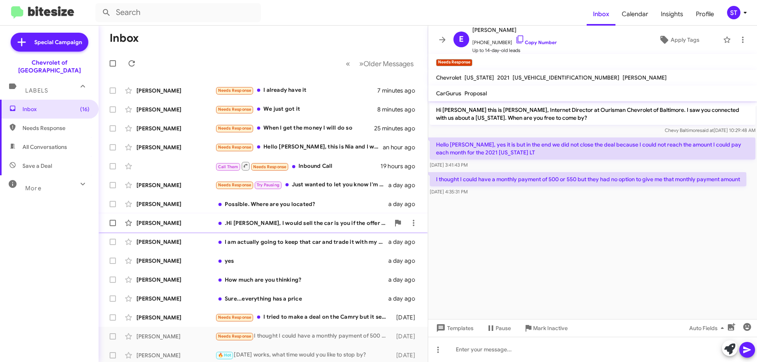
scroll to position [95, 0]
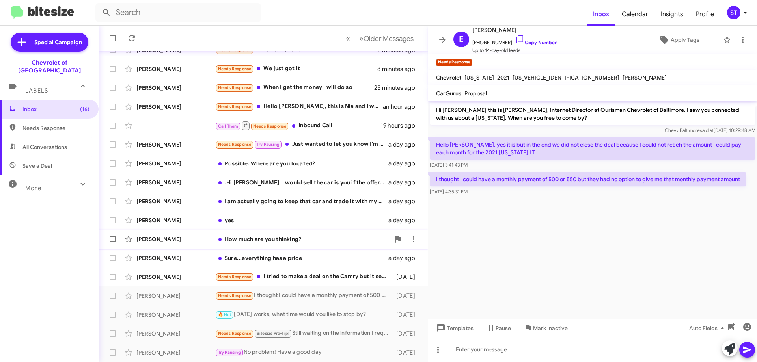
click at [195, 240] on div "Karina Campbell" at bounding box center [175, 239] width 79 height 8
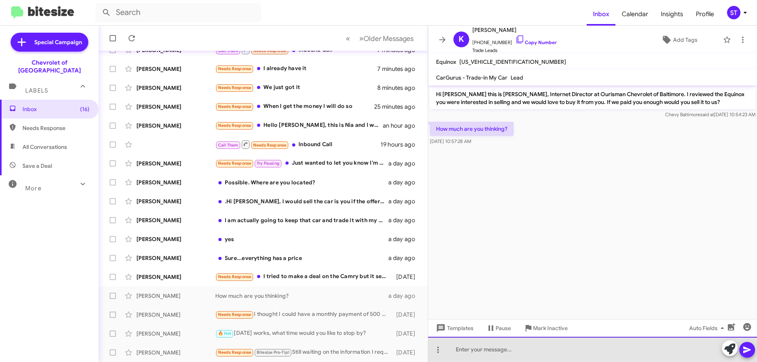
click at [487, 343] on div at bounding box center [592, 349] width 329 height 25
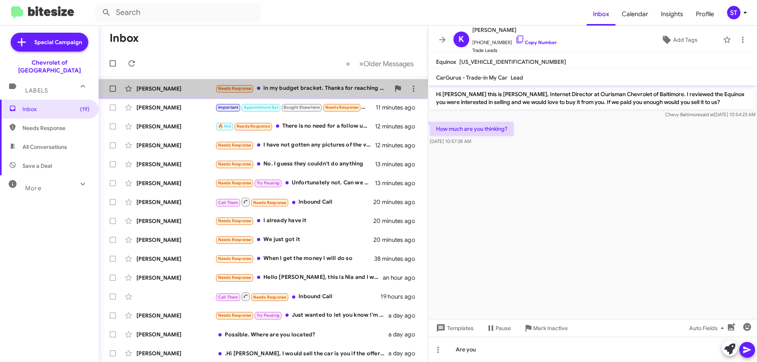
click at [280, 89] on div "Needs Response in my budget bracket. Thanks for reaching out to check the statu…" at bounding box center [302, 88] width 175 height 9
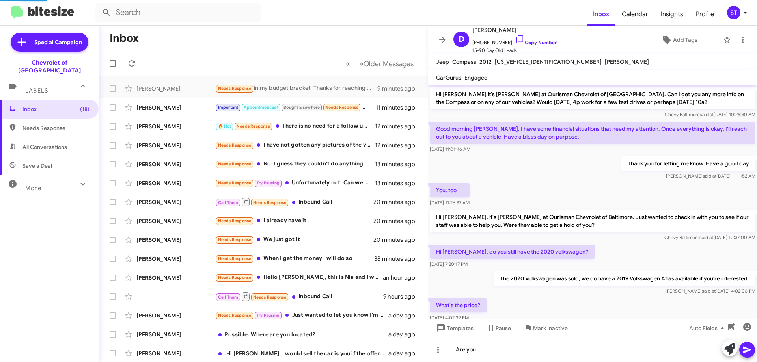
scroll to position [397, 0]
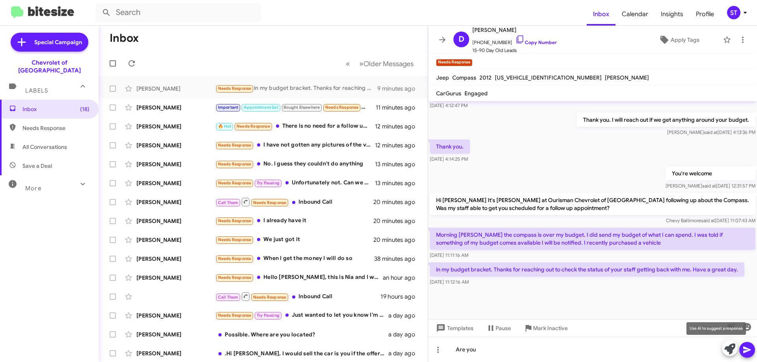
click at [731, 350] on icon at bounding box center [729, 349] width 11 height 11
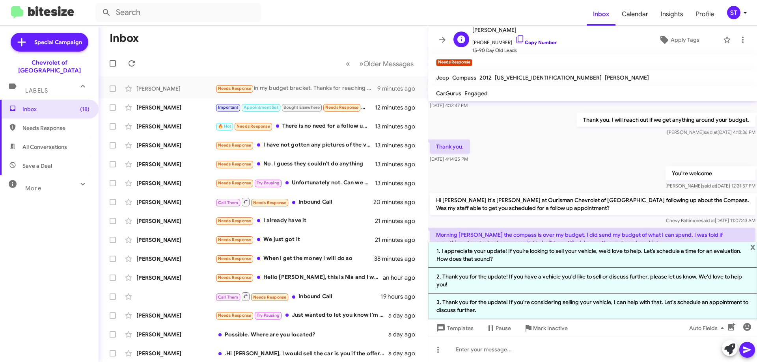
click at [515, 40] on icon at bounding box center [519, 39] width 9 height 9
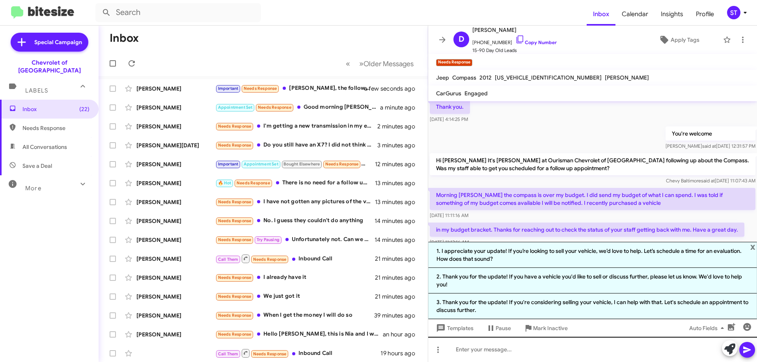
scroll to position [490, 0]
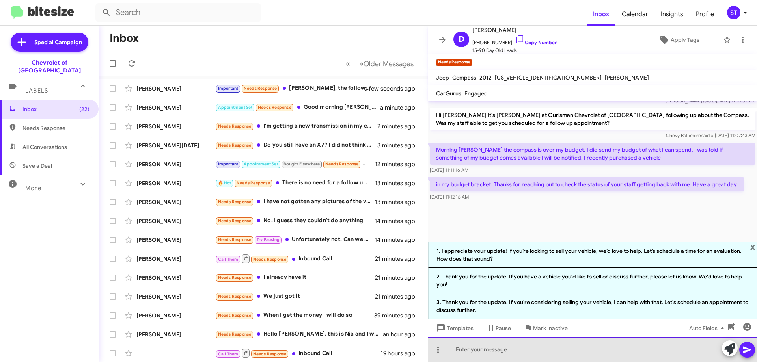
click at [534, 356] on div at bounding box center [592, 349] width 329 height 25
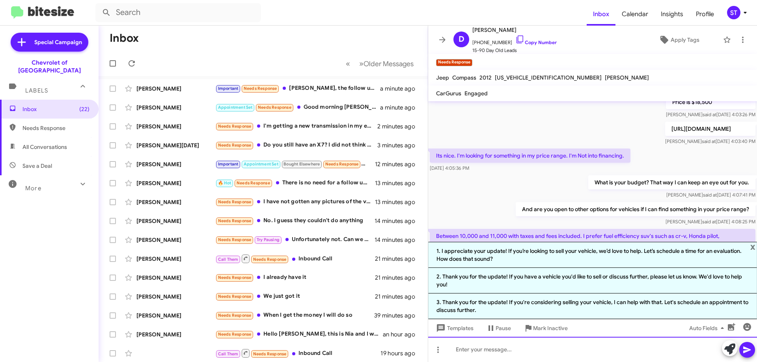
scroll to position [592, 0]
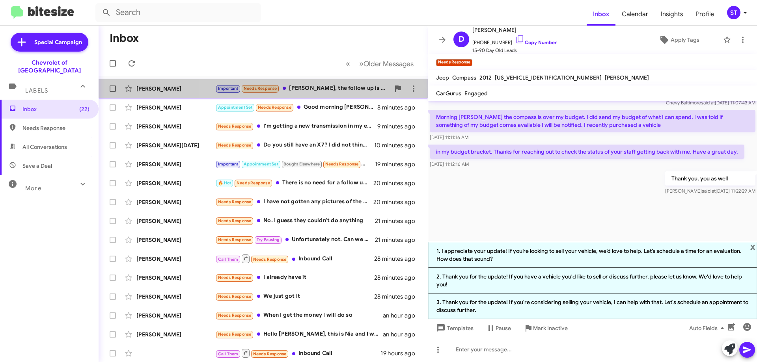
click at [309, 88] on div "Important Needs Response Erik, the follow up is terrible. No follow up since 8/…" at bounding box center [302, 88] width 175 height 9
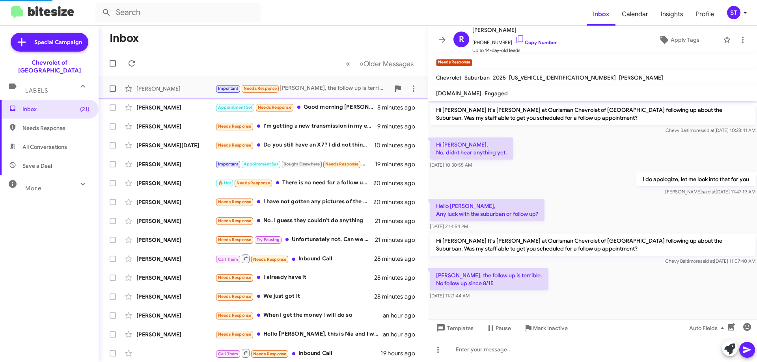
scroll to position [96, 0]
click at [515, 39] on icon at bounding box center [519, 39] width 9 height 9
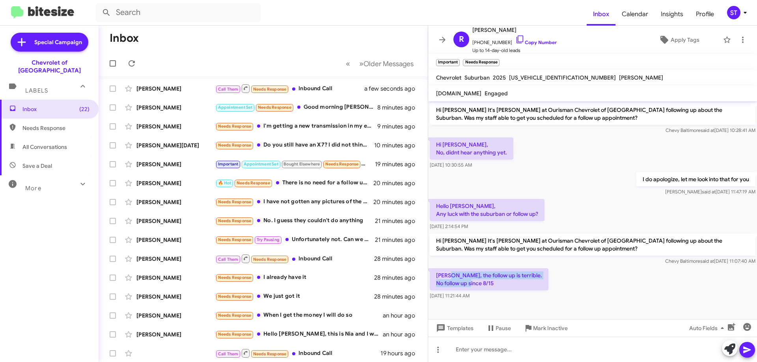
drag, startPoint x: 447, startPoint y: 276, endPoint x: 500, endPoint y: 288, distance: 54.1
click at [500, 288] on p "Erik, the follow up is terrible. No follow up since 8/15" at bounding box center [489, 279] width 119 height 22
copy p "the follow up is terrible. No follow up since 8/15"
click at [728, 349] on icon at bounding box center [729, 349] width 11 height 11
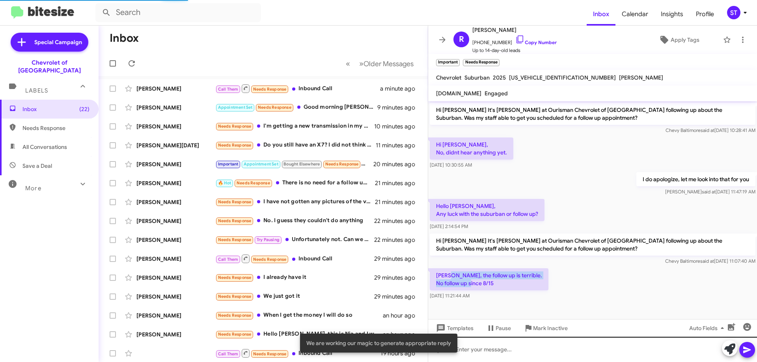
scroll to position [166, 0]
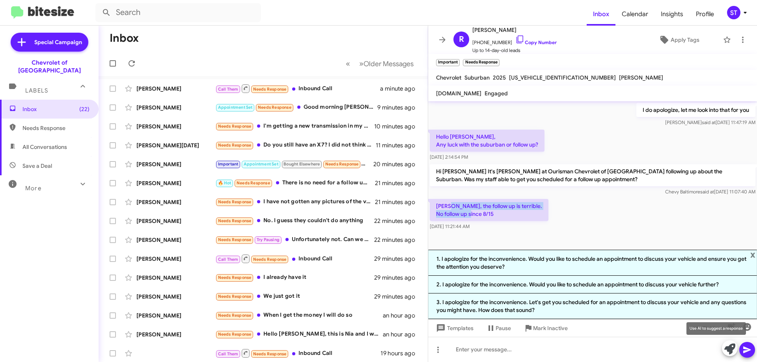
click at [725, 348] on icon at bounding box center [729, 349] width 11 height 11
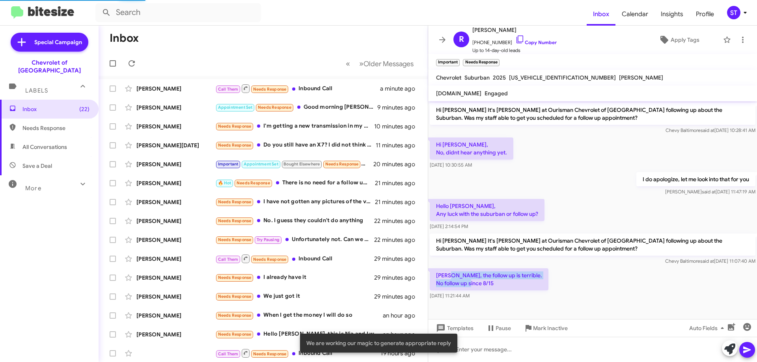
scroll to position [173, 0]
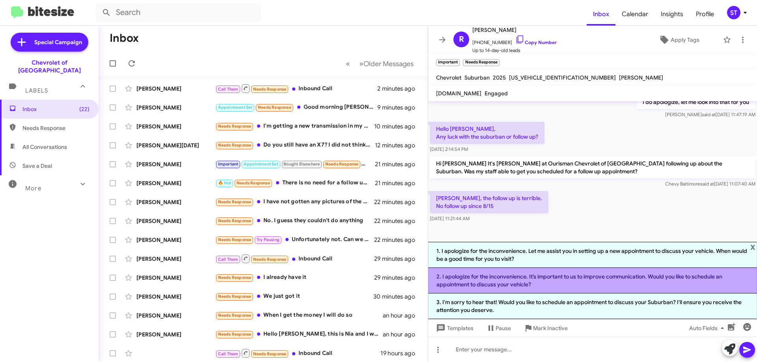
click at [546, 282] on li "2. I apologize for the inconvenience. It’s important to us to improve communica…" at bounding box center [592, 281] width 329 height 26
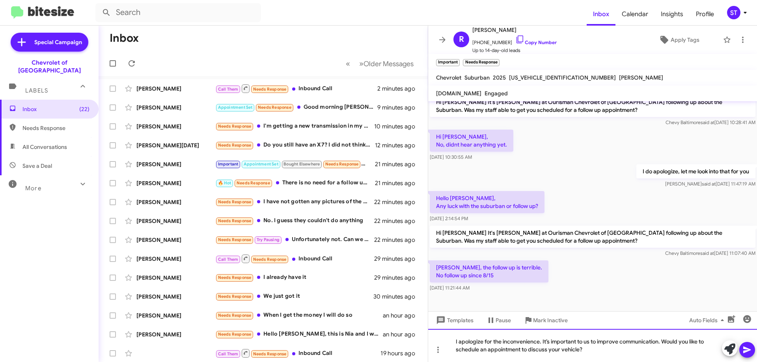
click at [581, 352] on div "I apologize for the inconvenience. It’s important to us to improve communicatio…" at bounding box center [592, 345] width 329 height 33
click at [621, 356] on div "I apologize for the inconvenience. It’s important to us to improve communicatio…" at bounding box center [592, 345] width 329 height 33
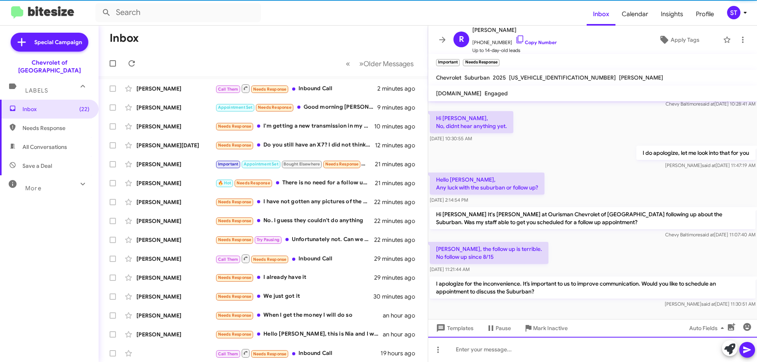
scroll to position [133, 0]
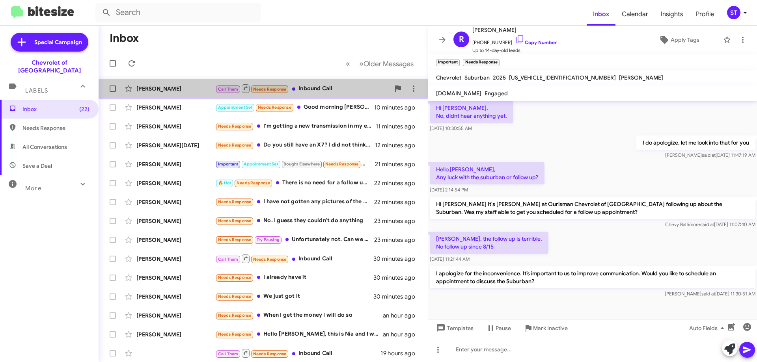
click at [317, 95] on div "Andre W Call Them Needs Response Inbound Call 2 minutes ago" at bounding box center [263, 89] width 317 height 16
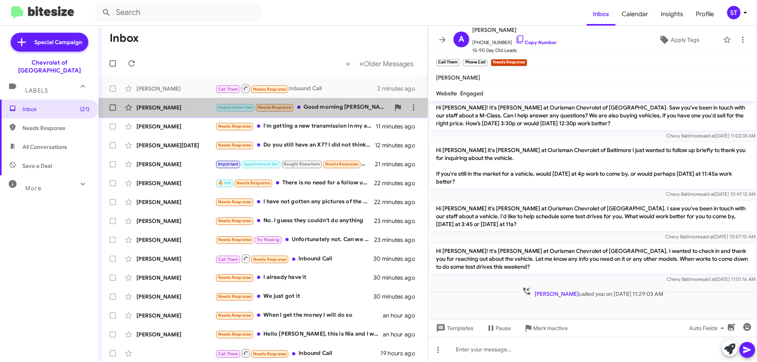
click at [333, 104] on div "Appointment Set Needs Response Good morning Mr. Hershan. I was invited to the l…" at bounding box center [302, 107] width 175 height 9
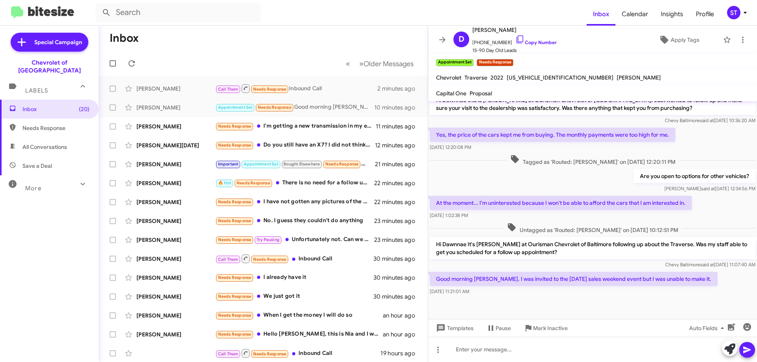
scroll to position [410, 0]
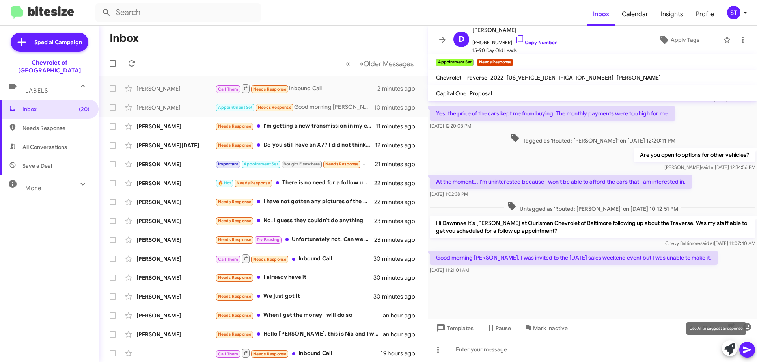
click at [728, 349] on icon at bounding box center [729, 349] width 11 height 11
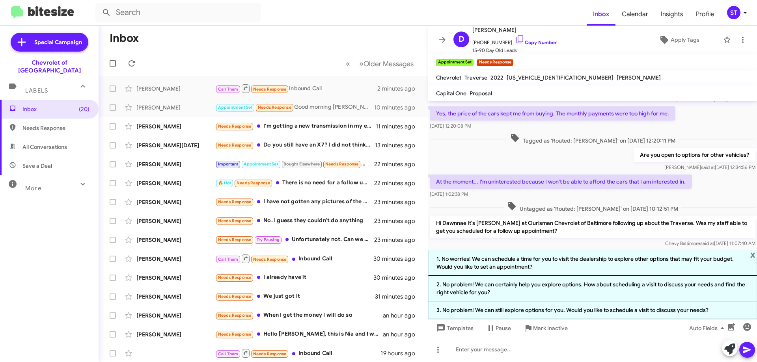
click at [479, 231] on p "Hi Dawnnae It's Erik Hershan at Ourisman Chevrolet of Baltimore following up ab…" at bounding box center [593, 227] width 326 height 22
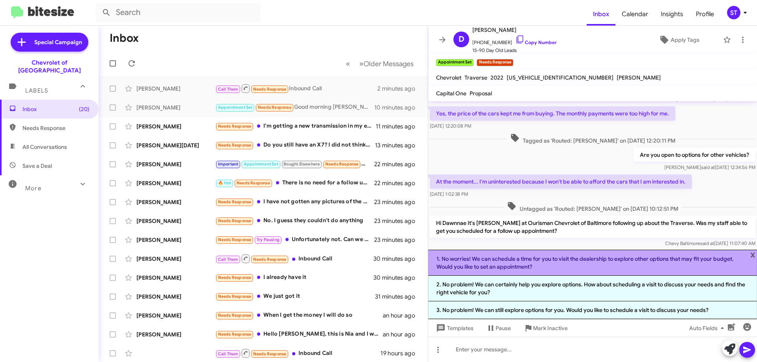
click at [470, 264] on li "1. No worries! We can schedule a time for you to visit the dealership to explor…" at bounding box center [592, 263] width 329 height 26
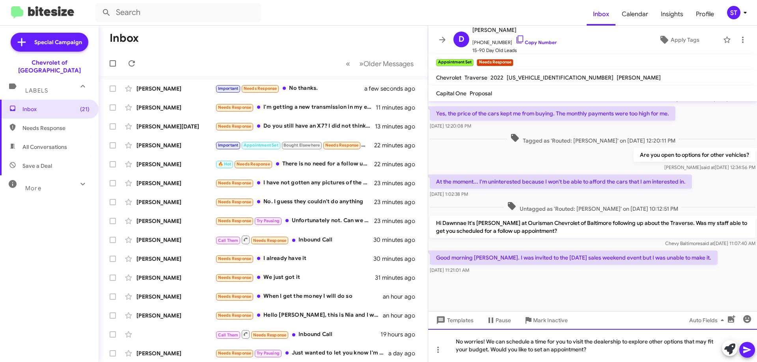
click at [630, 344] on div "No worries! We can schedule a time for you to visit the dealership to explore o…" at bounding box center [592, 345] width 329 height 33
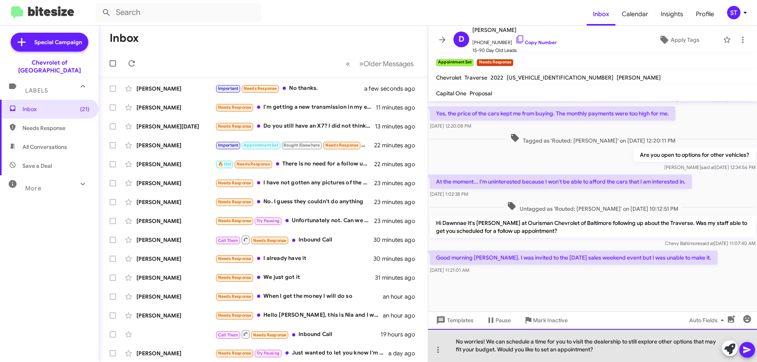
click at [672, 341] on div "No worries! We can schedule a time for you to visit the dealership to still exp…" at bounding box center [592, 345] width 329 height 33
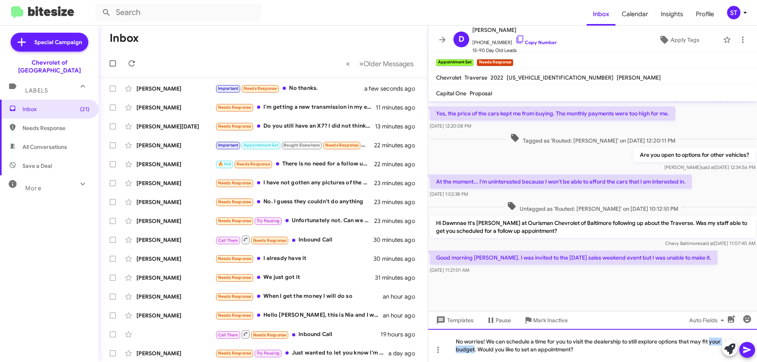
drag, startPoint x: 487, startPoint y: 349, endPoint x: 427, endPoint y: 353, distance: 60.9
click at [431, 356] on div "No worries! We can schedule a time for you to visit the dealership to still exp…" at bounding box center [592, 345] width 329 height 33
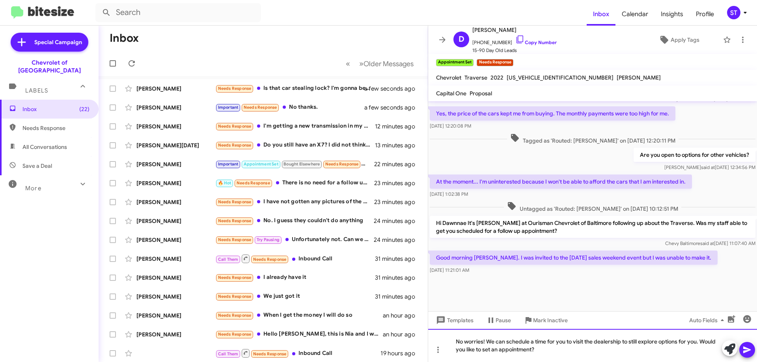
click at [704, 342] on div "No worries! We can schedule a time for you to visit the dealership to still exp…" at bounding box center [592, 345] width 329 height 33
click at [507, 351] on div "No worries! We can schedule a time for you to visit the dealership to still exp…" at bounding box center [592, 345] width 329 height 33
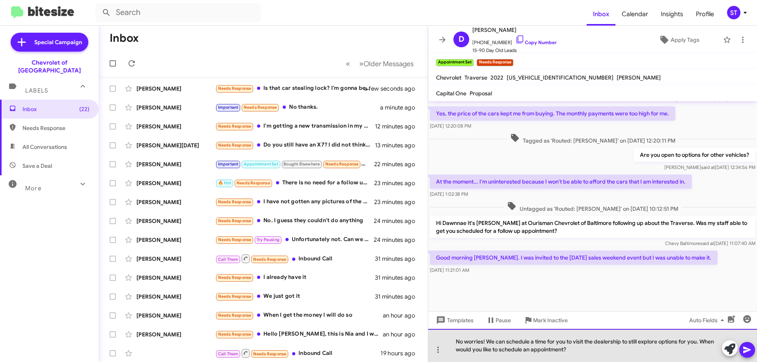
click at [595, 352] on div "No worries! We can schedule a time for you to visit the dealership to still exp…" at bounding box center [592, 345] width 329 height 33
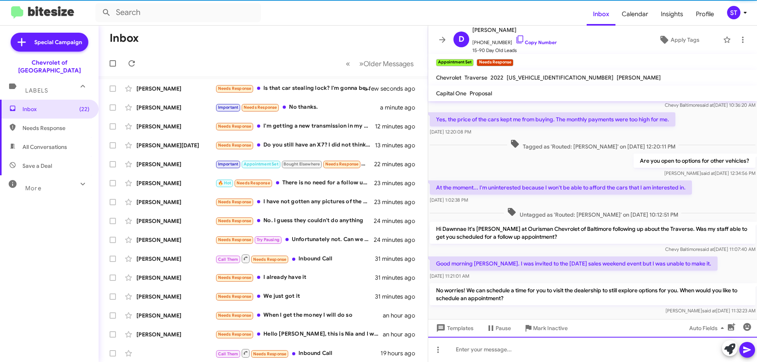
scroll to position [447, 0]
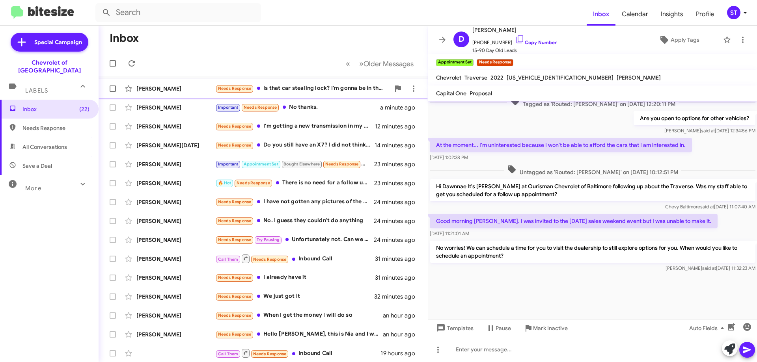
click at [282, 89] on div "Needs Response Is that car stealing lock? I'm gonna be in the area on Monday an…" at bounding box center [302, 88] width 175 height 9
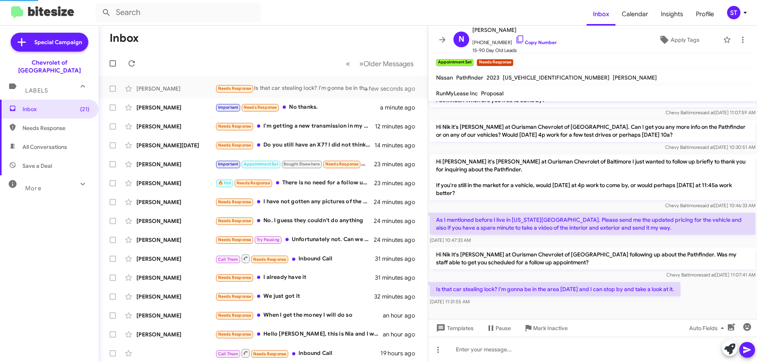
scroll to position [18, 0]
click at [516, 39] on span "+17574729895 Copy Number" at bounding box center [514, 41] width 84 height 12
click at [516, 39] on icon at bounding box center [519, 39] width 7 height 8
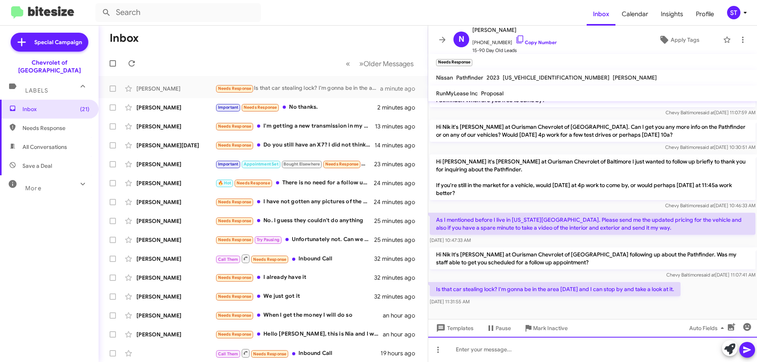
click at [504, 353] on div at bounding box center [592, 349] width 329 height 25
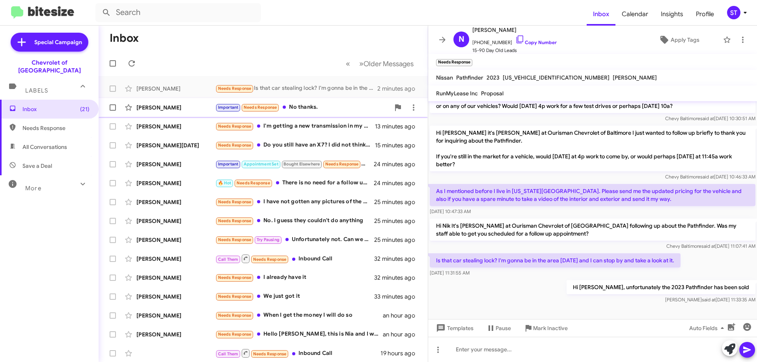
click at [309, 107] on div "Important Needs Response No thanks." at bounding box center [302, 107] width 175 height 9
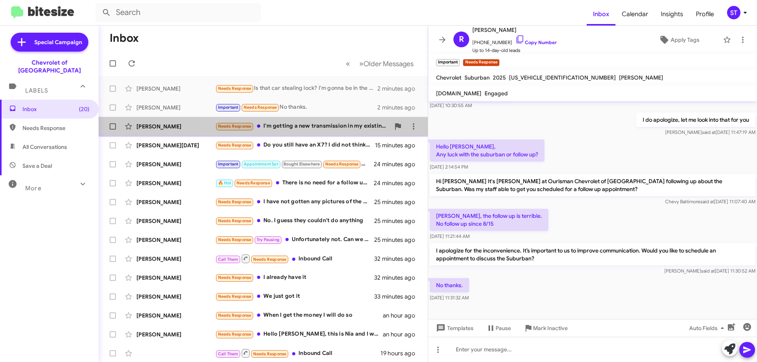
click at [298, 127] on div "Needs Response I'm getting a new transmission in my existing Tahoe. That takes …" at bounding box center [302, 126] width 175 height 9
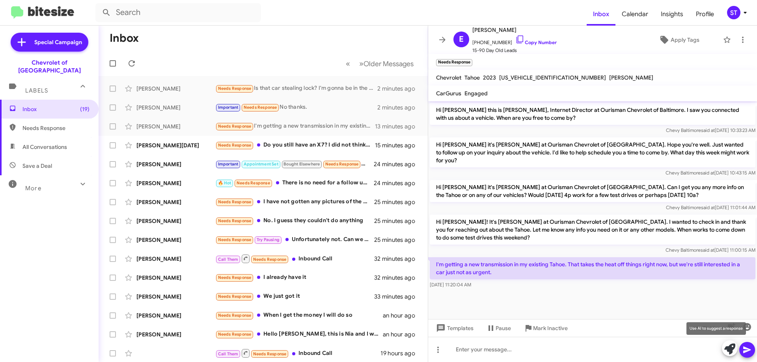
click at [727, 352] on icon at bounding box center [729, 349] width 11 height 11
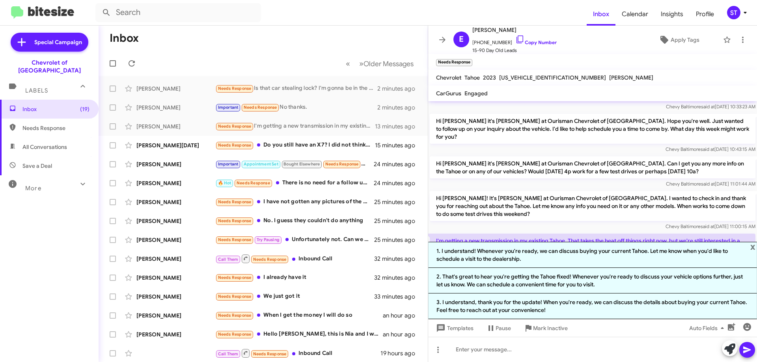
scroll to position [50, 0]
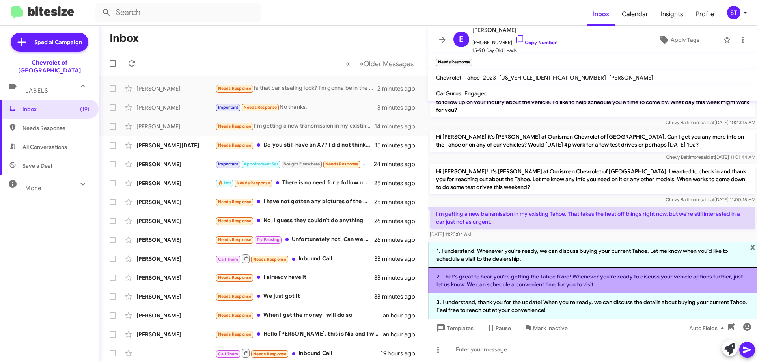
click at [512, 282] on li "2. That's great to hear you're getting the Tahoe fixed! Whenever you're ready t…" at bounding box center [592, 281] width 329 height 26
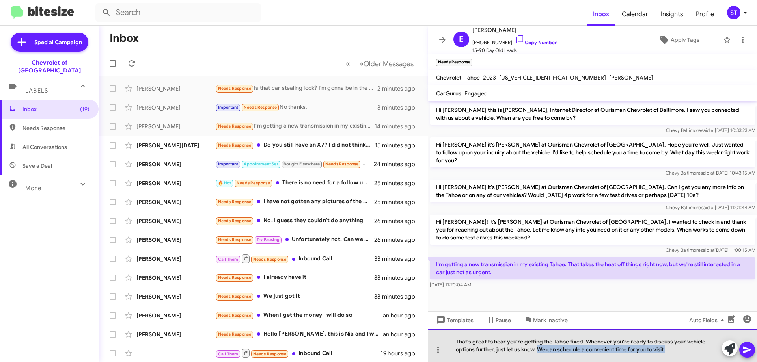
drag, startPoint x: 686, startPoint y: 351, endPoint x: 538, endPoint y: 361, distance: 148.5
click at [538, 361] on div "That's great to hear you're getting the Tahoe fixed! Whenever you're ready to d…" at bounding box center [592, 345] width 329 height 33
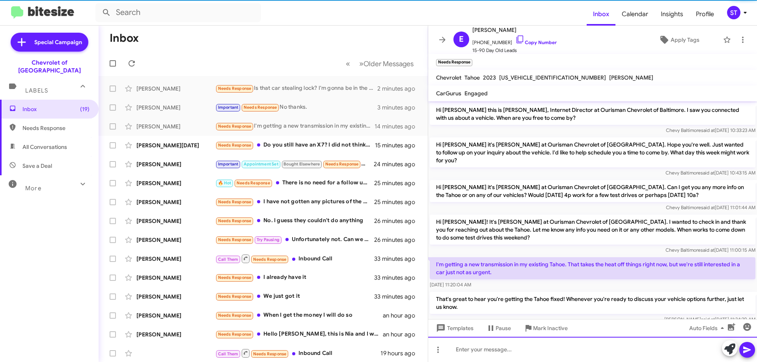
scroll to position [10, 0]
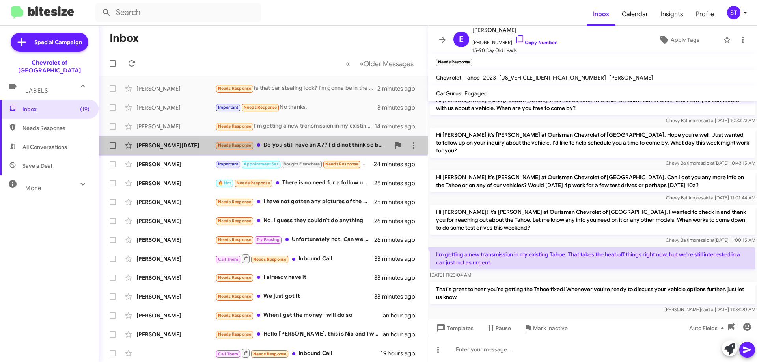
click at [328, 149] on div "Needs Response Do you still have an X7? I did not think so but please let me kn…" at bounding box center [302, 145] width 175 height 9
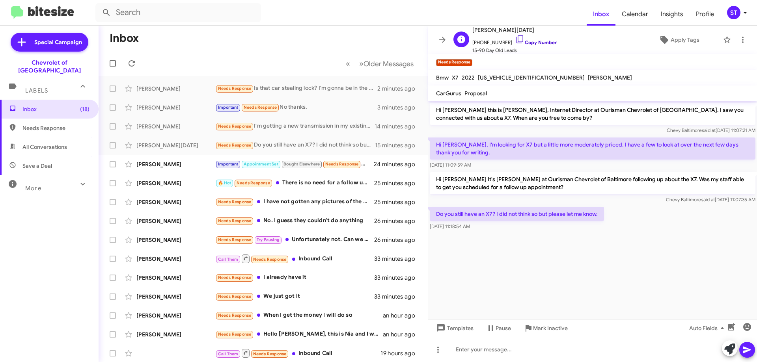
click at [515, 37] on icon at bounding box center [519, 39] width 9 height 9
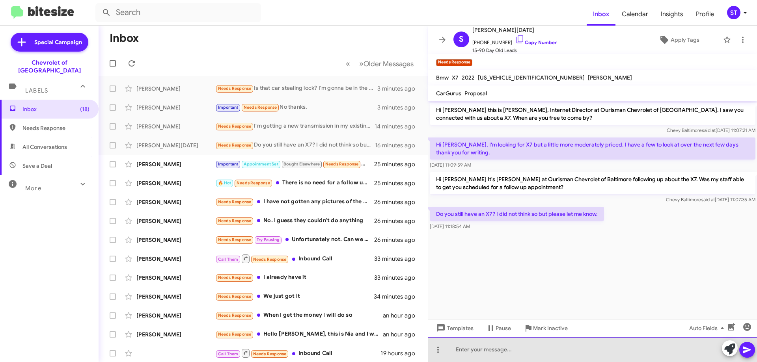
click at [503, 354] on div at bounding box center [592, 349] width 329 height 25
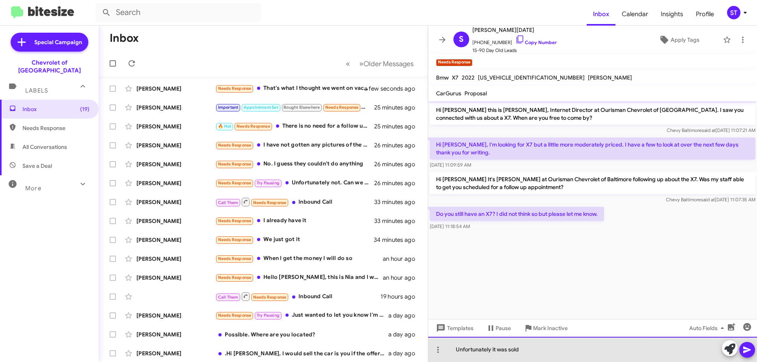
click at [553, 358] on div "Unfortunately it was sold" at bounding box center [592, 349] width 329 height 25
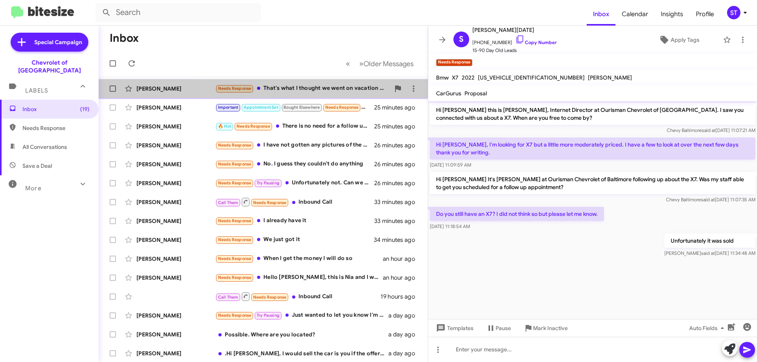
click at [293, 86] on div "Needs Response That's what I thought we went on vacation and I noticed that it …" at bounding box center [302, 88] width 175 height 9
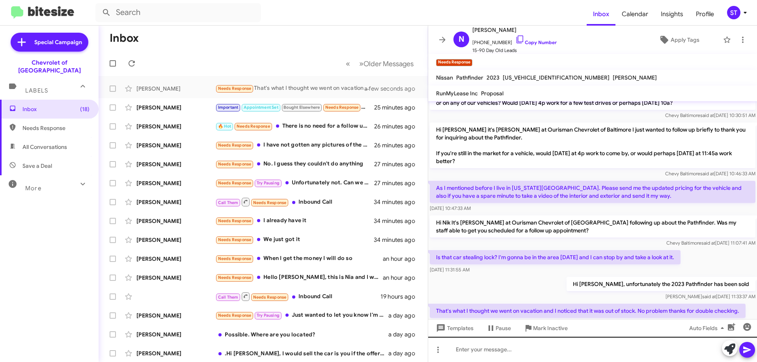
scroll to position [36, 0]
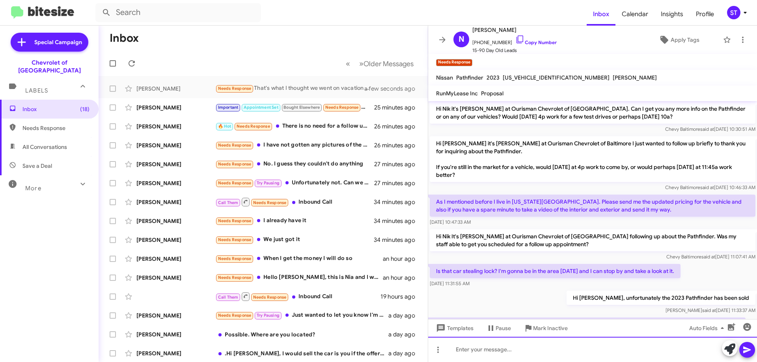
click at [599, 358] on div at bounding box center [592, 349] width 329 height 25
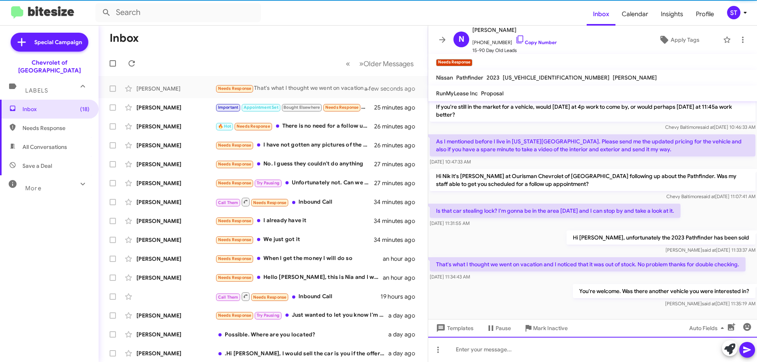
scroll to position [104, 0]
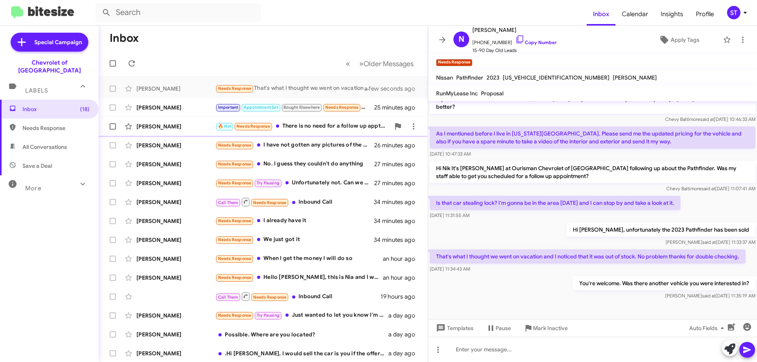
click at [323, 125] on div "🔥 Hot Needs Response There is no need for a follow up appt at this time. I am s…" at bounding box center [302, 126] width 175 height 9
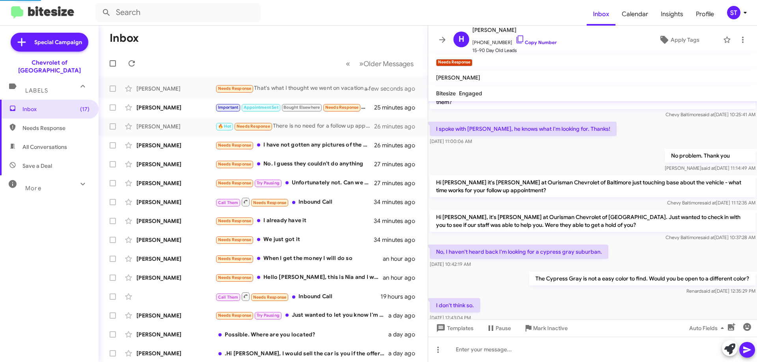
scroll to position [452, 0]
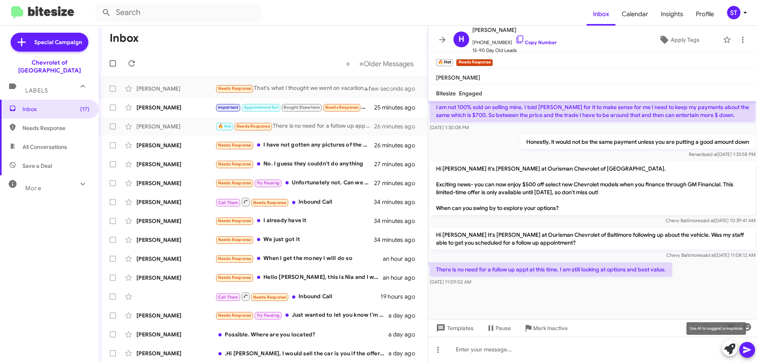
click at [734, 349] on icon at bounding box center [729, 349] width 11 height 11
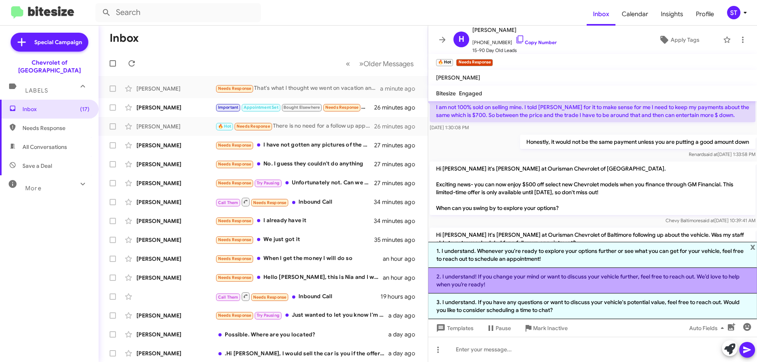
click at [492, 288] on li "2. I understand! If you change your mind or want to discuss your vehicle furthe…" at bounding box center [592, 281] width 329 height 26
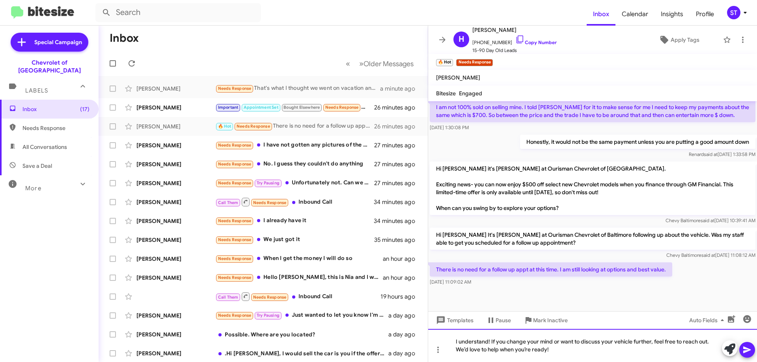
click at [584, 350] on div "I understand! If you change your mind or want to discuss your vehicle further, …" at bounding box center [592, 345] width 329 height 33
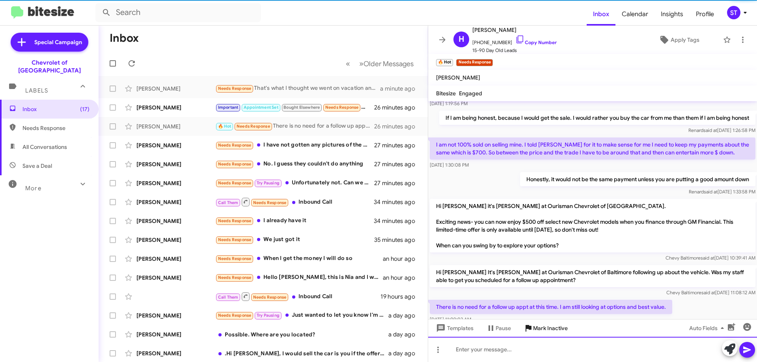
scroll to position [0, 0]
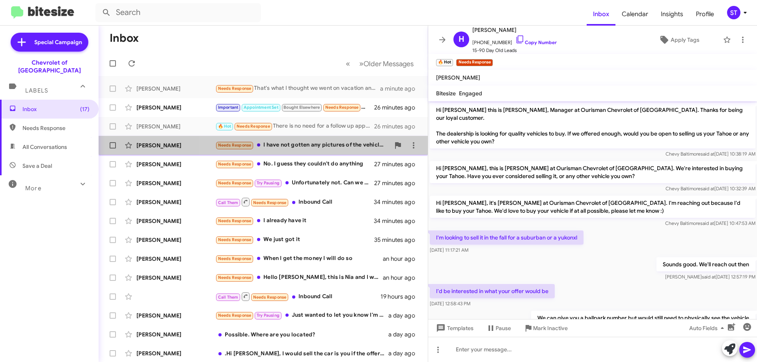
click at [311, 142] on div "Needs Response I have not gotten any pictures of the vehicle yet" at bounding box center [302, 145] width 175 height 9
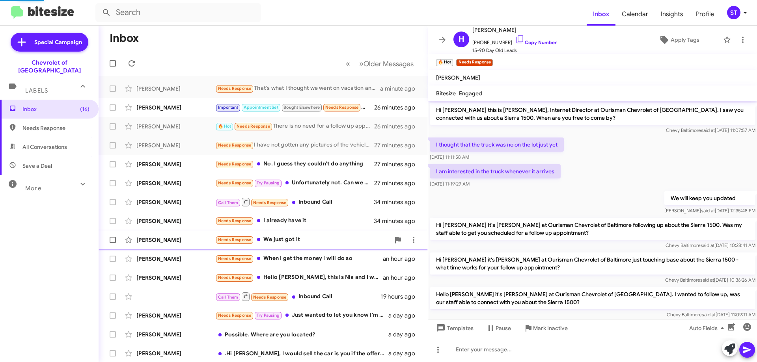
scroll to position [80, 0]
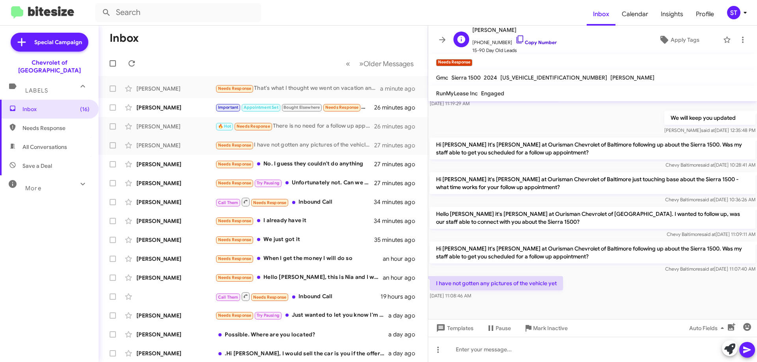
click at [515, 38] on icon at bounding box center [519, 39] width 9 height 9
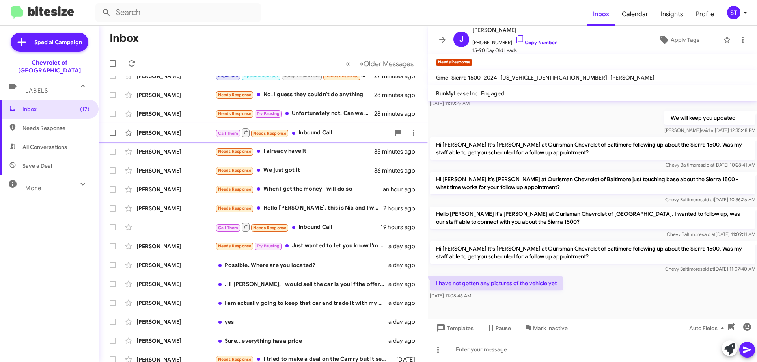
scroll to position [0, 0]
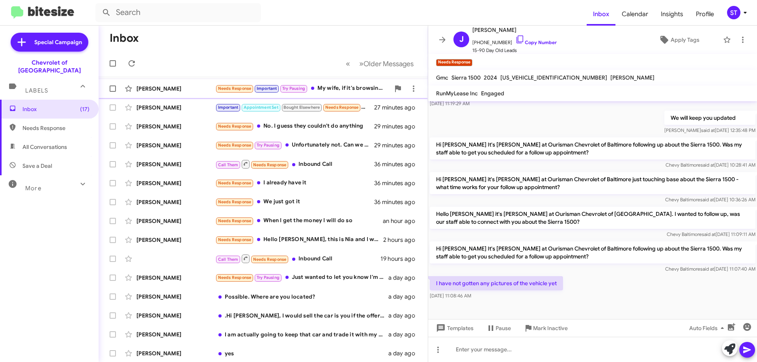
click at [195, 87] on div "[PERSON_NAME]" at bounding box center [175, 89] width 79 height 8
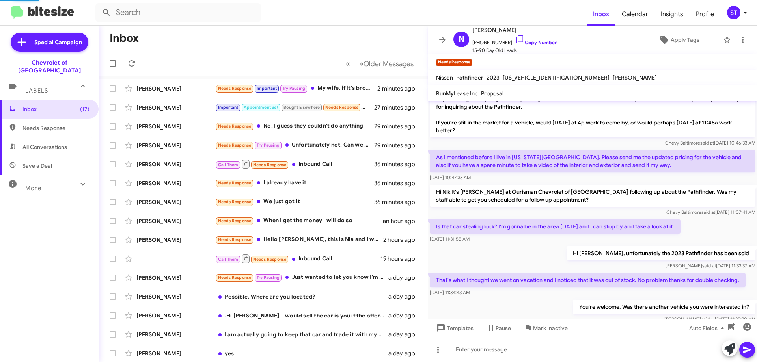
scroll to position [133, 0]
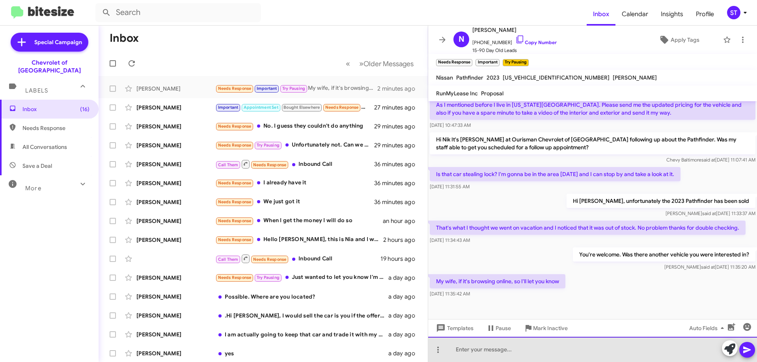
click at [552, 354] on div at bounding box center [592, 349] width 329 height 25
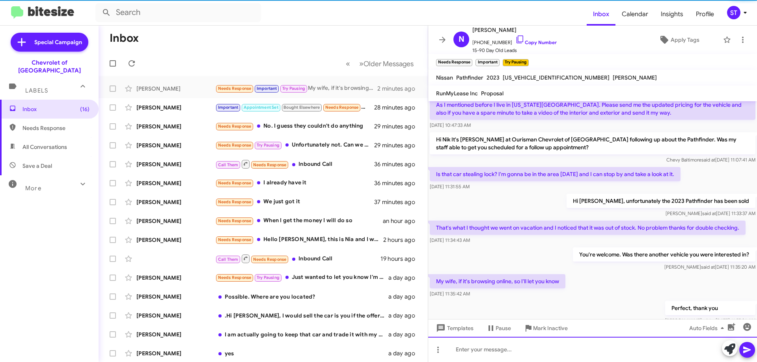
scroll to position [0, 0]
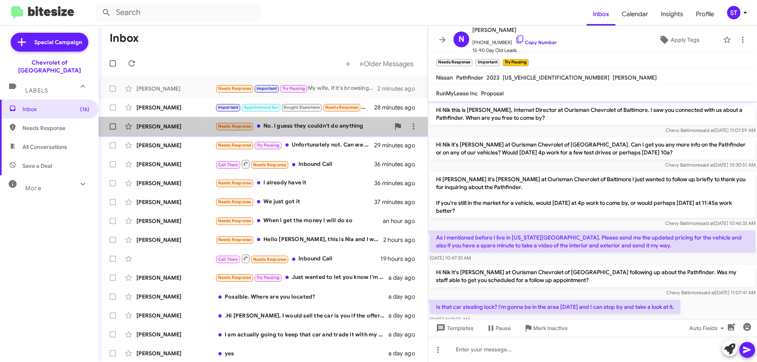
click at [291, 128] on div "Needs Response No. I guess they couldn't do anything" at bounding box center [302, 126] width 175 height 9
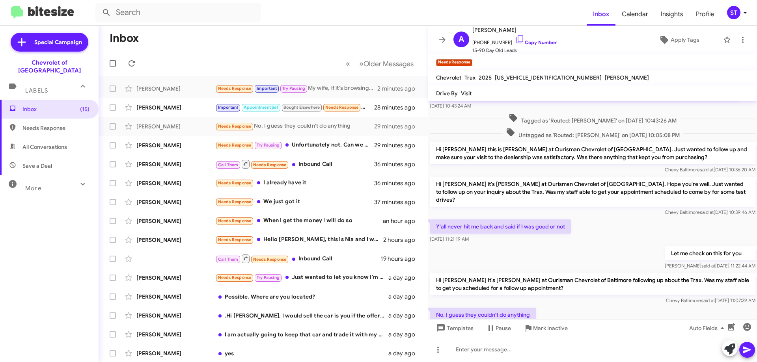
scroll to position [45, 0]
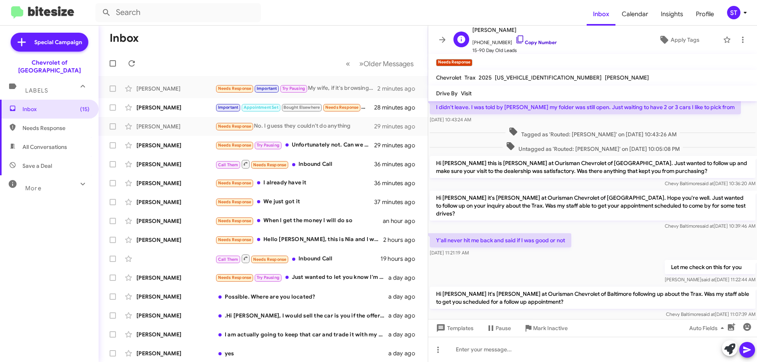
click at [515, 37] on icon at bounding box center [519, 39] width 9 height 9
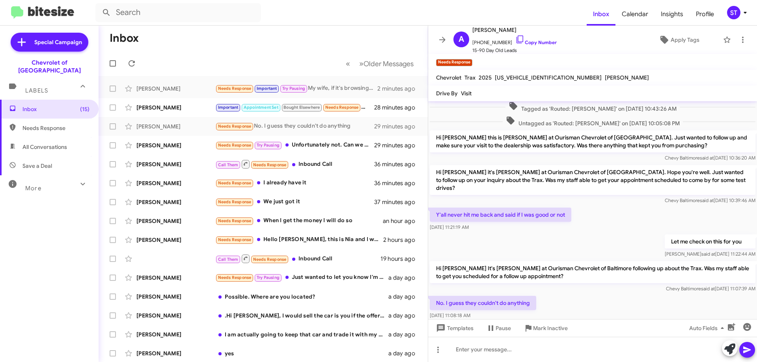
scroll to position [85, 0]
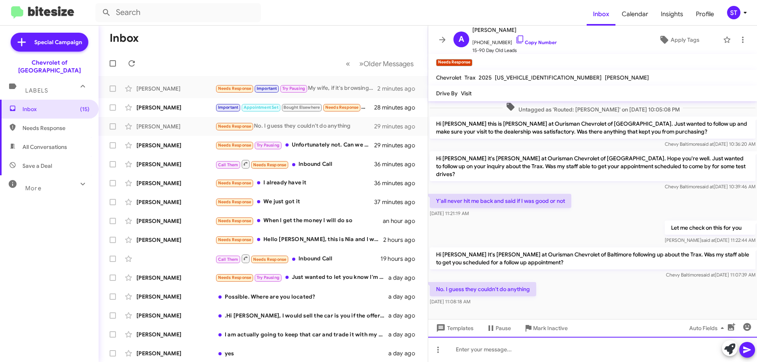
click at [534, 342] on div at bounding box center [592, 349] width 329 height 25
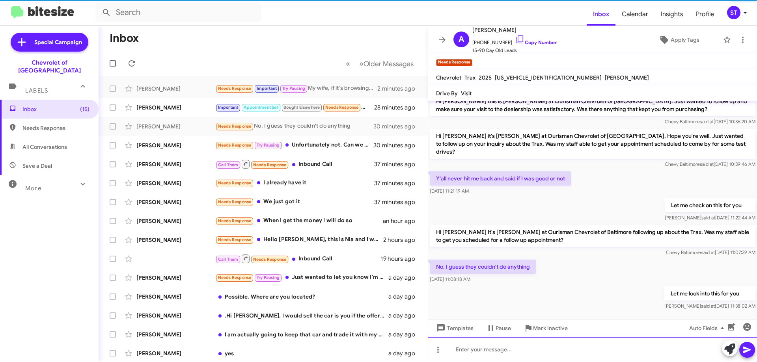
scroll to position [114, 0]
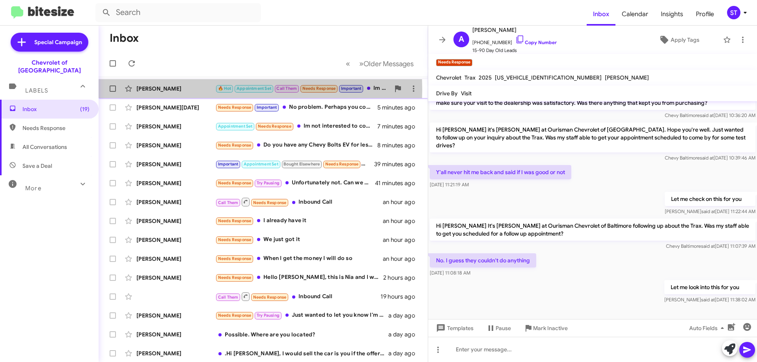
click at [186, 89] on div "[PERSON_NAME]" at bounding box center [175, 89] width 79 height 8
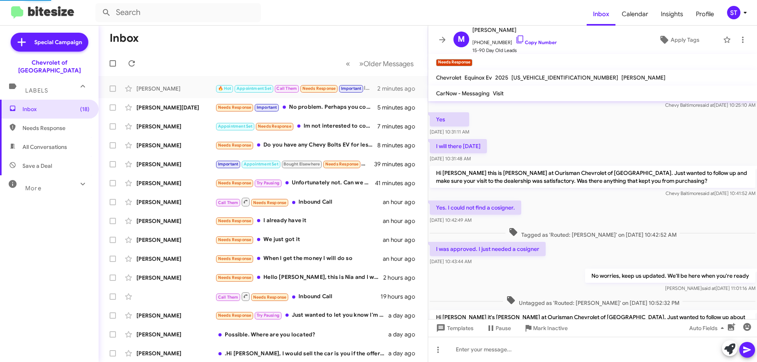
scroll to position [436, 0]
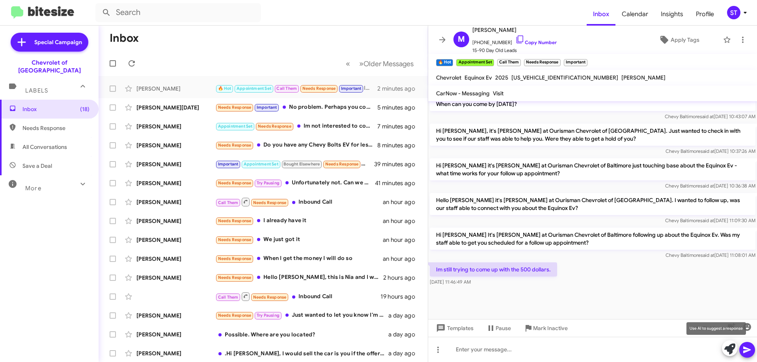
click at [727, 349] on icon at bounding box center [729, 349] width 11 height 11
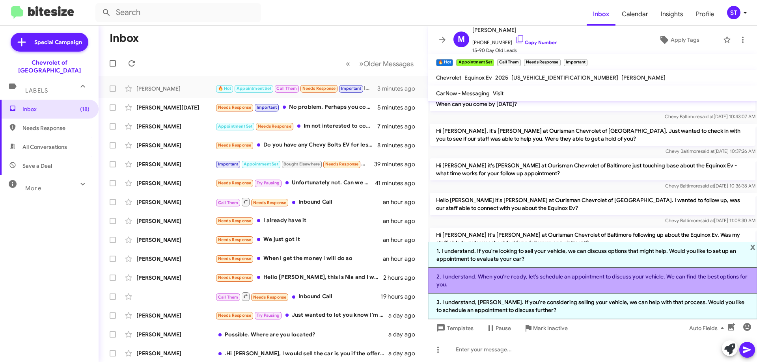
click at [501, 276] on li "2. I understand. When you're ready, let’s schedule an appointment to discuss yo…" at bounding box center [592, 281] width 329 height 26
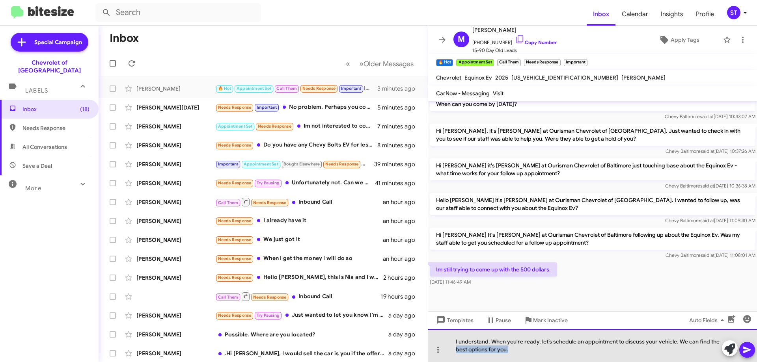
drag, startPoint x: 542, startPoint y: 351, endPoint x: 382, endPoint y: 366, distance: 160.8
click at [382, 362] on html "Inbox Calendar Insights Profile ST Special Campaign Chevrolet of Baltimore Labe…" at bounding box center [378, 181] width 757 height 362
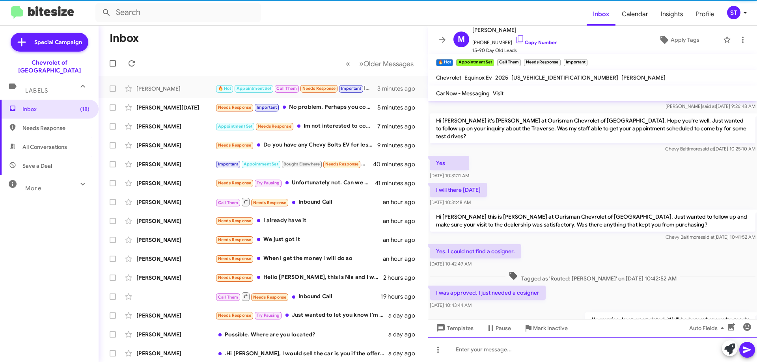
scroll to position [0, 0]
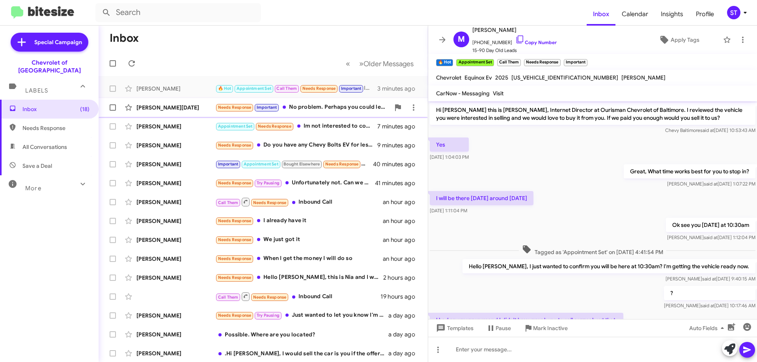
click at [321, 110] on div "Needs Response Important No problem. Perhaps you could let me know if you get a…" at bounding box center [302, 107] width 175 height 9
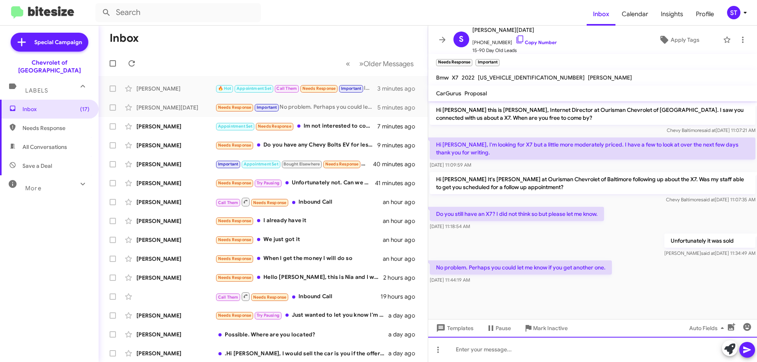
click at [510, 349] on div at bounding box center [592, 349] width 329 height 25
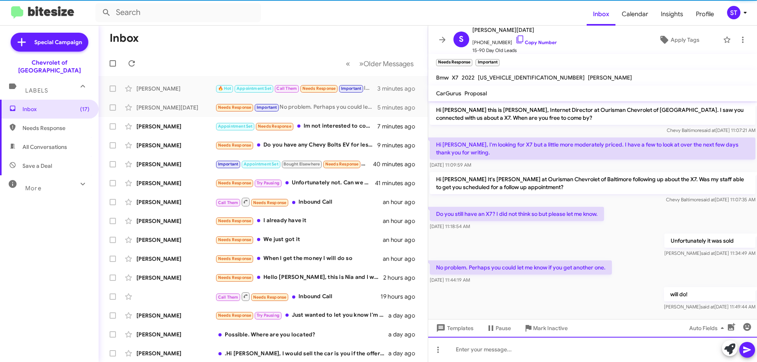
scroll to position [7, 0]
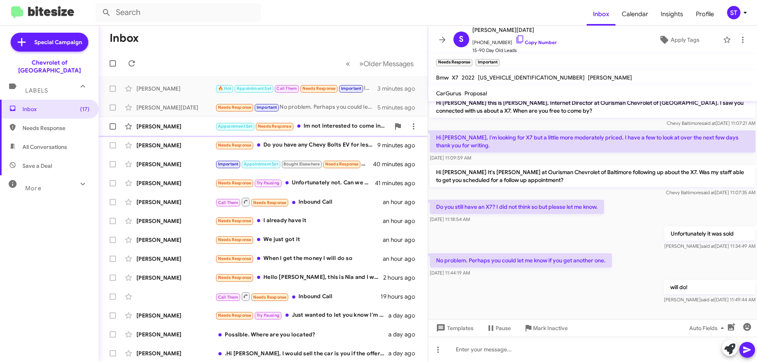
click at [339, 133] on div "Dawnnae Roberts Appointment Set Needs Response Im not interested to come in rig…" at bounding box center [263, 127] width 317 height 16
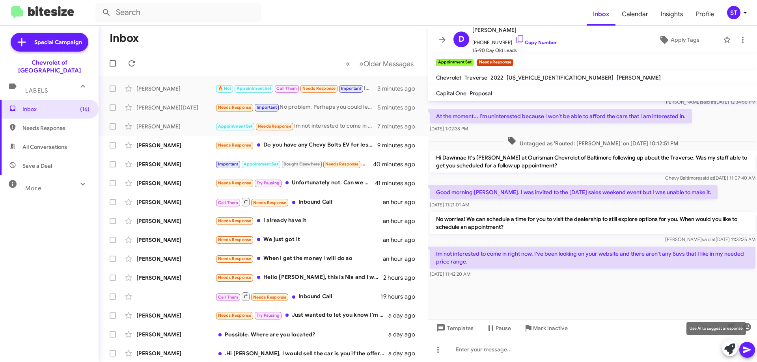
click at [732, 353] on icon at bounding box center [729, 349] width 11 height 11
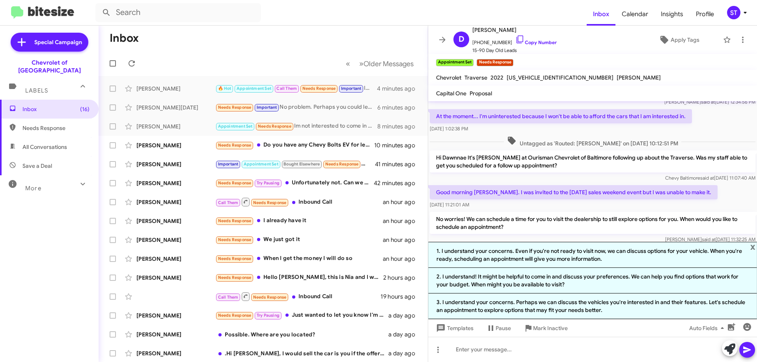
scroll to position [430, 0]
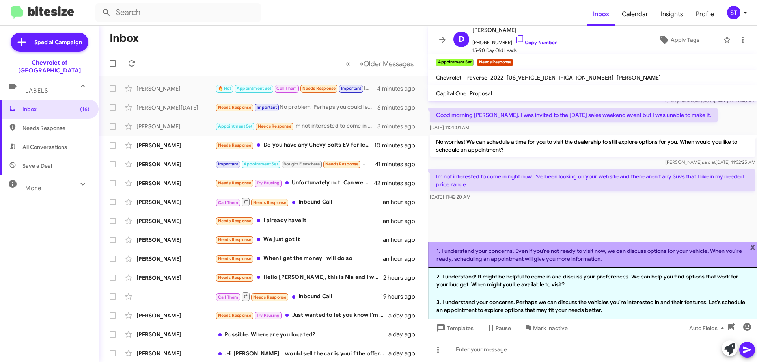
click at [702, 253] on li "1. I understand your concerns. Even if you're not ready to visit now, we can di…" at bounding box center [592, 255] width 329 height 26
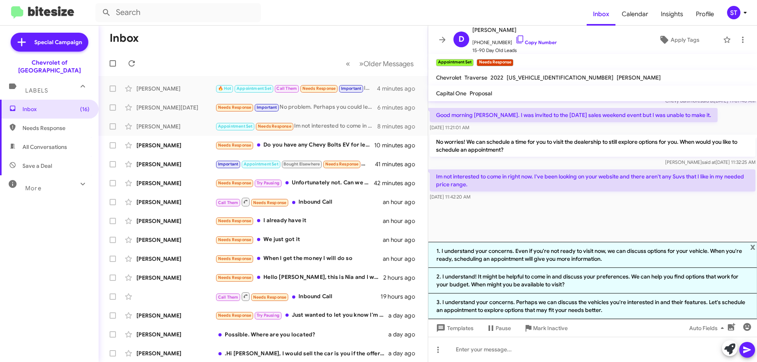
scroll to position [360, 0]
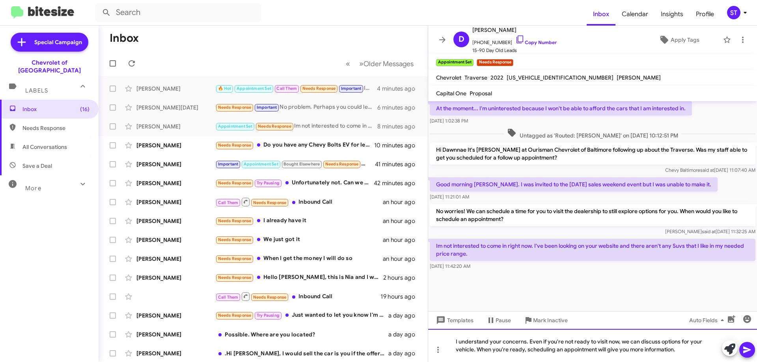
click at [526, 343] on div "I understand your concerns. Even if you're not ready to visit now, we can discu…" at bounding box center [592, 345] width 329 height 33
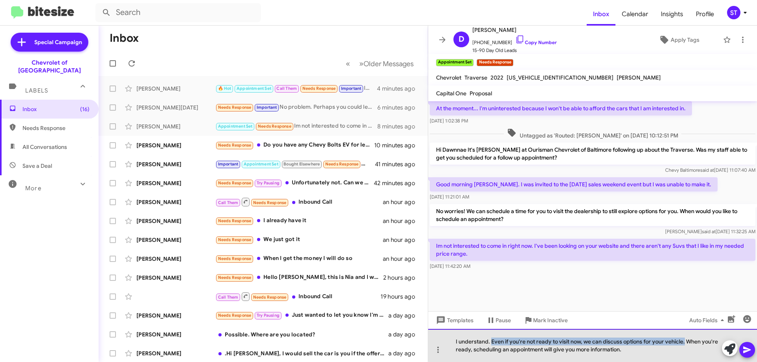
drag, startPoint x: 685, startPoint y: 341, endPoint x: 491, endPoint y: 334, distance: 194.1
click at [491, 334] on div "I understand. Even if you're not ready to visit now, we can discuss options for…" at bounding box center [592, 345] width 329 height 33
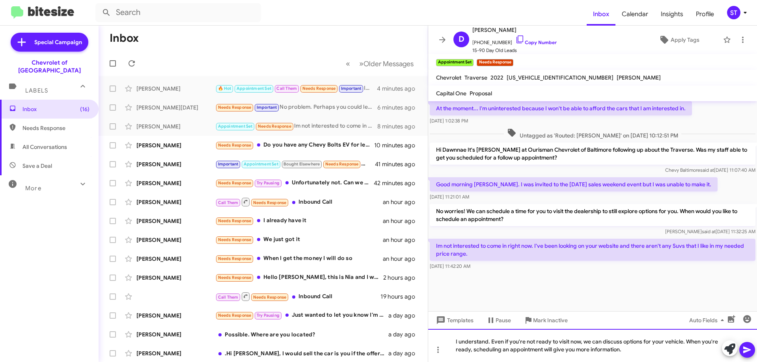
scroll to position [352, 0]
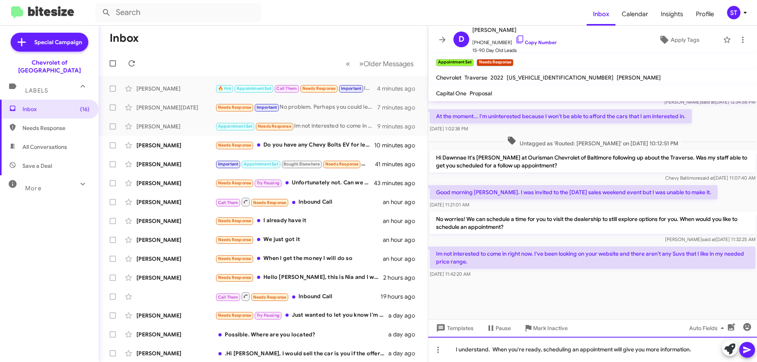
click at [543, 352] on div "I understand. When you're ready, scheduling an appointment will give you more i…" at bounding box center [592, 349] width 329 height 25
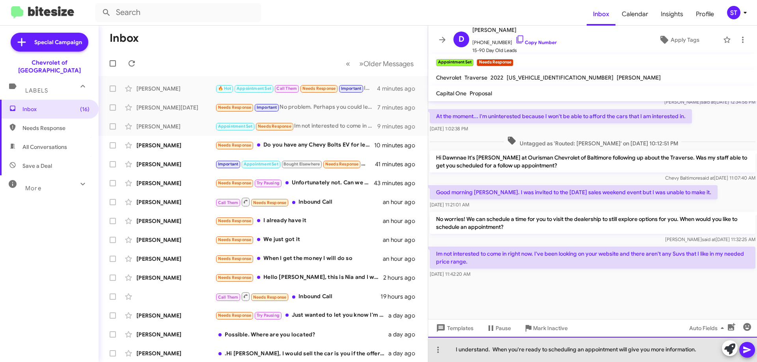
click at [573, 354] on div "I understand. When you're ready to scheduling an appointment will give you more…" at bounding box center [592, 349] width 329 height 25
drag, startPoint x: 705, startPoint y: 350, endPoint x: 614, endPoint y: 349, distance: 90.7
click at [614, 349] on div "I understand. When you're ready to schedule an appointment will give you more i…" at bounding box center [592, 349] width 329 height 25
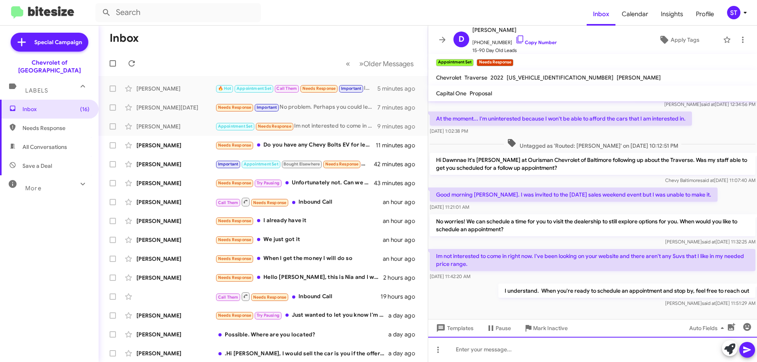
scroll to position [512, 0]
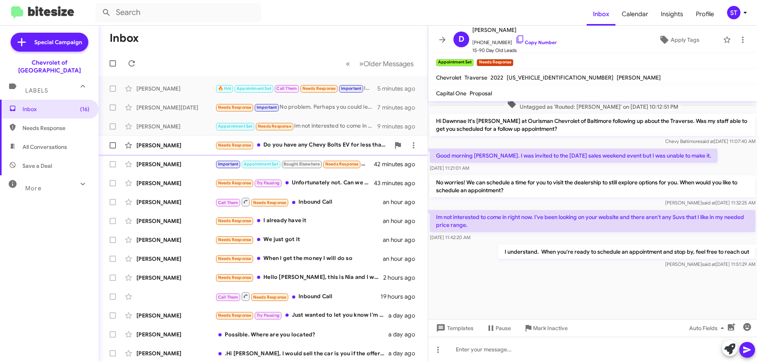
click at [303, 144] on div "Needs Response Do you have any Chevy Bolts EV for less than $13K?" at bounding box center [302, 145] width 175 height 9
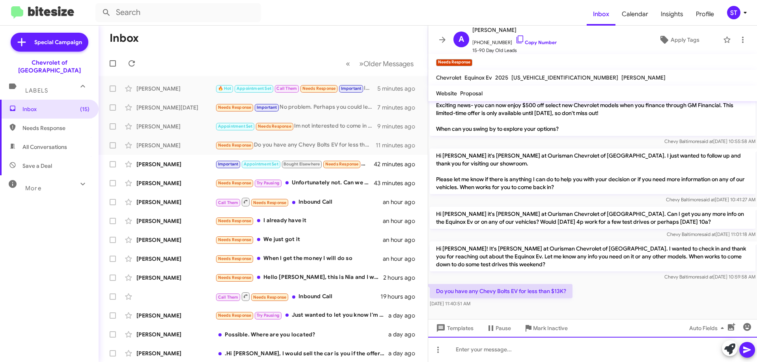
drag, startPoint x: 496, startPoint y: 358, endPoint x: 490, endPoint y: 358, distance: 5.5
click at [493, 358] on div at bounding box center [592, 349] width 329 height 25
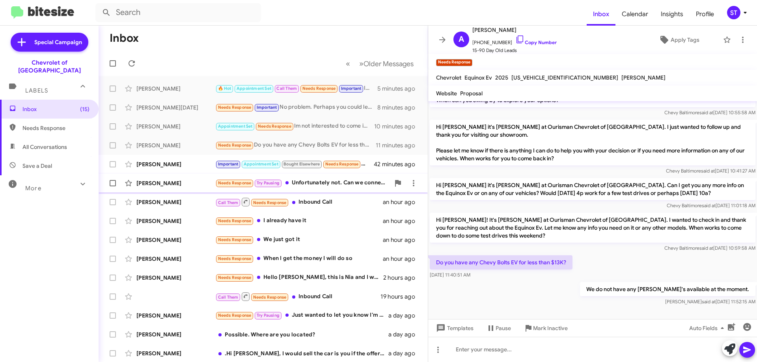
click at [313, 183] on div "Needs Response Try Pausing Unfortunately not. Can we connect next week about a …" at bounding box center [302, 183] width 175 height 9
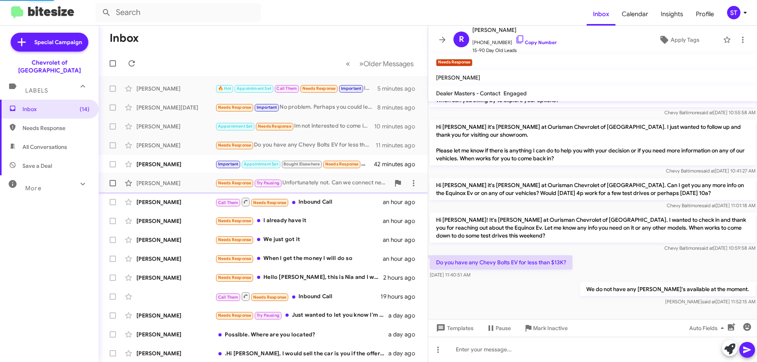
scroll to position [49, 0]
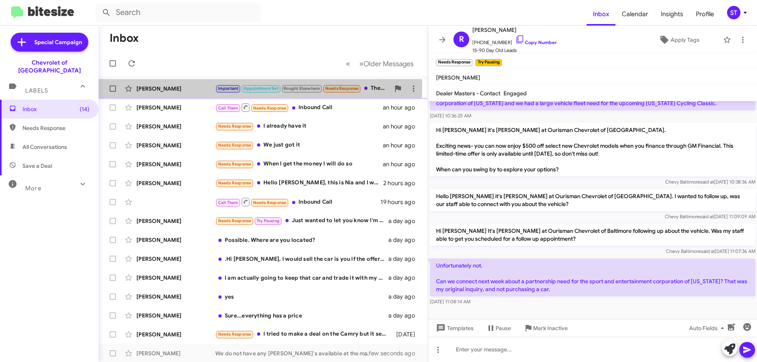
drag, startPoint x: 199, startPoint y: 85, endPoint x: 206, endPoint y: 88, distance: 7.1
click at [202, 86] on div "[PERSON_NAME]" at bounding box center [175, 89] width 79 height 8
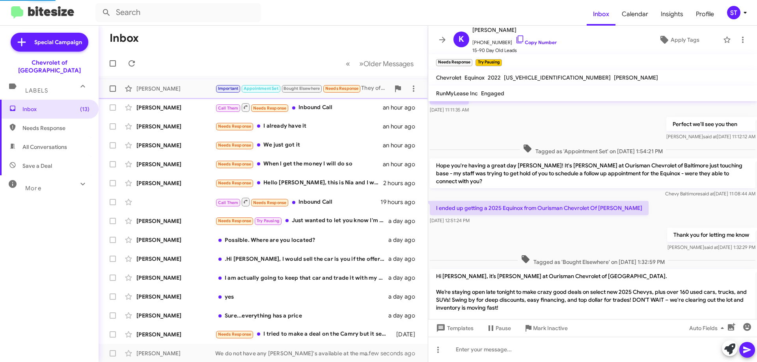
scroll to position [286, 0]
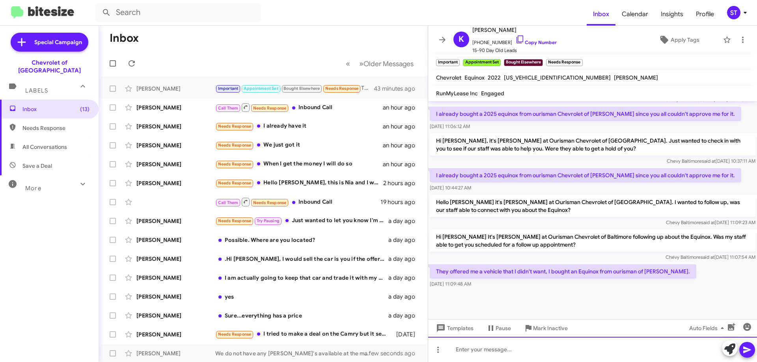
click at [498, 350] on div at bounding box center [592, 349] width 329 height 25
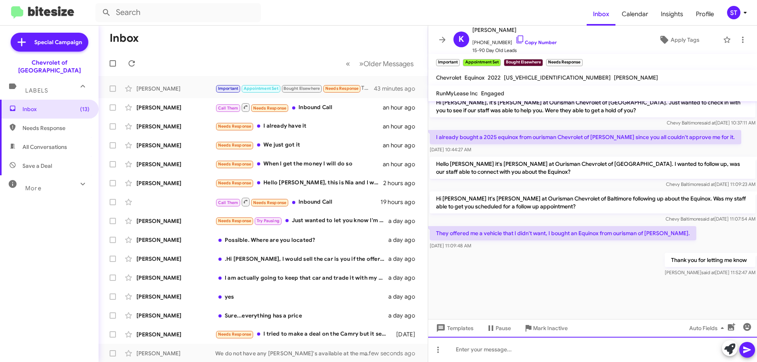
scroll to position [457, 0]
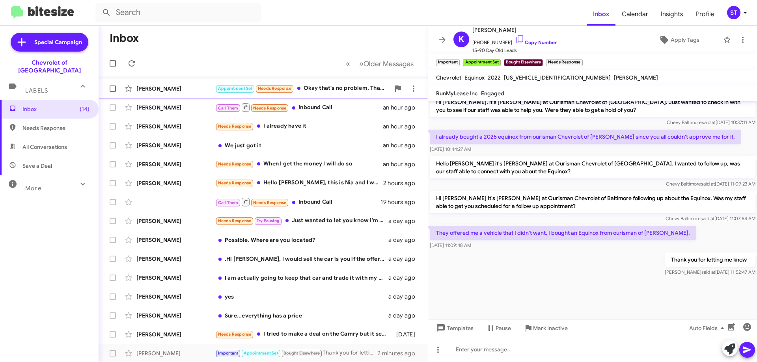
click at [200, 91] on div "[PERSON_NAME]" at bounding box center [175, 89] width 79 height 8
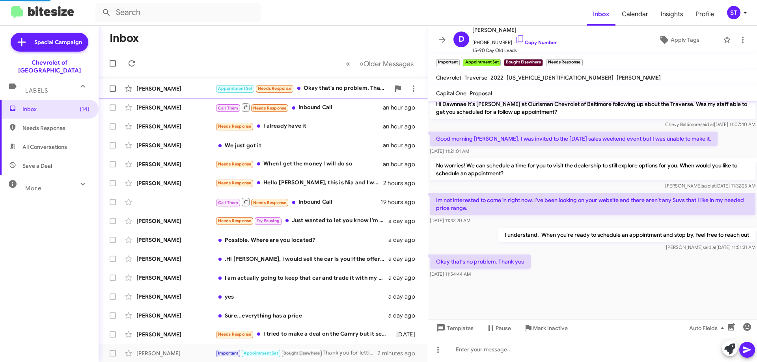
scroll to position [352, 0]
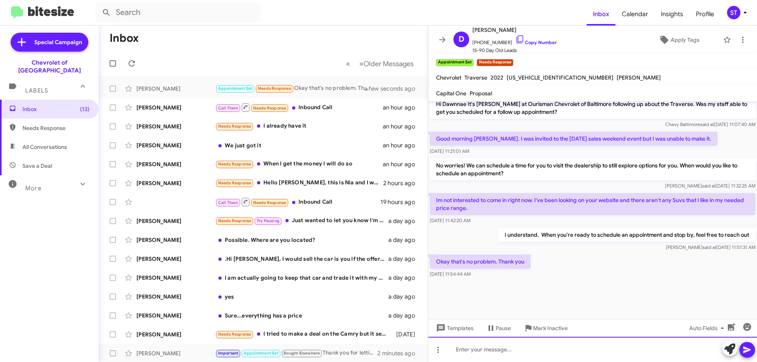
click at [498, 355] on div at bounding box center [592, 349] width 329 height 25
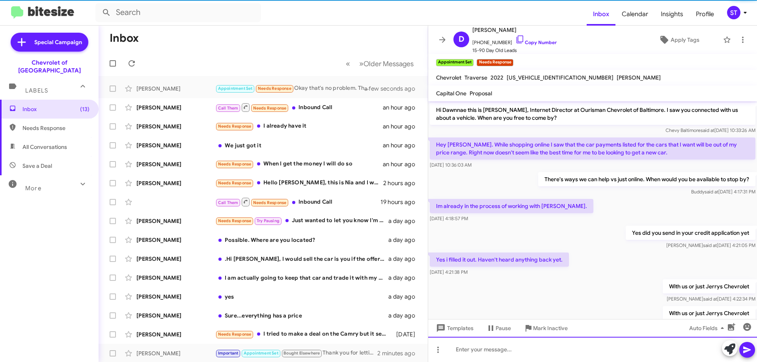
scroll to position [39, 0]
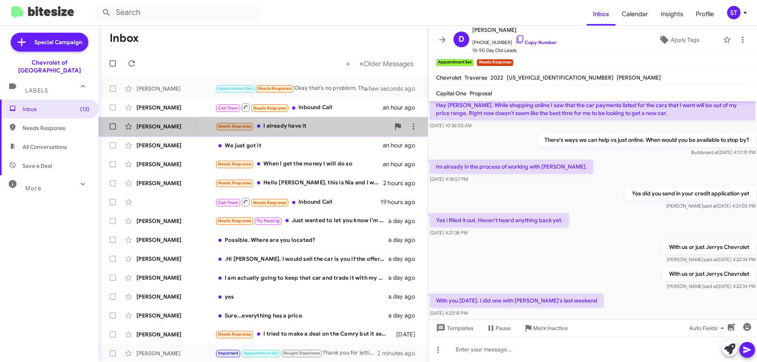
click at [288, 127] on div "Needs Response I already have it" at bounding box center [302, 126] width 175 height 9
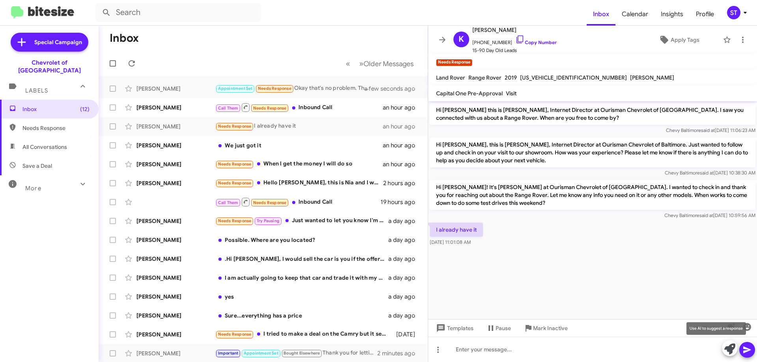
click at [727, 350] on icon at bounding box center [729, 349] width 11 height 11
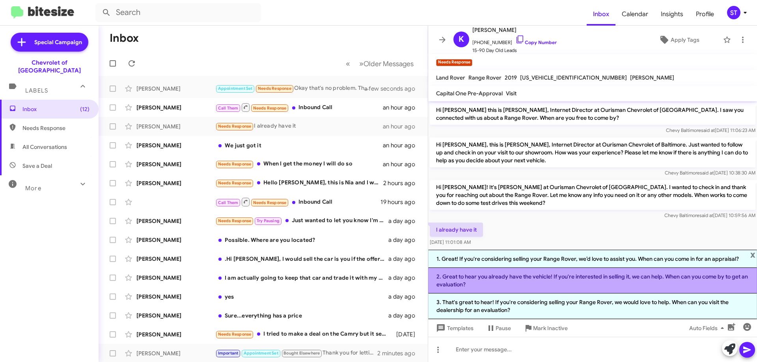
click at [461, 280] on li "2. Great to hear you already have the vehicle! If you're interested in selling …" at bounding box center [592, 281] width 329 height 26
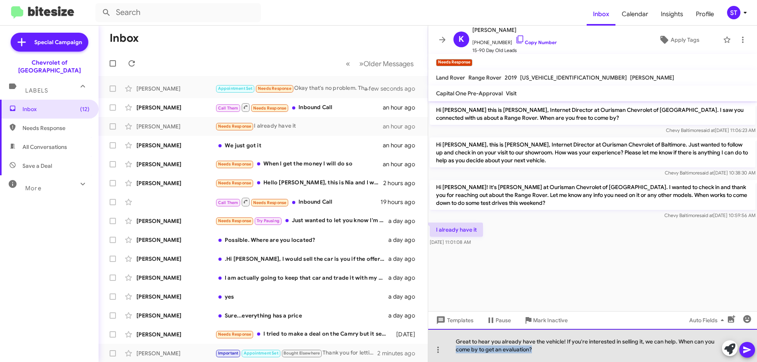
drag, startPoint x: 589, startPoint y: 347, endPoint x: 388, endPoint y: 365, distance: 201.5
click at [388, 362] on html "Inbox Calendar Insights Profile ST Special Campaign Chevrolet of Baltimore Labe…" at bounding box center [378, 181] width 757 height 362
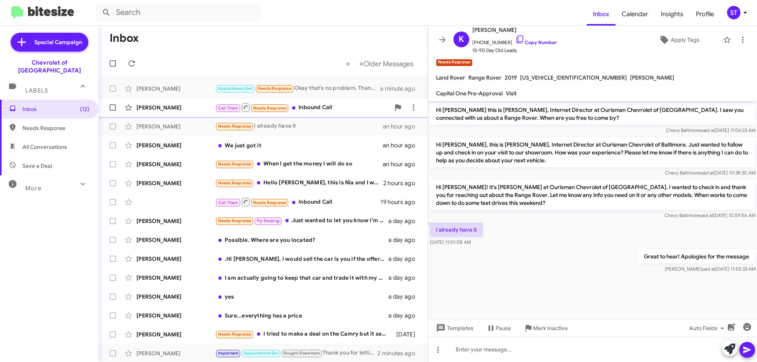
click at [312, 110] on div "Call Them Needs Response Inbound Call" at bounding box center [302, 108] width 175 height 10
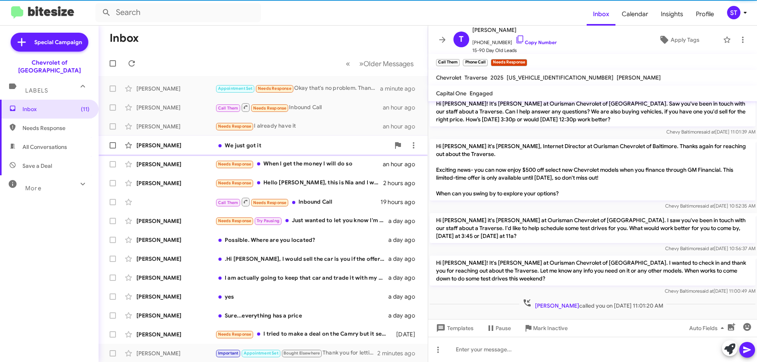
click at [261, 145] on div "We just got it" at bounding box center [302, 146] width 175 height 8
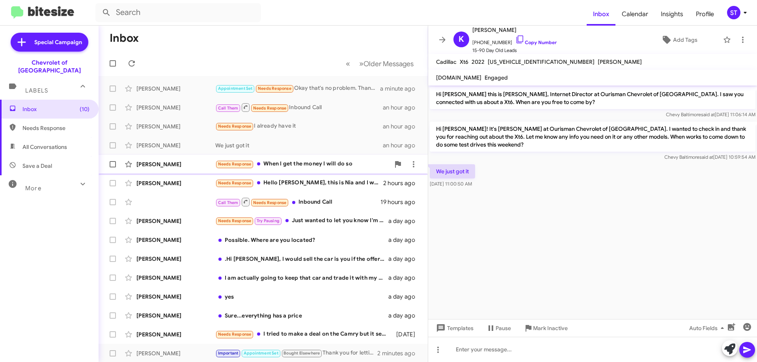
click at [289, 167] on div "Needs Response When I get the money I will do so" at bounding box center [302, 164] width 175 height 9
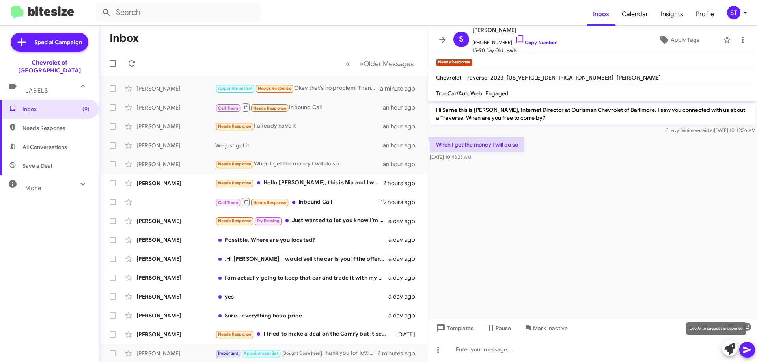
click at [723, 351] on button at bounding box center [730, 349] width 16 height 16
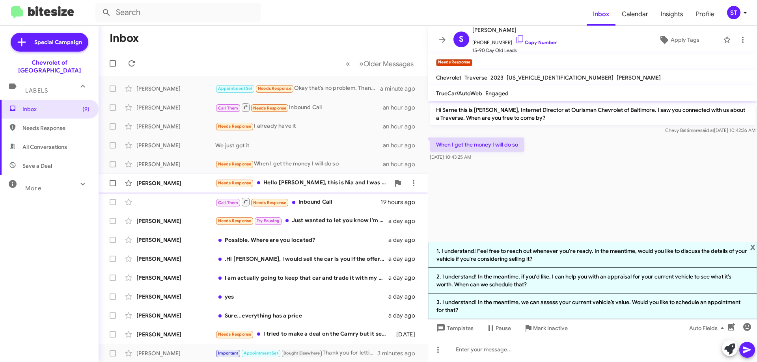
click at [279, 185] on div "Needs Response Hello Erik, this is Nia and I was looking to get some informatio…" at bounding box center [302, 183] width 175 height 9
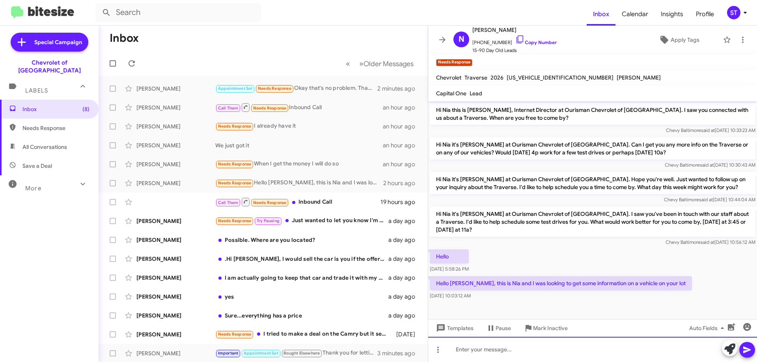
click at [493, 348] on div at bounding box center [592, 349] width 329 height 25
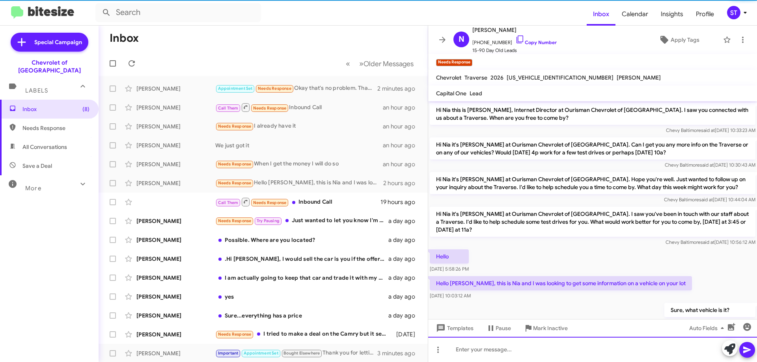
scroll to position [23, 0]
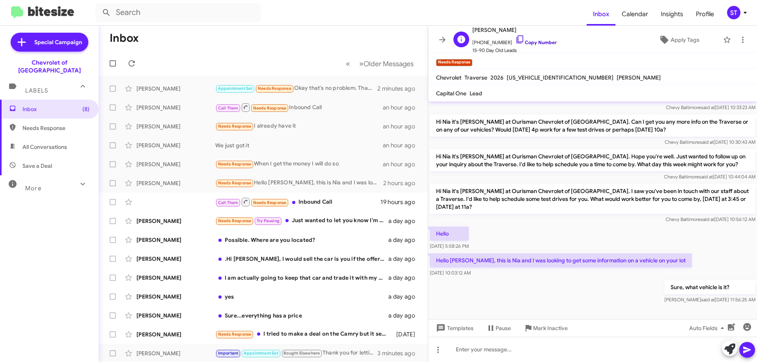
click at [515, 40] on icon at bounding box center [519, 39] width 9 height 9
click at [330, 203] on div "Call Them Needs Response Inbound Call" at bounding box center [302, 202] width 175 height 10
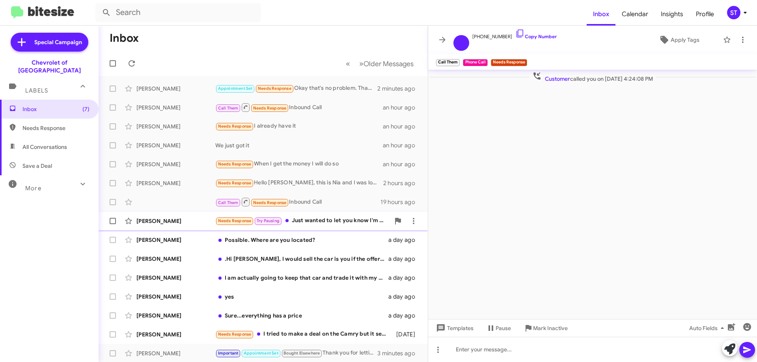
click at [342, 222] on div "Needs Response Try Pausing Just wanted to let you know I'm heading to a dealer …" at bounding box center [302, 220] width 175 height 9
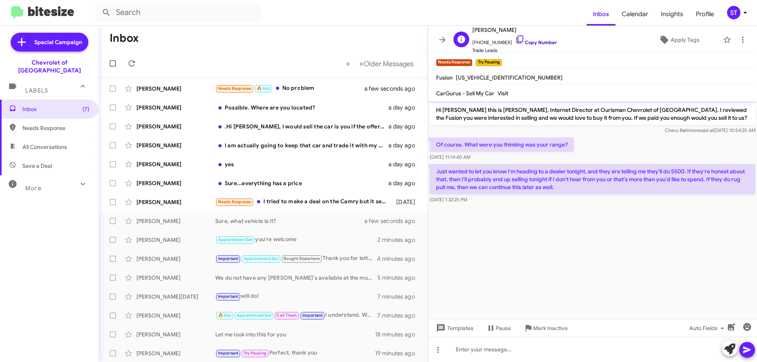
click at [516, 41] on icon at bounding box center [519, 39] width 7 height 8
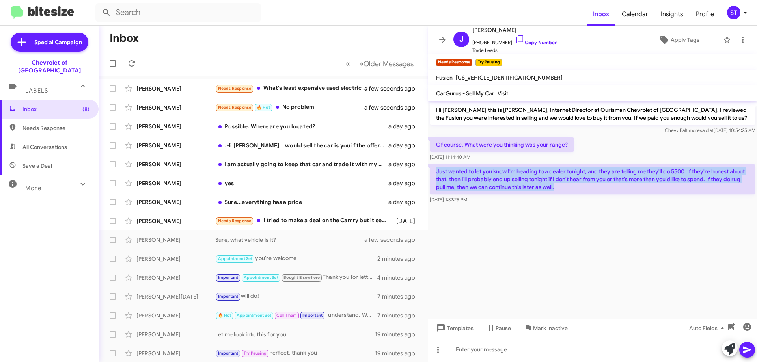
drag, startPoint x: 437, startPoint y: 171, endPoint x: 608, endPoint y: 193, distance: 172.1
click at [608, 193] on p "Just wanted to let you know I'm heading to a dealer tonight, and they are telli…" at bounding box center [593, 179] width 326 height 30
copy p "Just wanted to let you know I'm heading to a dealer tonight, and they are telli…"
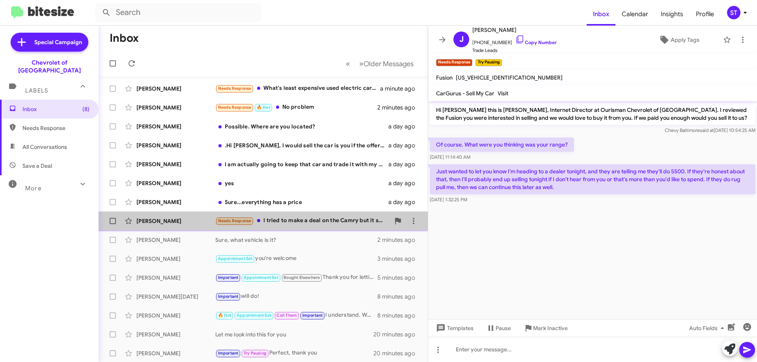
click at [295, 220] on div "Needs Response I tried to make a deal on the Camry but it seems like the sales …" at bounding box center [302, 220] width 175 height 9
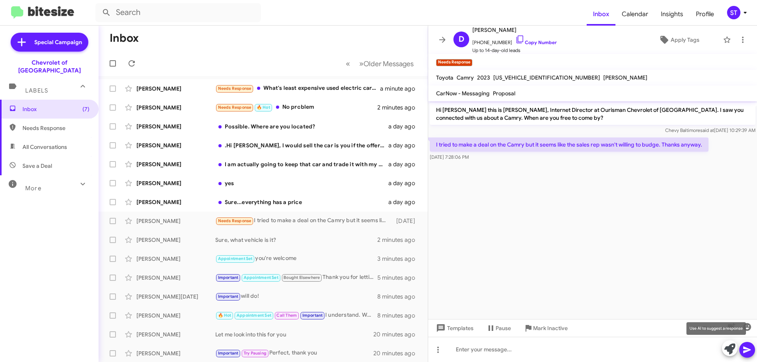
click at [726, 349] on icon at bounding box center [729, 349] width 11 height 11
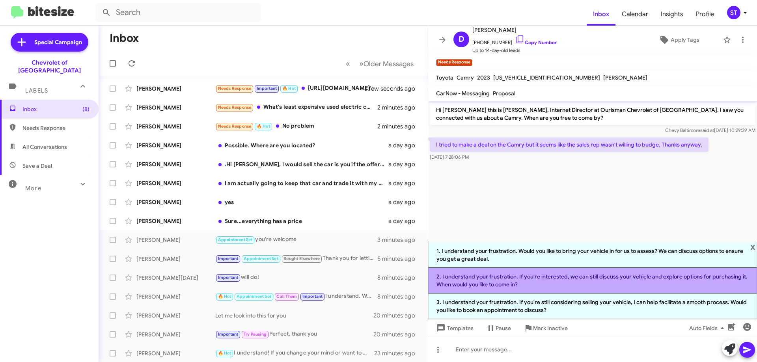
click at [538, 284] on li "2. I understand your frustration. If you're interested, we can still discuss yo…" at bounding box center [592, 281] width 329 height 26
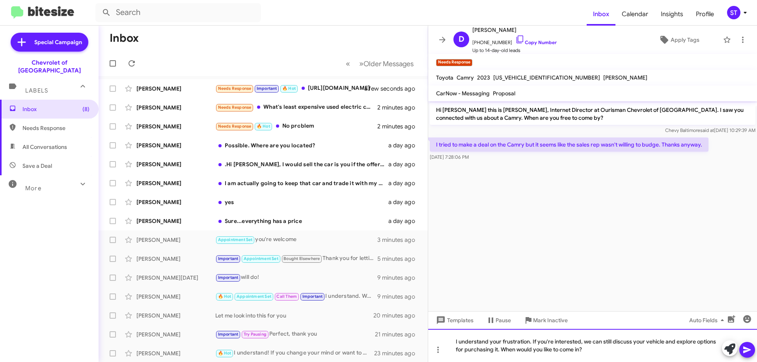
click at [496, 350] on div "I understand your frustration. If you're interested, we can still discuss your …" at bounding box center [592, 345] width 329 height 33
click at [636, 351] on div "I understand your frustration. If you're interested, we can still discuss your …" at bounding box center [592, 345] width 329 height 33
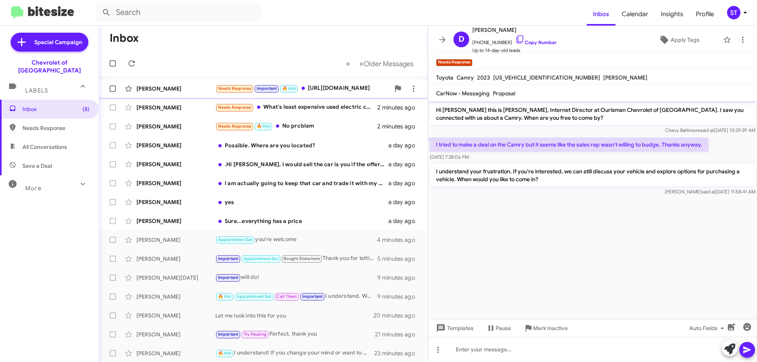
click at [333, 92] on div "Needs Response Important 🔥 Hot https://www.baltimorechevyourisman.com/new/Chevr…" at bounding box center [302, 88] width 175 height 9
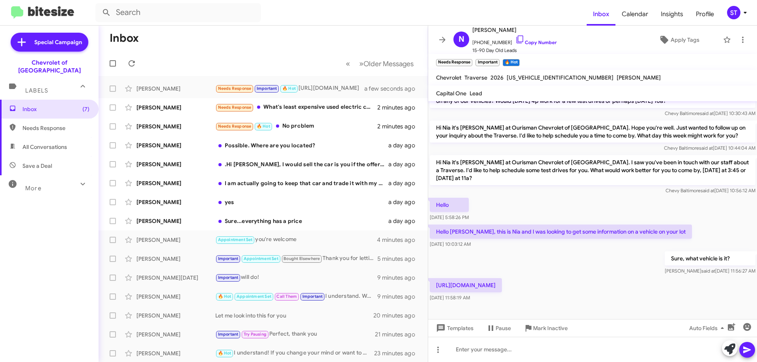
drag, startPoint x: 518, startPoint y: 281, endPoint x: 461, endPoint y: 288, distance: 58.0
click at [451, 289] on p "https://www.baltimorechevyourisman.com/new/Chevrolet/2025-Chevrolet-Traverse-fd…" at bounding box center [466, 285] width 72 height 14
click at [502, 287] on p "https://www.baltimorechevyourisman.com/new/Chevrolet/2025-Chevrolet-Traverse-fd…" at bounding box center [466, 285] width 72 height 14
drag, startPoint x: 567, startPoint y: 287, endPoint x: 442, endPoint y: 280, distance: 124.8
click at [436, 278] on p "https://www.baltimorechevyourisman.com/new/Chevrolet/2025-Chevrolet-Traverse-fd…" at bounding box center [466, 285] width 72 height 14
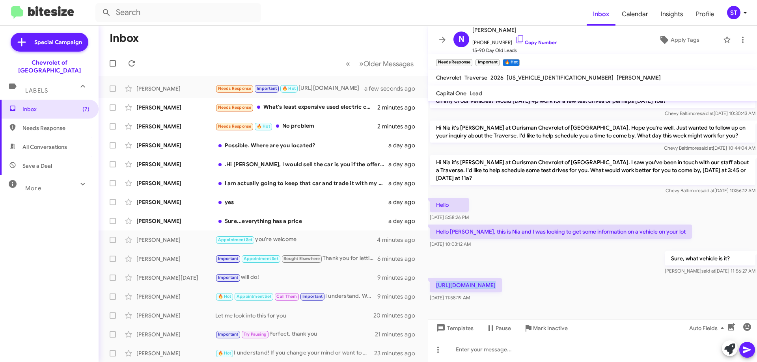
copy p "https://www.baltimorechevyourisman.com/new/Chevrolet/2025-Chevrolet-Traverse-fd…"
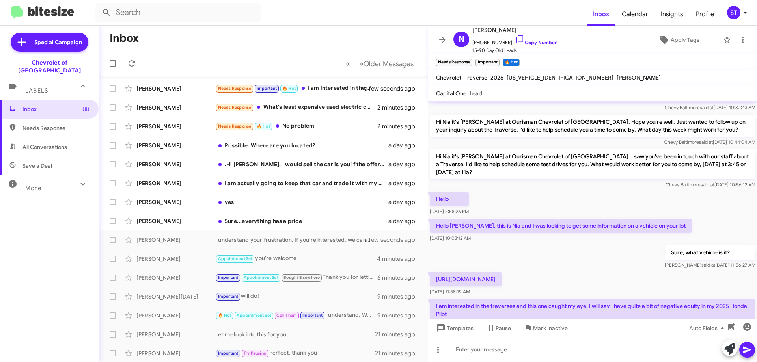
scroll to position [96, 0]
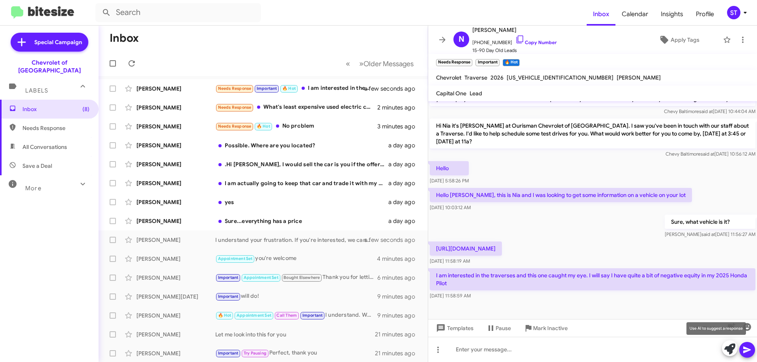
click at [735, 349] on button at bounding box center [730, 349] width 16 height 16
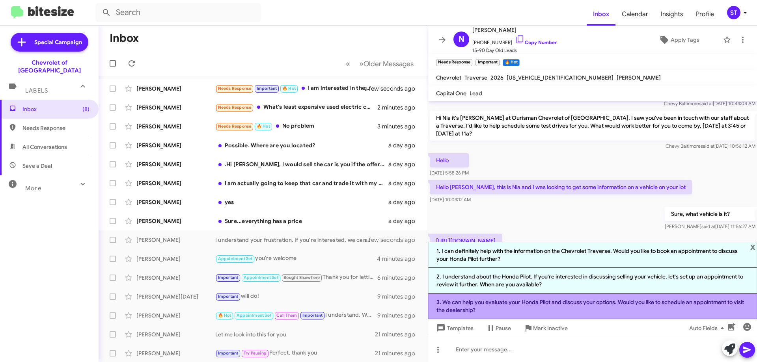
click at [510, 310] on li "3. We can help you evaluate your Honda Pilot and discuss your options. Would yo…" at bounding box center [592, 307] width 329 height 26
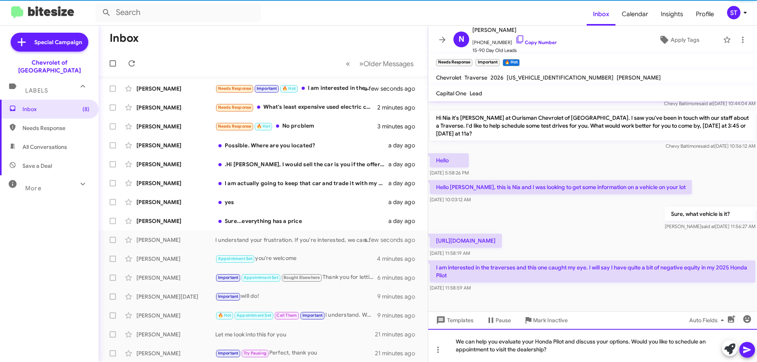
click at [561, 356] on div "We can help you evaluate your Honda Pilot and discuss your options. Would you l…" at bounding box center [592, 345] width 329 height 33
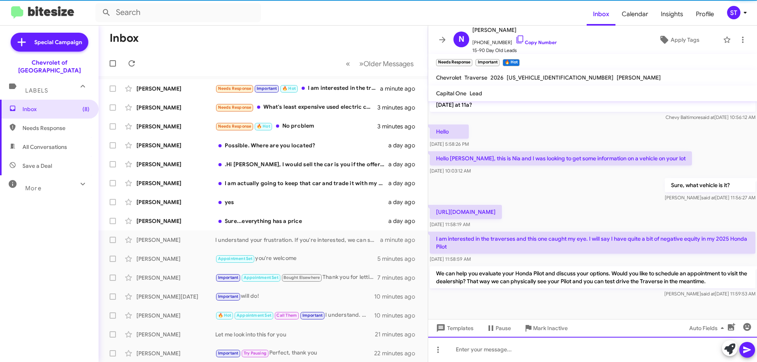
scroll to position [133, 0]
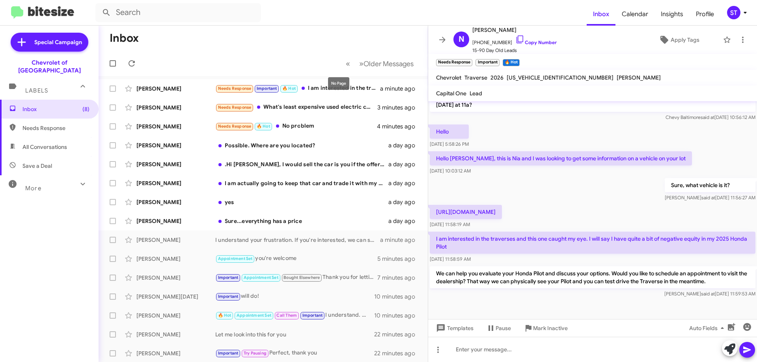
click at [341, 91] on mat-tooltip-component "No Page" at bounding box center [339, 84] width 32 height 24
click at [338, 91] on div "Needs Response Important 🔥 Hot I am interested in the traverses and this one ca…" at bounding box center [302, 88] width 175 height 9
click at [306, 105] on div "Needs Response What's least expensive used electric car that you have that has …" at bounding box center [302, 107] width 175 height 9
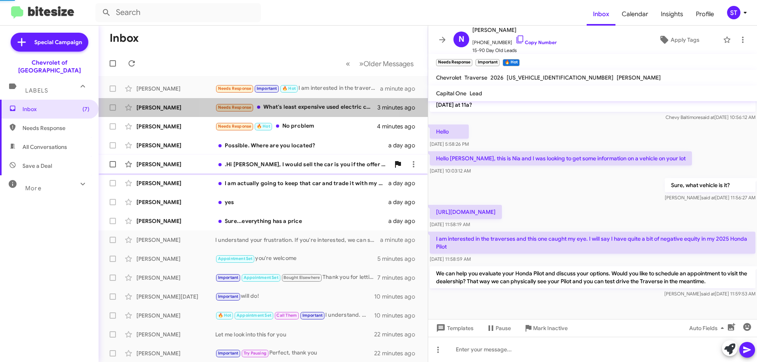
scroll to position [86, 0]
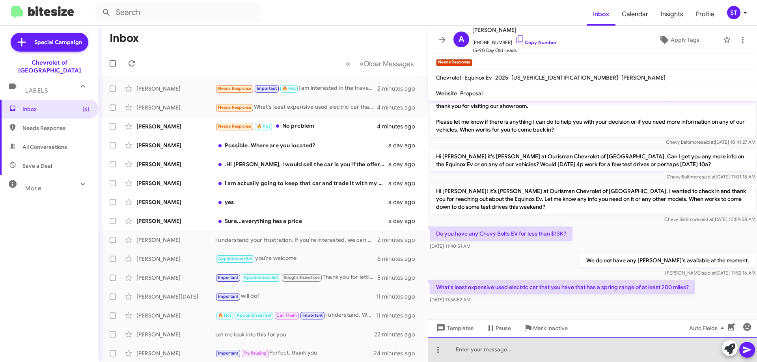
click at [485, 352] on div at bounding box center [592, 349] width 329 height 25
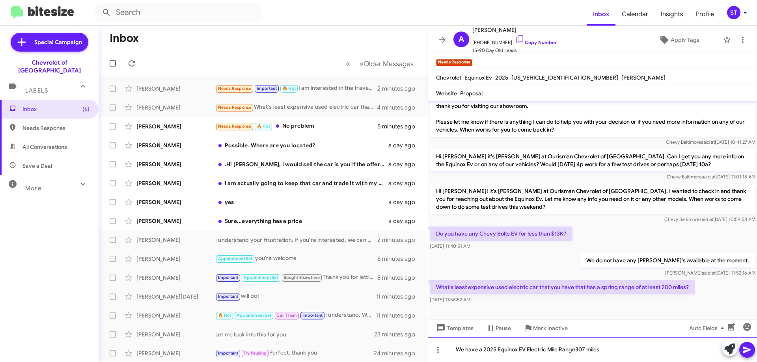
click at [526, 352] on div "We have a 2025 Equinox EV Electric Mile Range307 miles" at bounding box center [592, 349] width 329 height 25
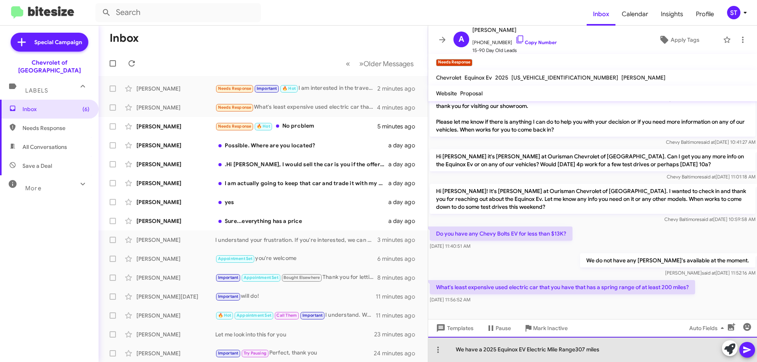
click at [611, 350] on div "We have a 2025 Equinox EV Electric Mile Range307 miles" at bounding box center [592, 349] width 329 height 25
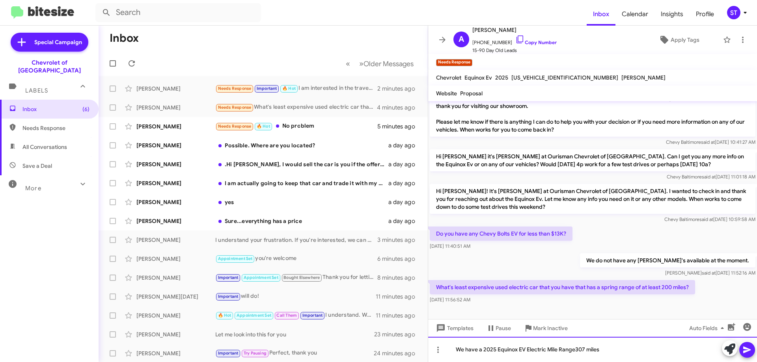
click at [575, 351] on div "We have a 2025 Equinox EV Electric Mile Range307 miles" at bounding box center [592, 349] width 329 height 25
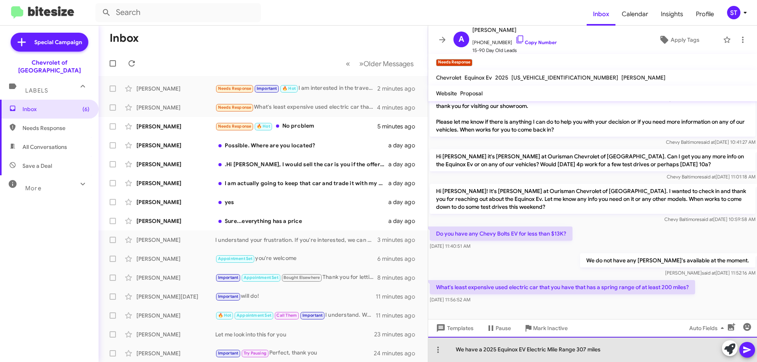
click at [642, 350] on div "We have a 2025 Equinox EV Electric Mile Range 307 miles" at bounding box center [592, 349] width 329 height 25
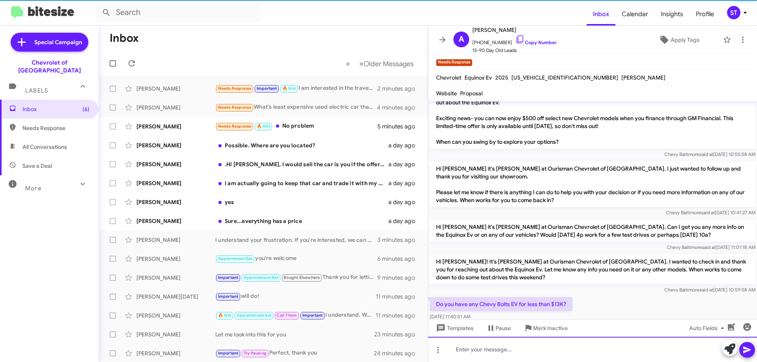
scroll to position [115, 0]
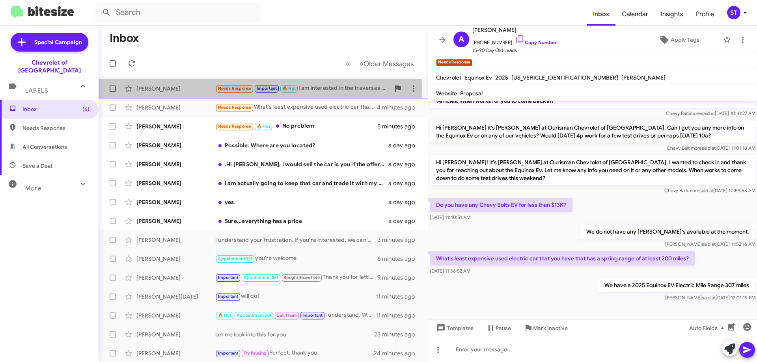
click at [183, 89] on div "[PERSON_NAME]" at bounding box center [175, 89] width 79 height 8
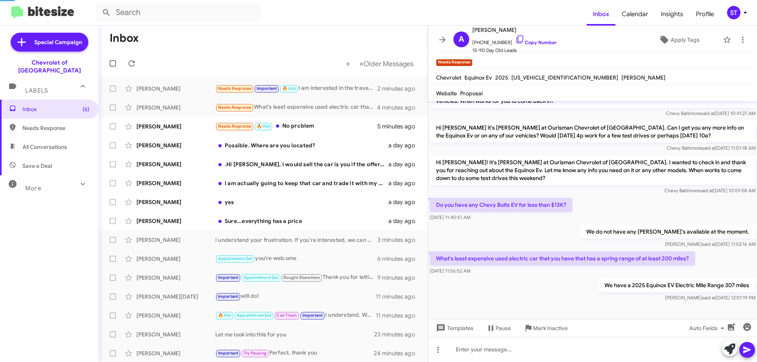
scroll to position [133, 0]
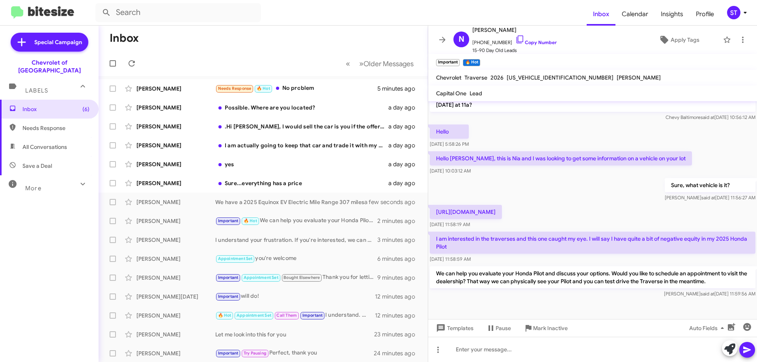
scroll to position [133, 0]
click at [296, 86] on div "Needs Response 🔥 Hot No problem" at bounding box center [302, 88] width 175 height 9
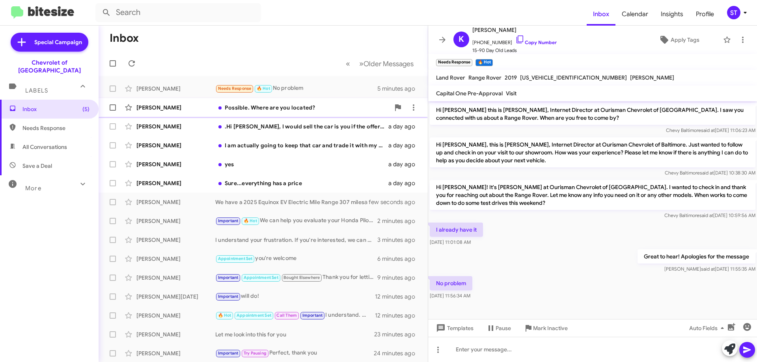
click at [262, 110] on div "Possible. Where are you located?" at bounding box center [302, 108] width 175 height 8
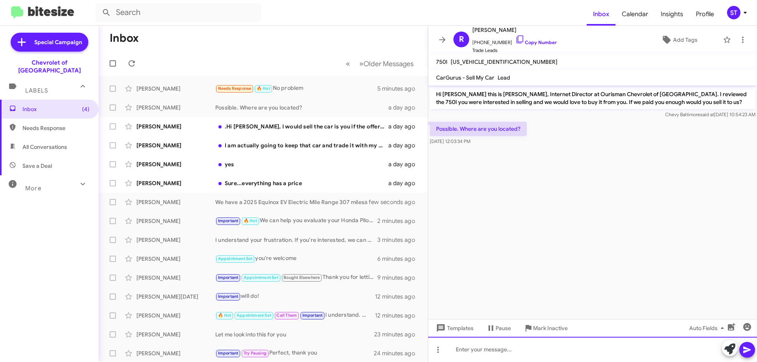
click at [529, 355] on div at bounding box center [592, 349] width 329 height 25
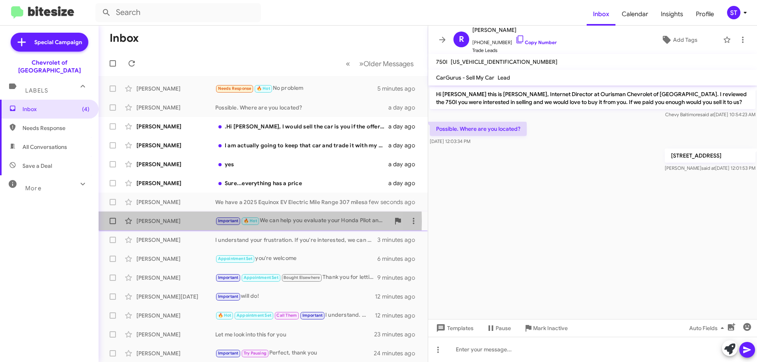
click at [162, 222] on div "[PERSON_NAME]" at bounding box center [175, 221] width 79 height 8
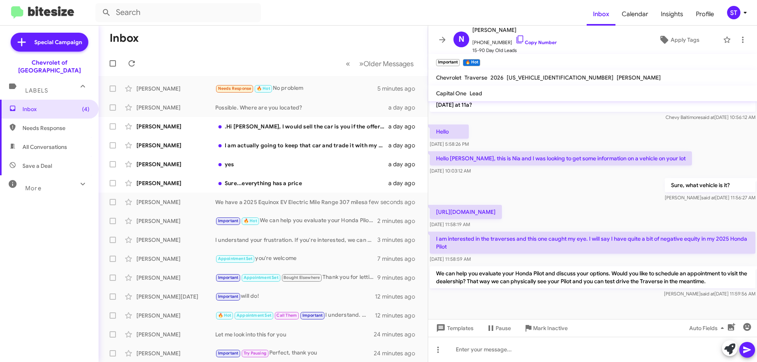
scroll to position [133, 0]
click at [277, 183] on div "Sure...everything has a price" at bounding box center [302, 183] width 175 height 8
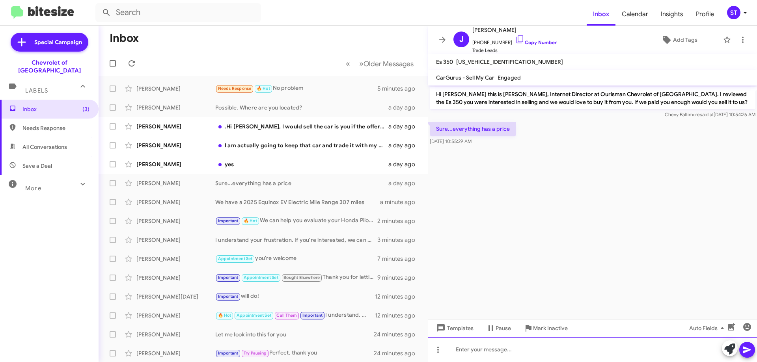
click at [549, 359] on div at bounding box center [592, 349] width 329 height 25
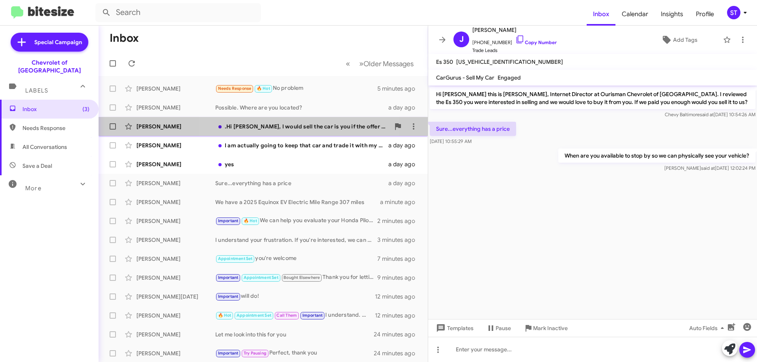
click at [270, 127] on div ".Hi Erik, I would sell the car is you if the offer is reasonable . The KBB appr…" at bounding box center [302, 127] width 175 height 8
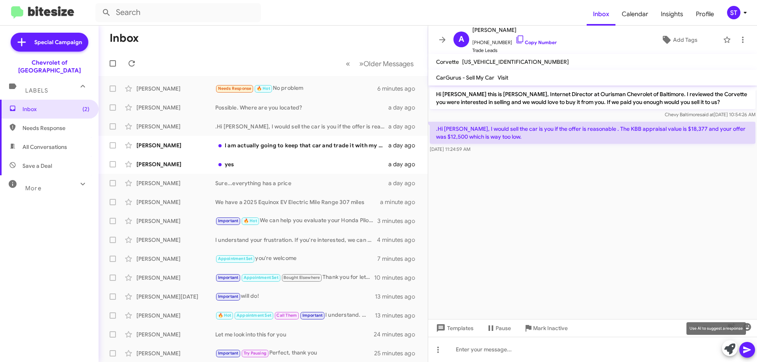
click at [727, 347] on icon at bounding box center [729, 349] width 11 height 11
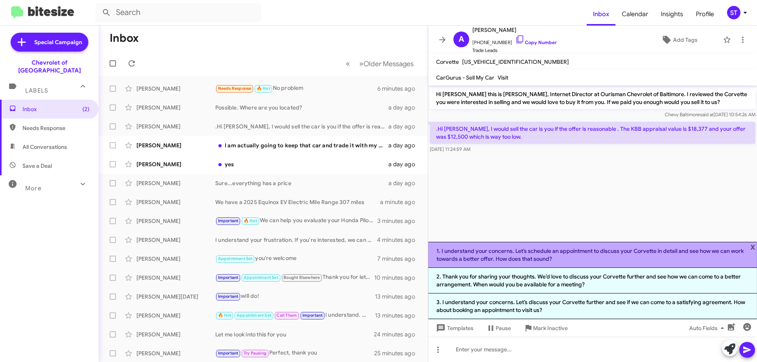
click at [546, 257] on li "1. I understand your concerns. Let’s schedule an appointment to discuss your Co…" at bounding box center [592, 255] width 329 height 26
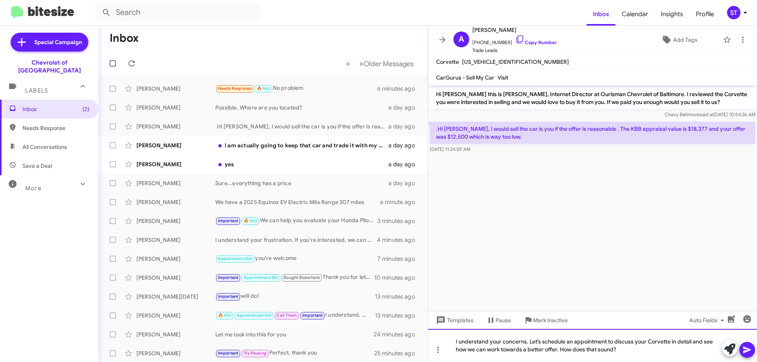
click at [643, 348] on div "I understand your concerns. Let’s schedule an appointment to discuss your Corve…" at bounding box center [592, 345] width 329 height 33
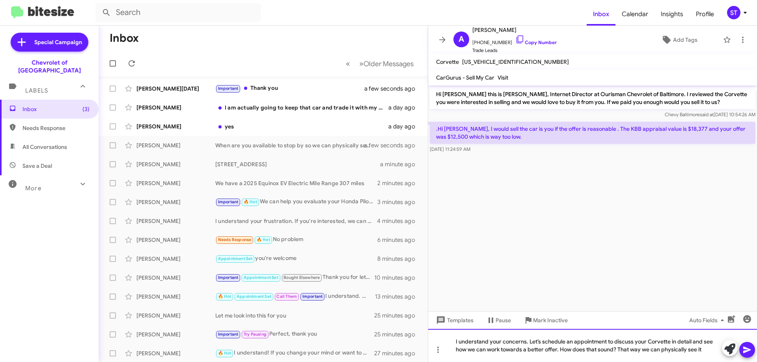
drag, startPoint x: 707, startPoint y: 350, endPoint x: 430, endPoint y: 333, distance: 278.1
click at [432, 336] on body "Inbox Calendar Insights Profile ST Special Campaign Chevrolet of Baltimore Labe…" at bounding box center [378, 181] width 757 height 362
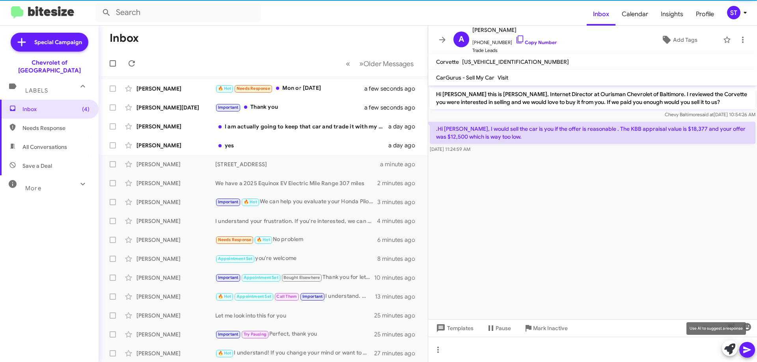
click at [729, 346] on icon at bounding box center [729, 349] width 11 height 11
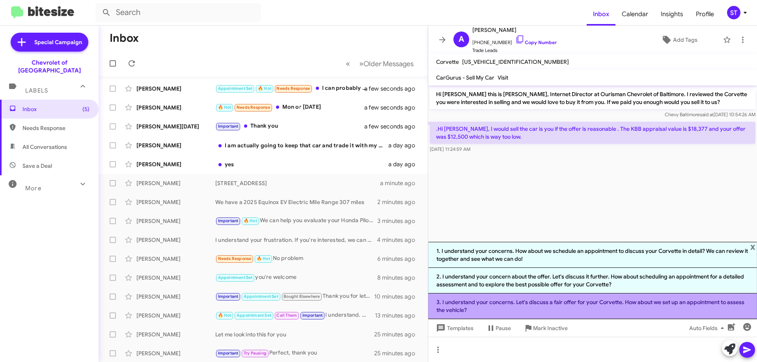
click at [511, 307] on li "3. I understand your concerns. Let's discuss a fair offer for your Corvette. Ho…" at bounding box center [592, 307] width 329 height 26
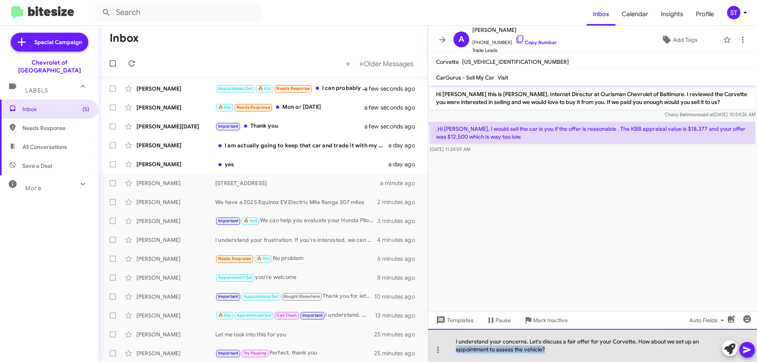
drag, startPoint x: 562, startPoint y: 354, endPoint x: 409, endPoint y: 365, distance: 153.4
click at [409, 362] on html "Inbox Calendar Insights Profile ST Special Campaign Chevrolet of Baltimore Labe…" at bounding box center [378, 181] width 757 height 362
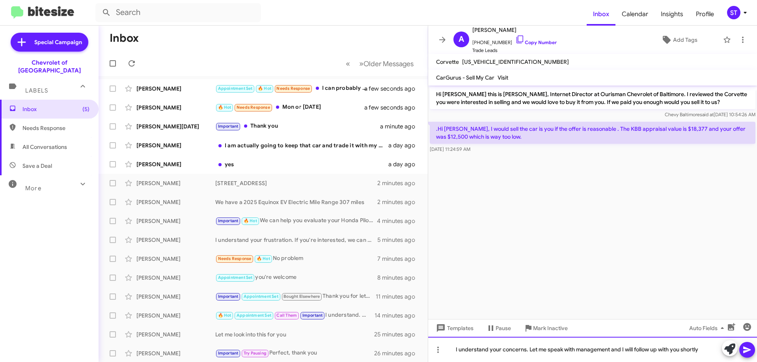
click at [705, 351] on div "I understand your concerns. Let me speak with management and I will follow up w…" at bounding box center [592, 349] width 329 height 25
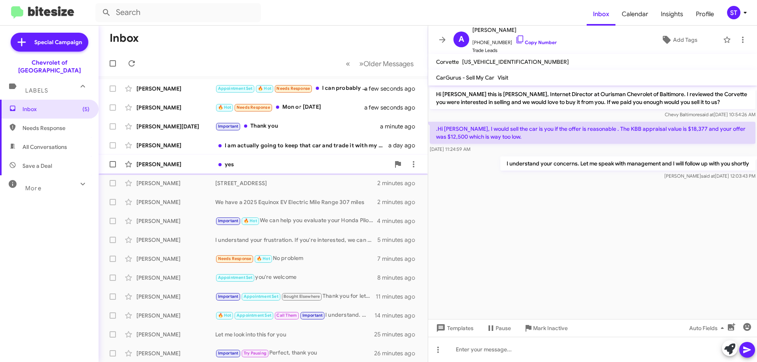
click at [247, 172] on span "Cherie Ward yes a day ago" at bounding box center [263, 164] width 329 height 19
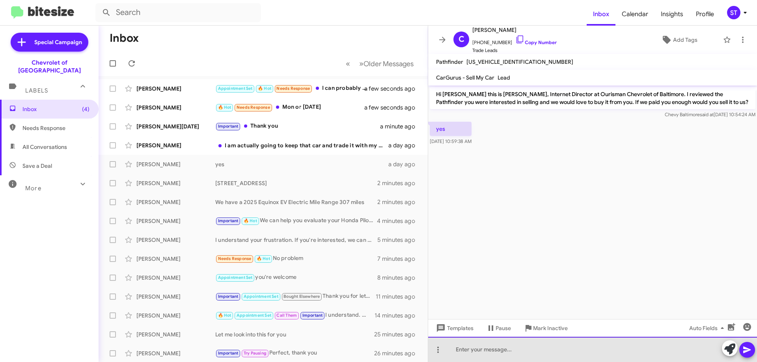
click at [504, 348] on div at bounding box center [592, 349] width 329 height 25
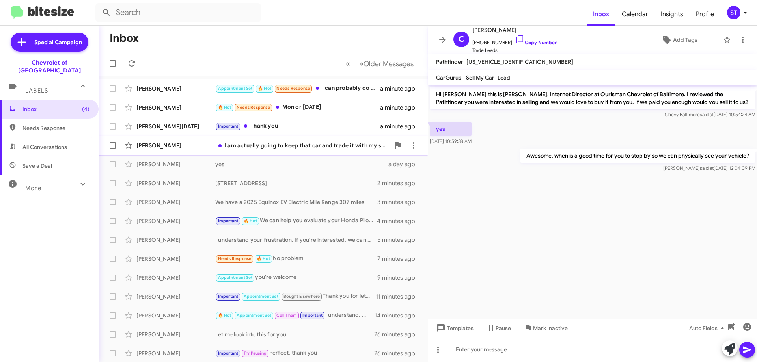
click at [282, 147] on div "I am actually going to keep that car and trade it with my son and sell his Acur…" at bounding box center [302, 146] width 175 height 8
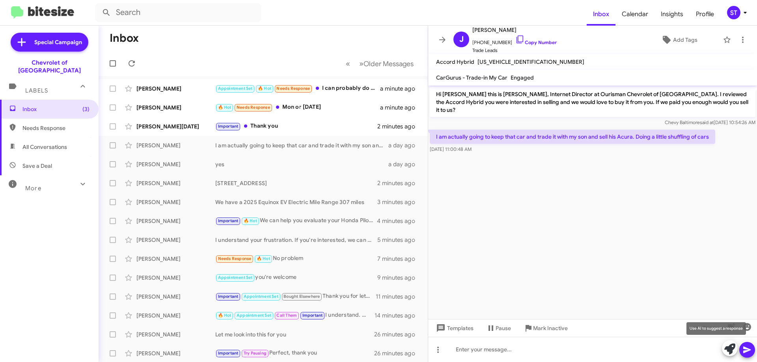
click at [729, 346] on icon at bounding box center [729, 349] width 11 height 11
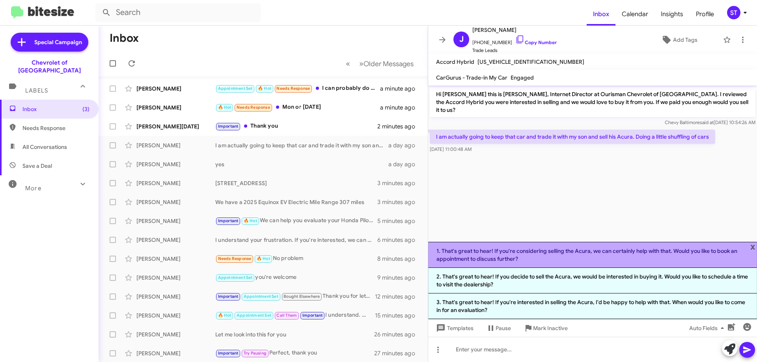
click at [586, 252] on li "1. That's great to hear! If you're considering selling the Acura, we can certai…" at bounding box center [592, 255] width 329 height 26
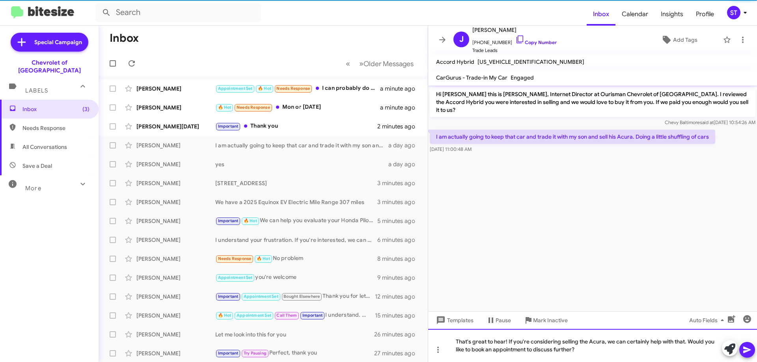
click at [609, 350] on div "That's great to hear! If you're considering selling the Acura, we can certainly…" at bounding box center [592, 345] width 329 height 33
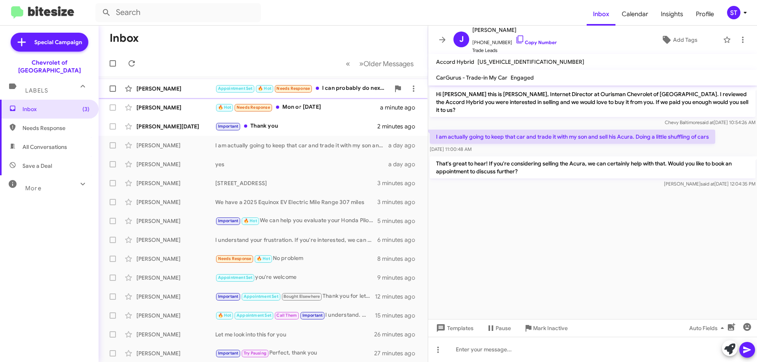
click at [349, 87] on div "Appointment Set 🔥 Hot Needs Response I can probably do next weekend" at bounding box center [302, 88] width 175 height 9
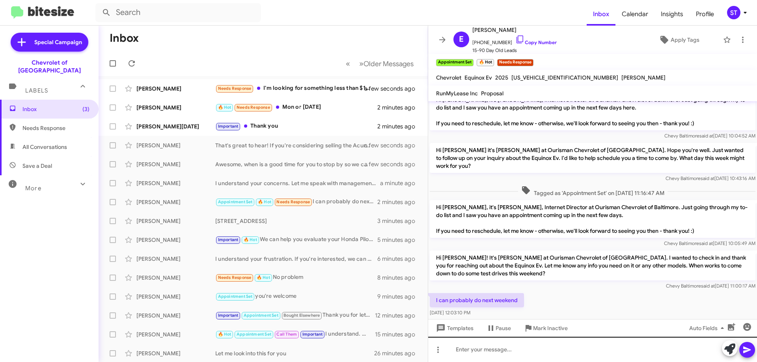
scroll to position [13, 0]
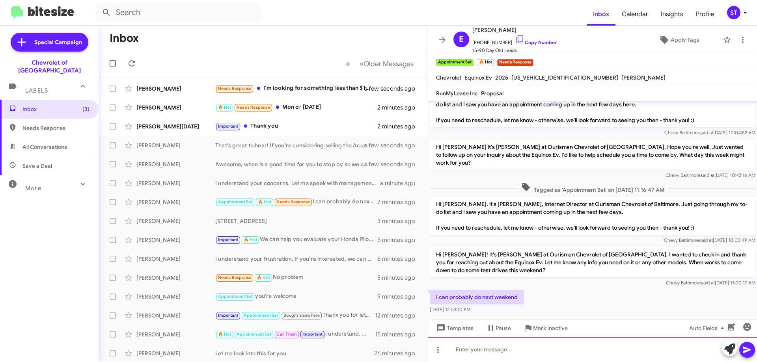
click at [483, 354] on div at bounding box center [592, 349] width 329 height 25
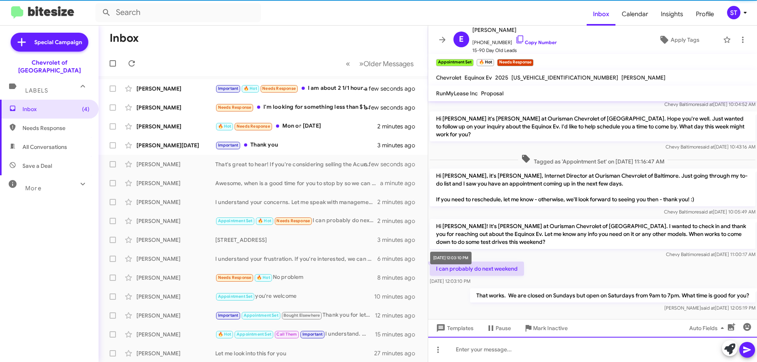
scroll to position [42, 0]
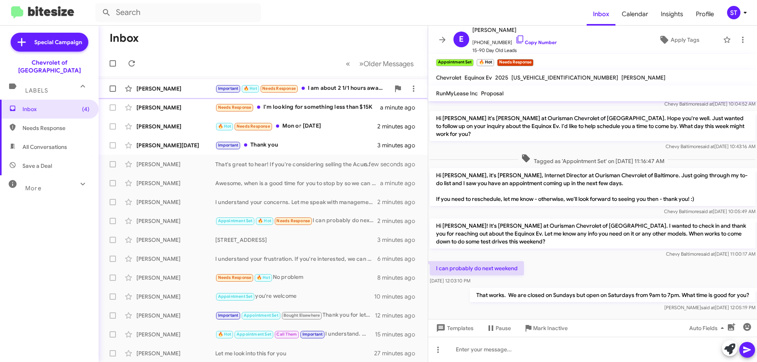
click at [327, 87] on div "Important 🔥 Hot Needs Response I am about 2 1/1 hours away so the first day I w…" at bounding box center [302, 88] width 175 height 9
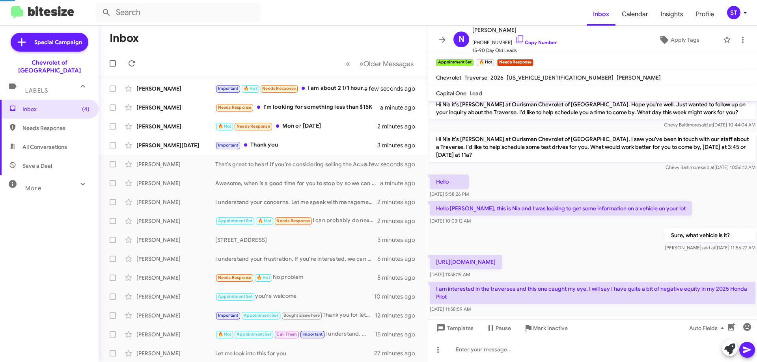
scroll to position [127, 0]
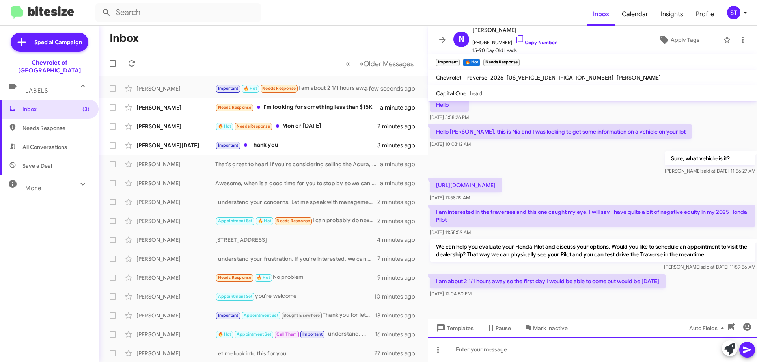
click at [541, 354] on div at bounding box center [592, 349] width 329 height 25
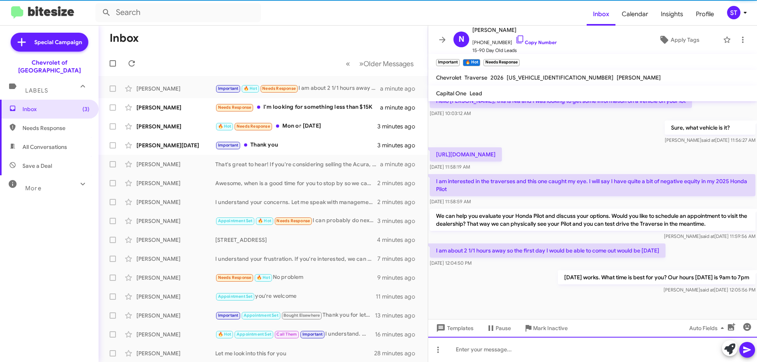
scroll to position [190, 0]
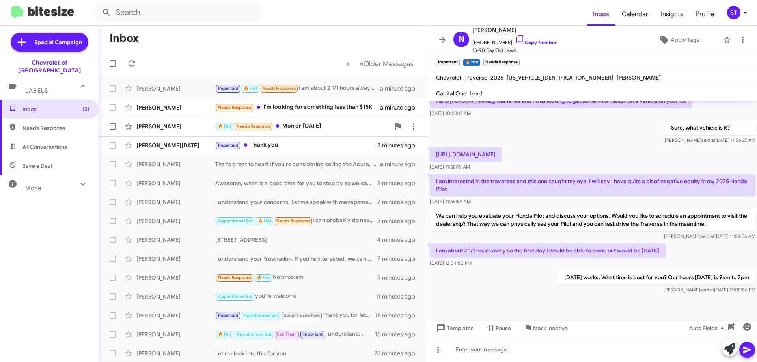
click at [321, 129] on div "🔥 Hot Needs Response Mon or Tuesday" at bounding box center [302, 126] width 175 height 9
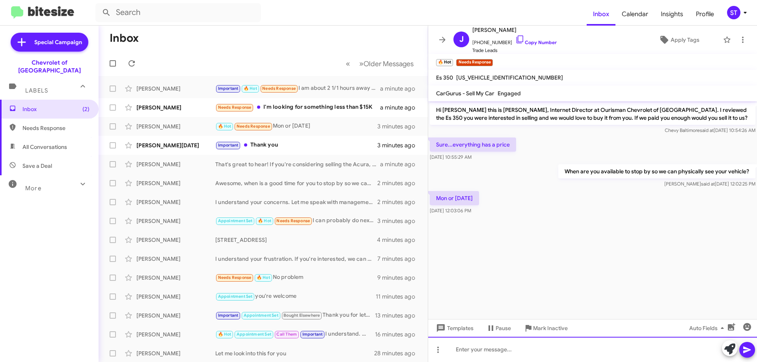
drag, startPoint x: 485, startPoint y: 354, endPoint x: 496, endPoint y: 354, distance: 10.3
click at [488, 354] on div at bounding box center [592, 349] width 329 height 25
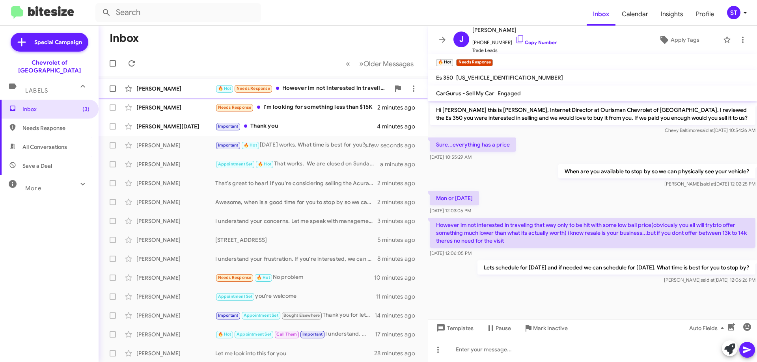
click at [322, 83] on div "Jeffrey Brown 🔥 Hot Needs Response However im not interested in traveling that …" at bounding box center [263, 89] width 317 height 16
click at [728, 351] on icon at bounding box center [729, 349] width 11 height 11
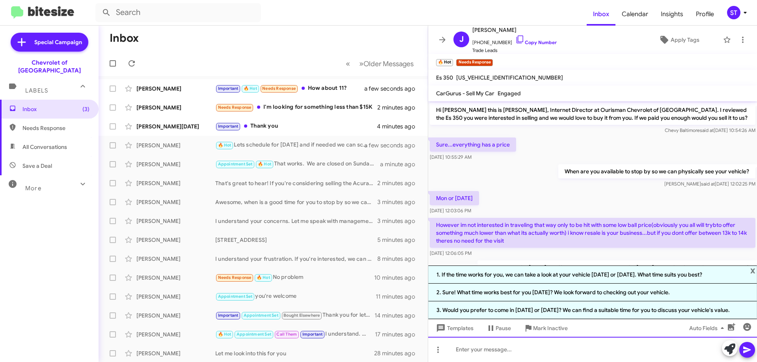
click at [498, 359] on div at bounding box center [592, 349] width 329 height 25
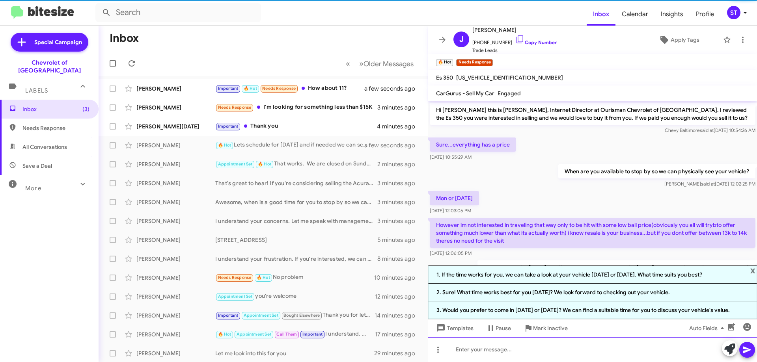
scroll to position [61, 0]
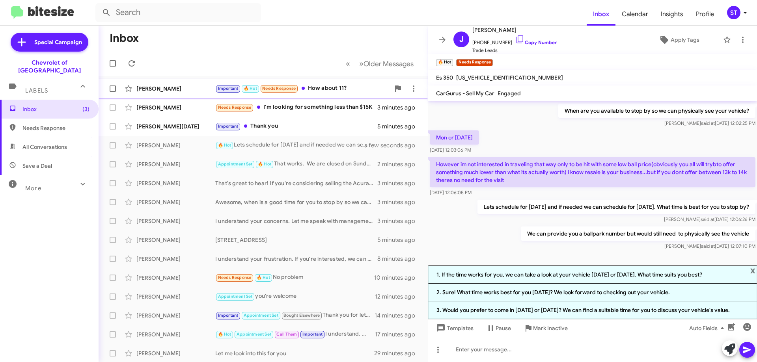
click at [331, 88] on div "Important 🔥 Hot Needs Response How about 11?" at bounding box center [302, 88] width 175 height 9
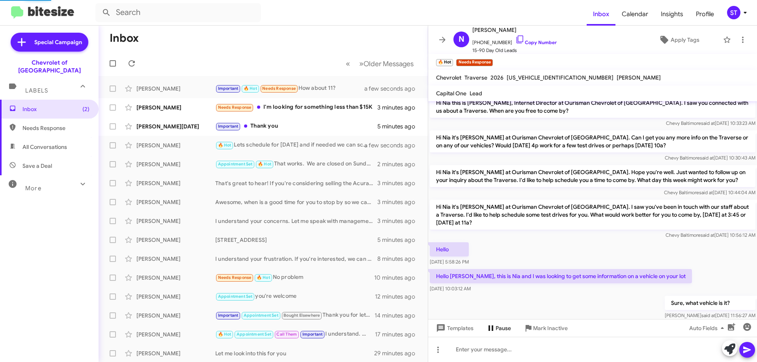
scroll to position [219, 0]
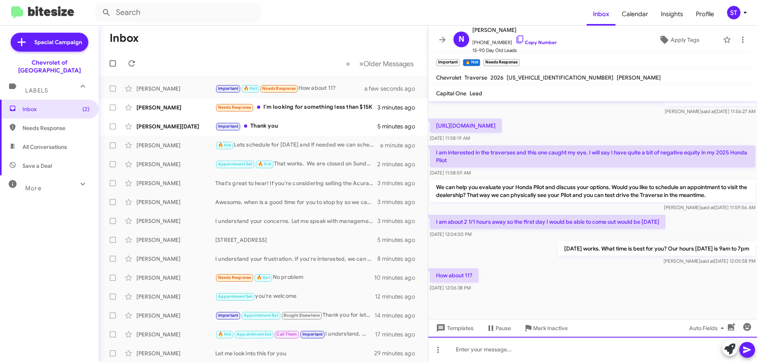
click at [507, 347] on div at bounding box center [592, 349] width 329 height 25
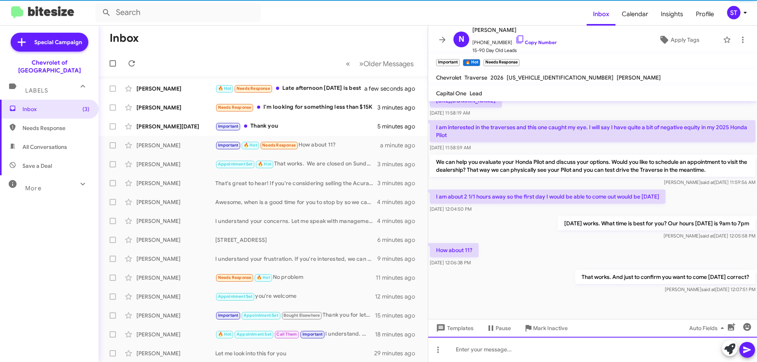
scroll to position [248, 0]
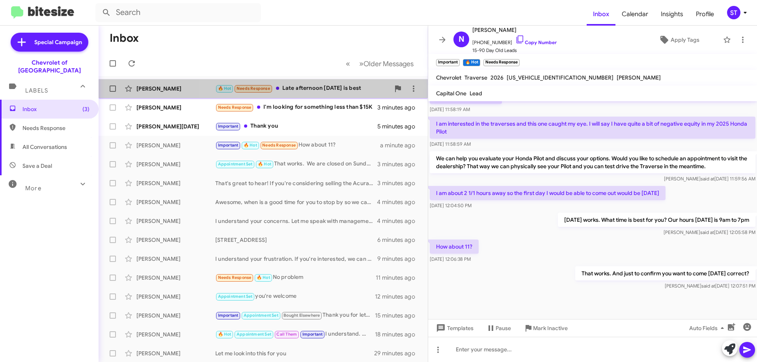
click at [317, 89] on div "🔥 Hot Needs Response Late afternoon Tuesday is best" at bounding box center [302, 88] width 175 height 9
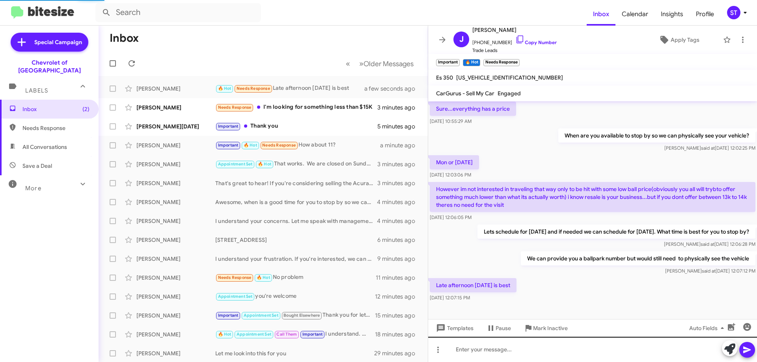
scroll to position [36, 0]
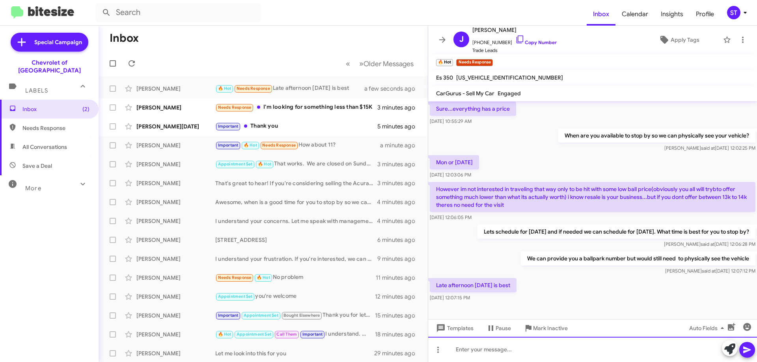
click at [492, 355] on div at bounding box center [592, 349] width 329 height 25
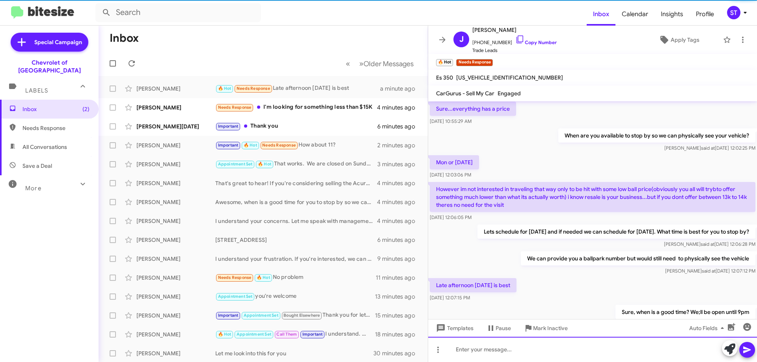
scroll to position [65, 0]
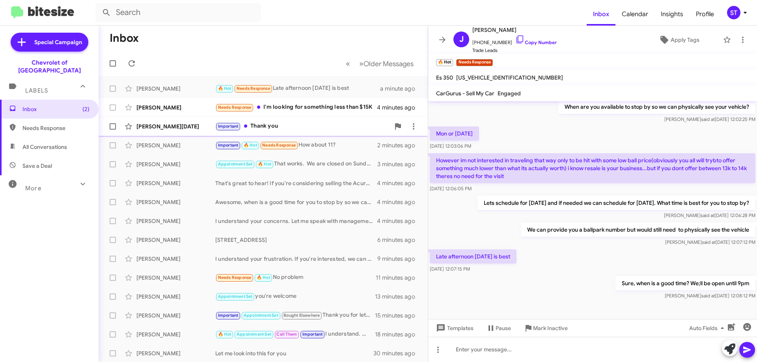
click at [297, 125] on div "Important Thank you" at bounding box center [302, 126] width 175 height 9
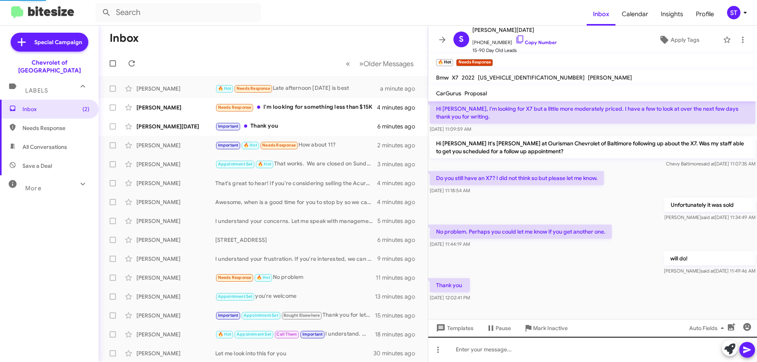
scroll to position [36, 0]
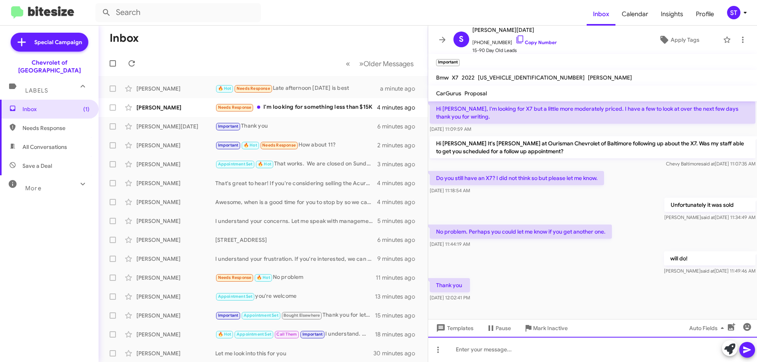
click at [508, 357] on div at bounding box center [592, 349] width 329 height 25
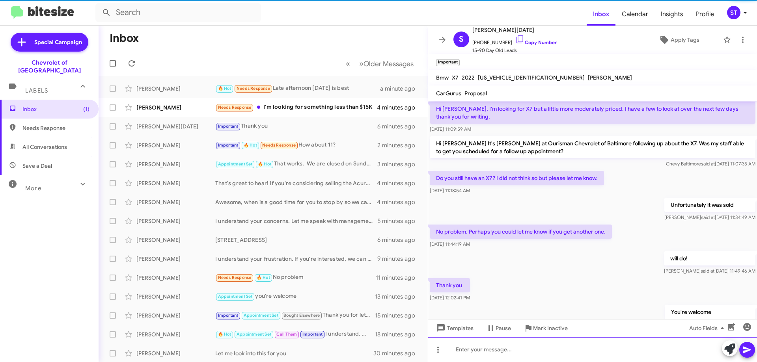
scroll to position [65, 0]
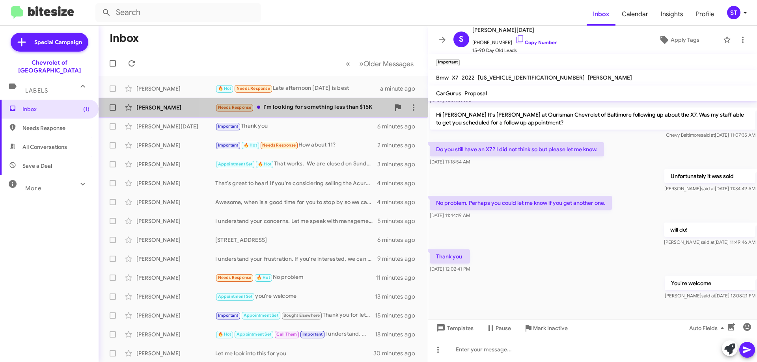
click at [325, 101] on div "Avrohom Poupko Needs Response I'm looking for something less than $15K 4 minute…" at bounding box center [263, 108] width 317 height 16
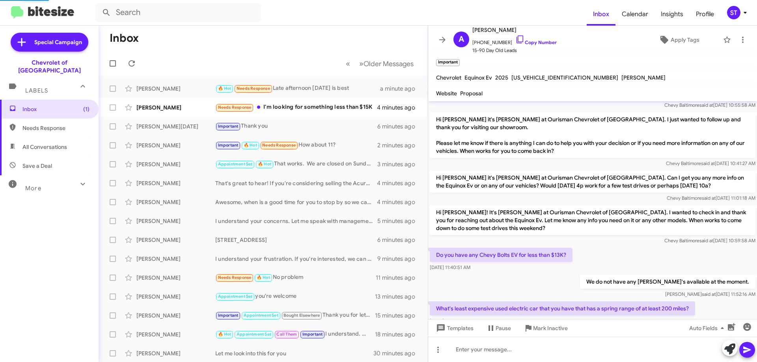
scroll to position [144, 0]
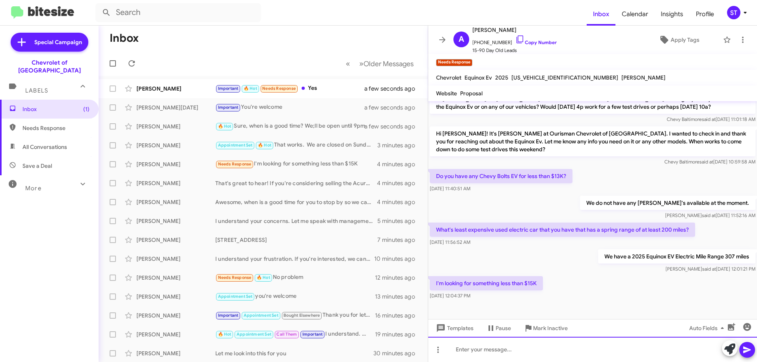
click at [550, 359] on div at bounding box center [592, 349] width 329 height 25
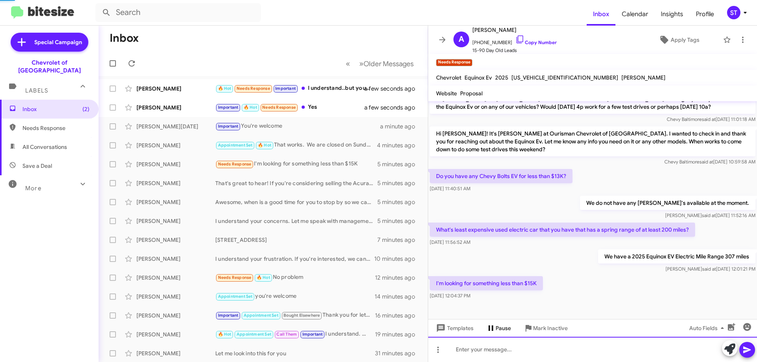
scroll to position [0, 0]
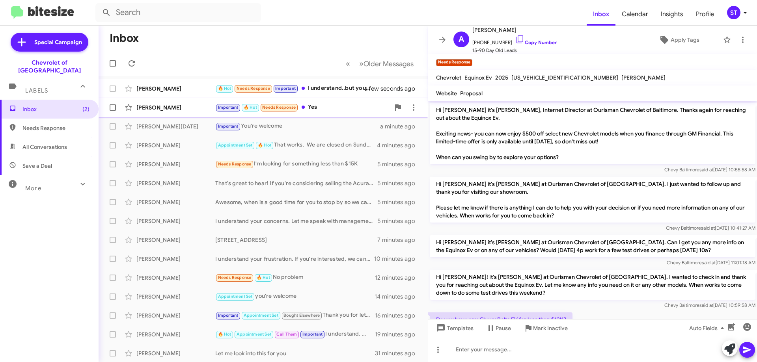
click at [338, 112] on div "Nia Stanley Important 🔥 Hot Needs Response Yes a minute ago" at bounding box center [263, 108] width 317 height 16
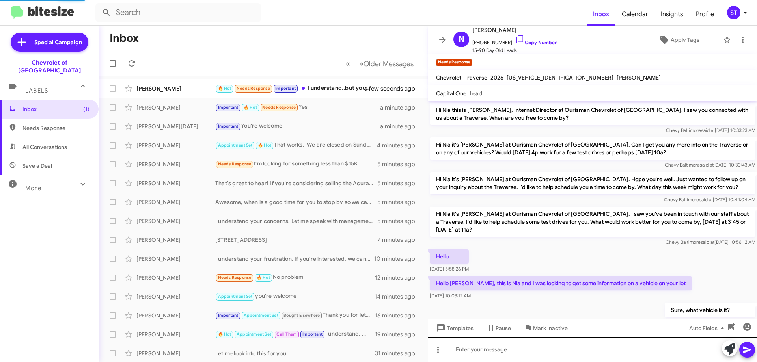
scroll to position [277, 0]
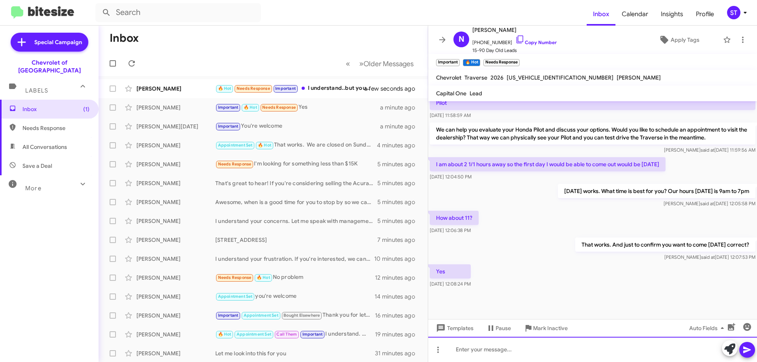
click at [509, 345] on div at bounding box center [592, 349] width 329 height 25
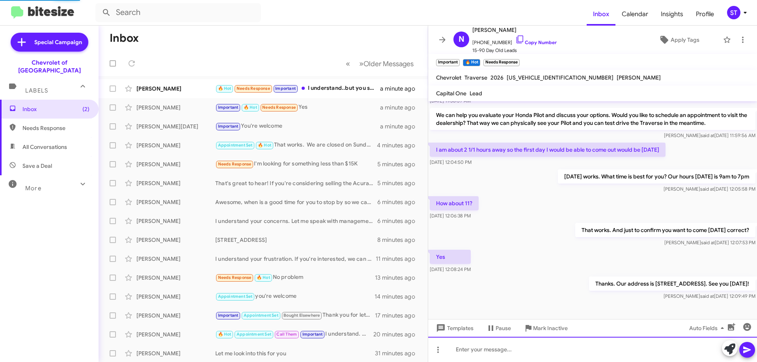
scroll to position [306, 0]
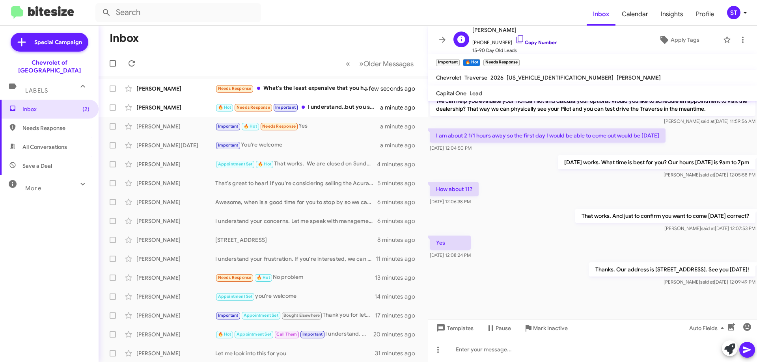
click at [515, 41] on icon at bounding box center [519, 39] width 9 height 9
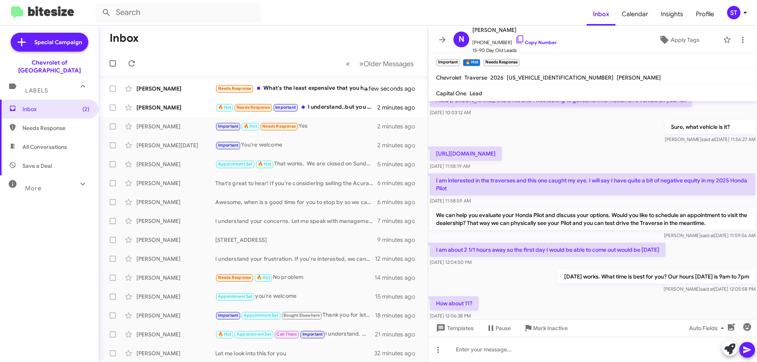
scroll to position [69, 0]
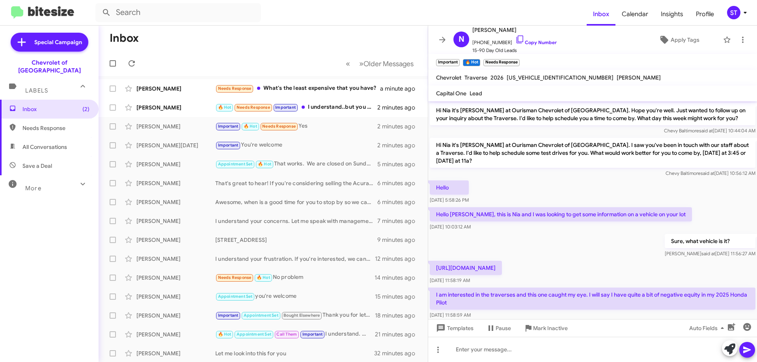
drag, startPoint x: 550, startPoint y: 278, endPoint x: 436, endPoint y: 267, distance: 114.1
click at [436, 267] on p "https://www.baltimorechevyourisman.com/new/Chevrolet/2025-Chevrolet-Traverse-fd…" at bounding box center [466, 268] width 72 height 14
copy p "https://www.baltimorechevyourisman.com/new/Chevrolet/2025-Chevrolet-Traverse-fd…"
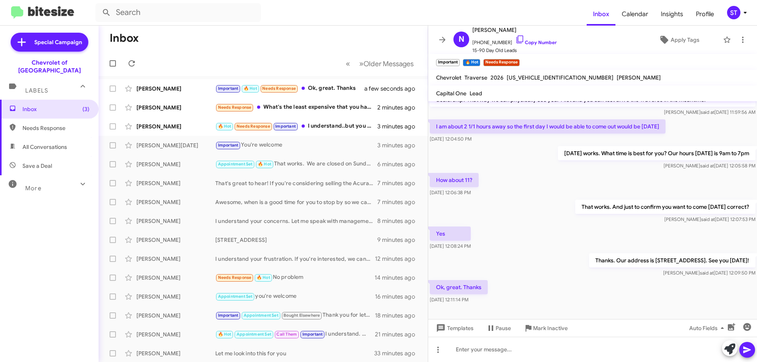
scroll to position [334, 0]
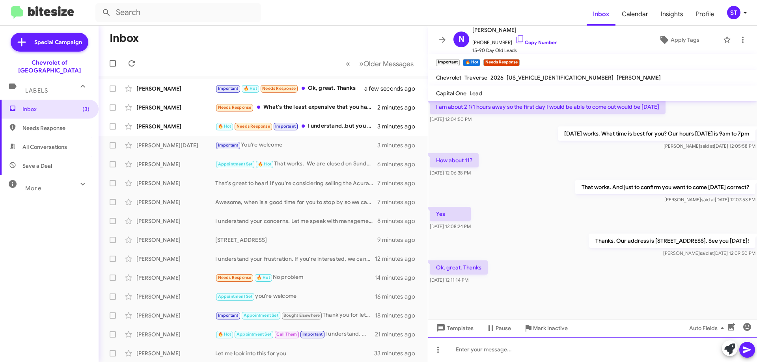
click at [478, 340] on div at bounding box center [592, 349] width 329 height 25
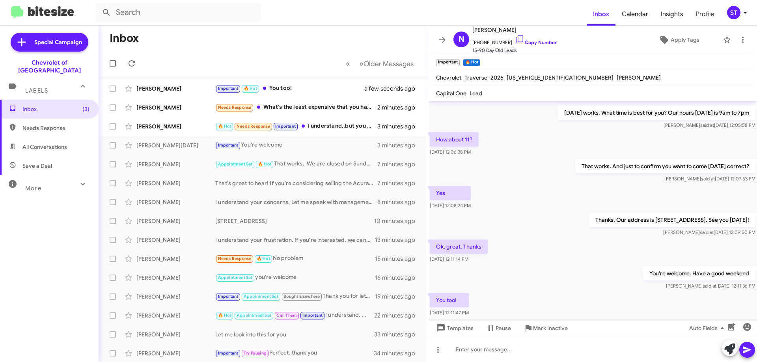
scroll to position [392, 0]
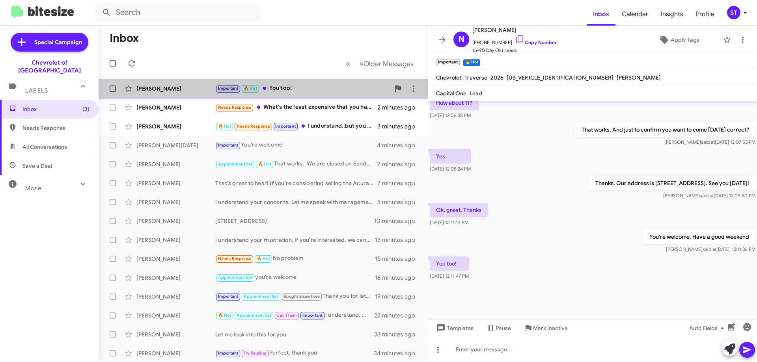
click at [291, 86] on div "Important 🔥 Hot You too!" at bounding box center [302, 88] width 175 height 9
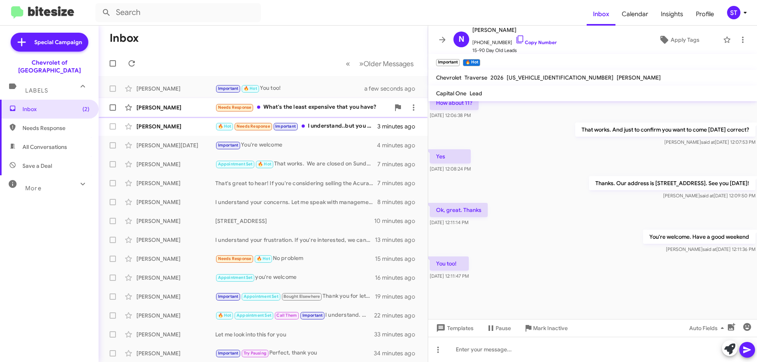
click at [315, 111] on div "Needs Response What's the least expensive that you have?" at bounding box center [302, 107] width 175 height 9
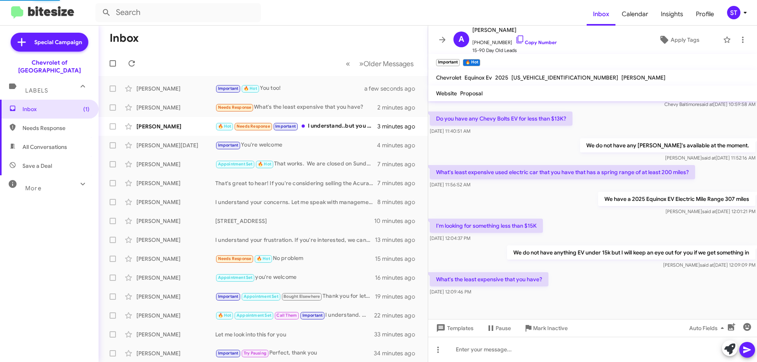
scroll to position [201, 0]
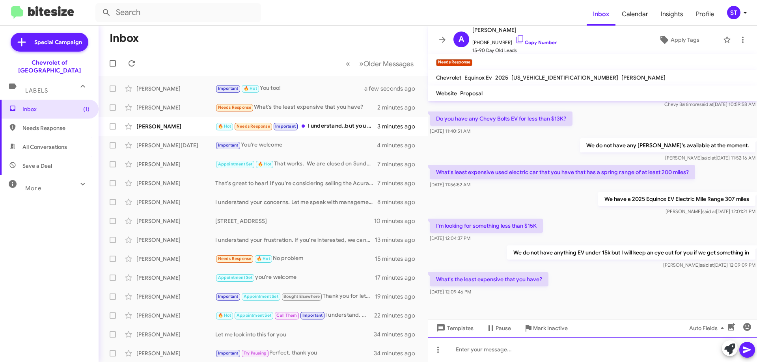
click at [483, 350] on div at bounding box center [592, 349] width 329 height 25
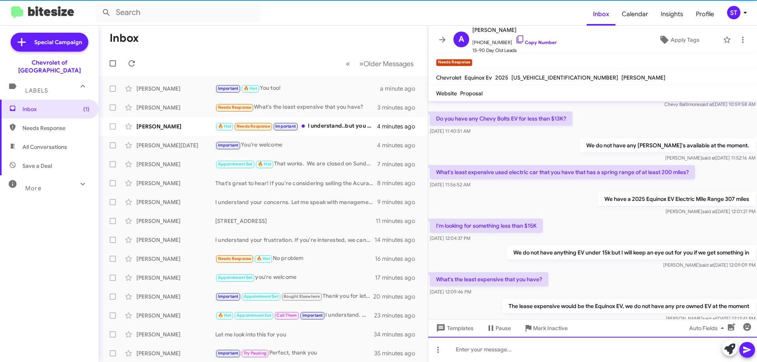
scroll to position [0, 0]
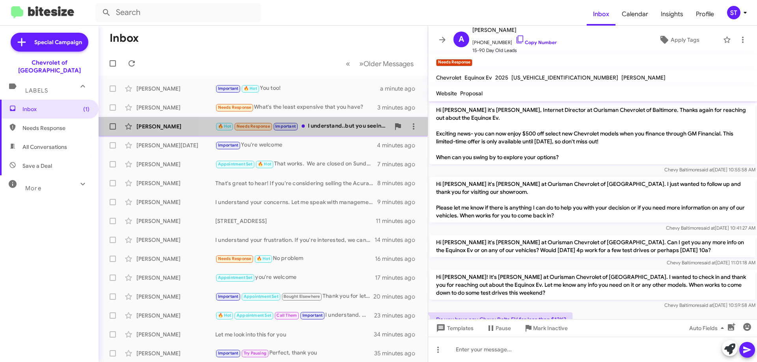
click at [353, 123] on div "🔥 Hot Needs Response Important I understand..but you seeing it doesnt change wh…" at bounding box center [302, 126] width 175 height 9
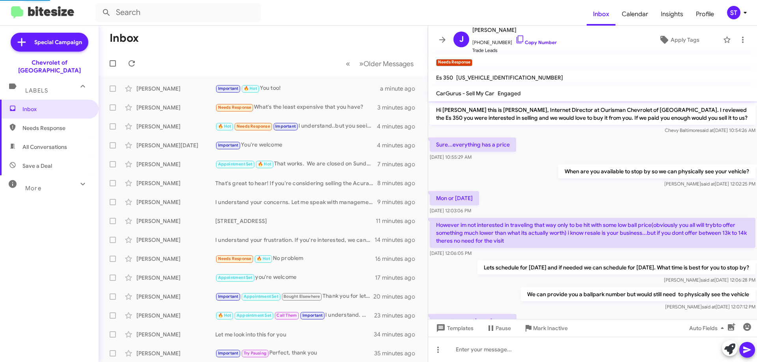
scroll to position [101, 0]
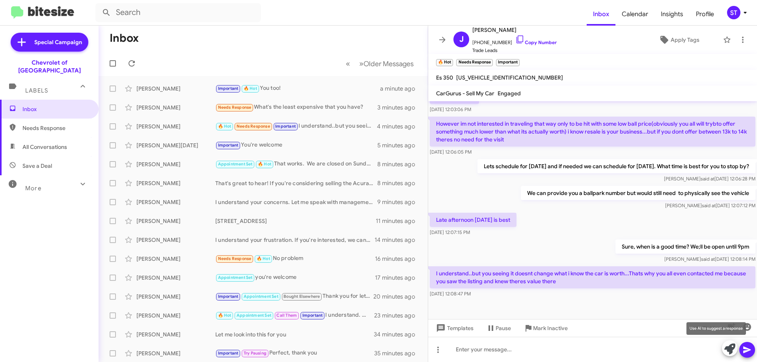
click at [731, 353] on icon at bounding box center [729, 349] width 11 height 11
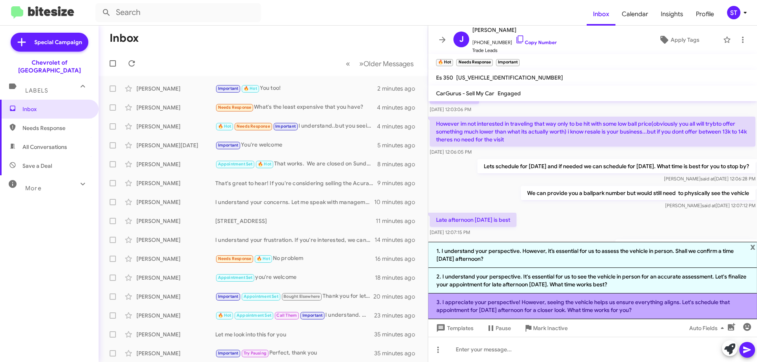
click at [663, 308] on li "3. I appreciate your perspective! However, seeing the vehicle helps us ensure e…" at bounding box center [592, 307] width 329 height 26
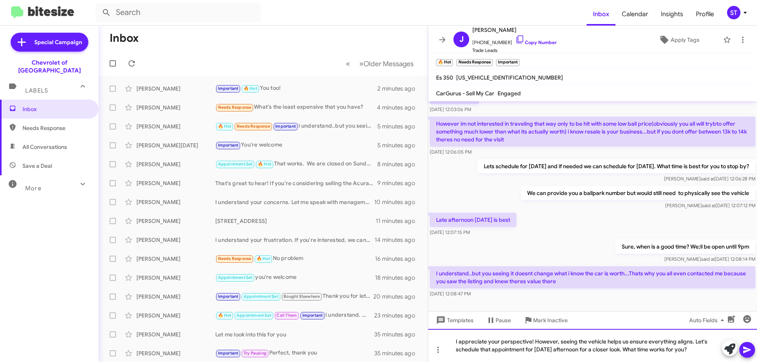
drag, startPoint x: 702, startPoint y: 349, endPoint x: 445, endPoint y: 367, distance: 257.7
click at [445, 362] on html "Inbox Calendar Insights Profile ST Special Campaign Chevrolet of Baltimore Labe…" at bounding box center [378, 181] width 757 height 362
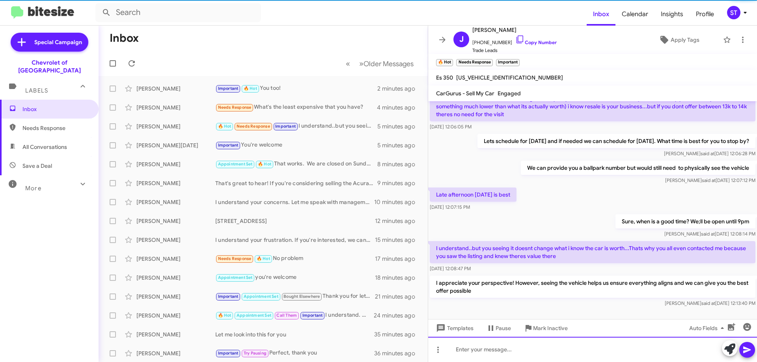
scroll to position [138, 0]
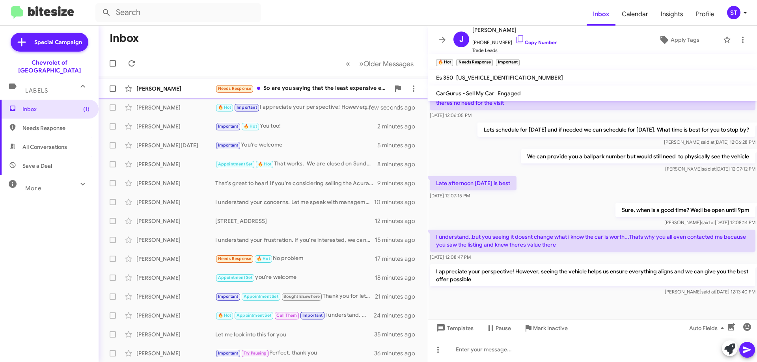
click at [299, 93] on div "Needs Response So are you saying that the least expensive electric car that you…" at bounding box center [302, 88] width 175 height 9
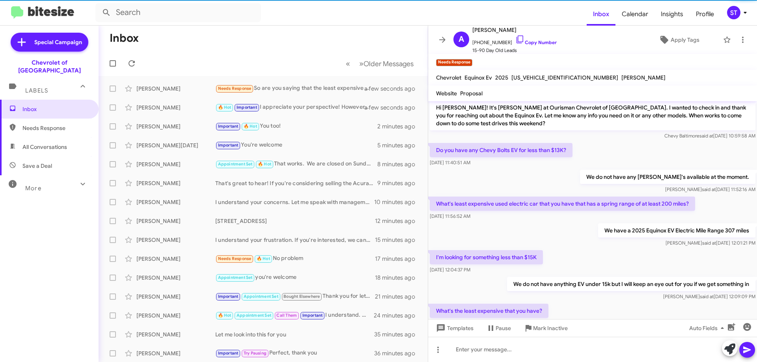
scroll to position [259, 0]
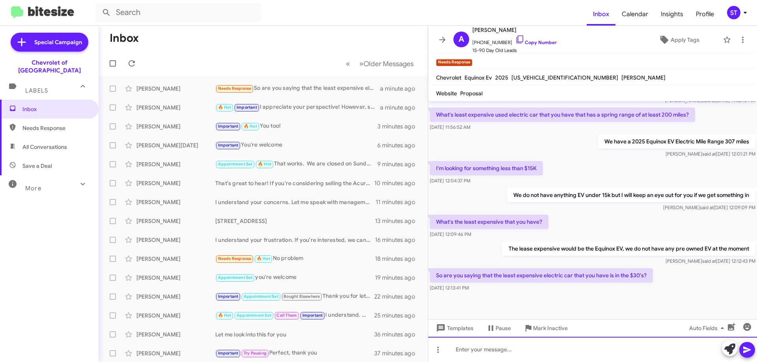
click at [547, 358] on div at bounding box center [592, 349] width 329 height 25
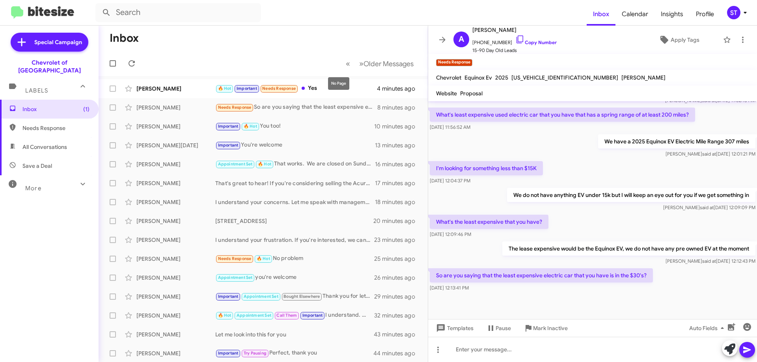
click at [326, 89] on mat-tooltip-component "No Page" at bounding box center [339, 84] width 32 height 24
click at [319, 89] on div "🔥 Hot Important Needs Response Yes" at bounding box center [302, 88] width 175 height 9
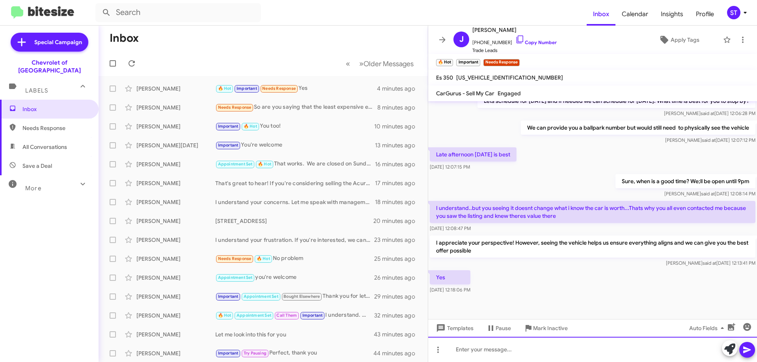
click at [505, 354] on div at bounding box center [592, 349] width 329 height 25
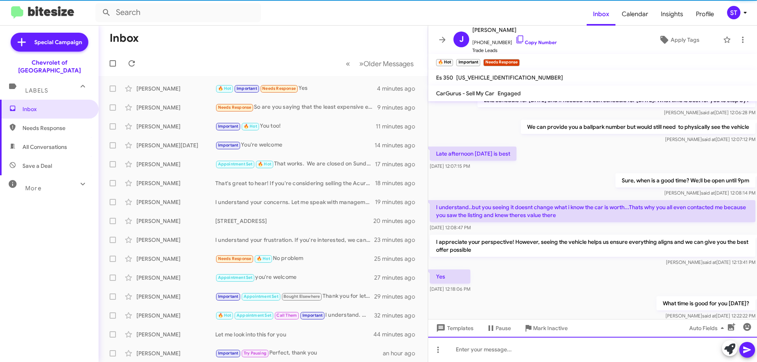
scroll to position [196, 0]
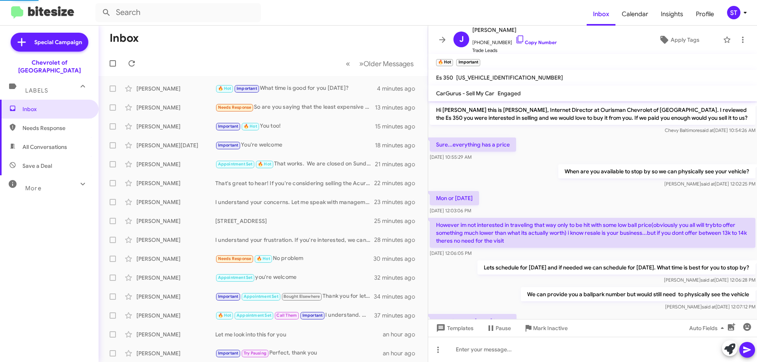
scroll to position [196, 0]
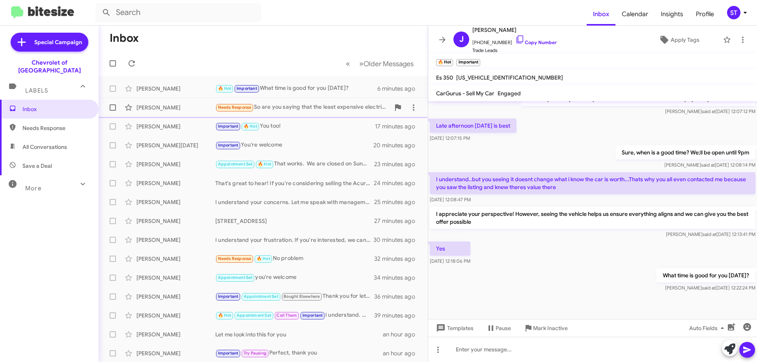
click at [189, 114] on div "Avrohom Poupko Needs Response So are you saying that the least expensive electr…" at bounding box center [263, 108] width 317 height 16
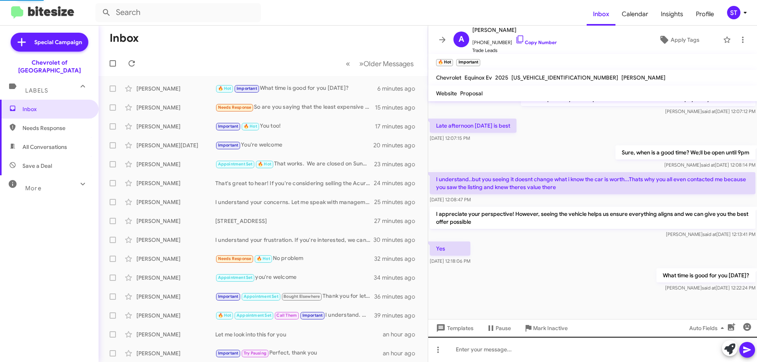
scroll to position [259, 0]
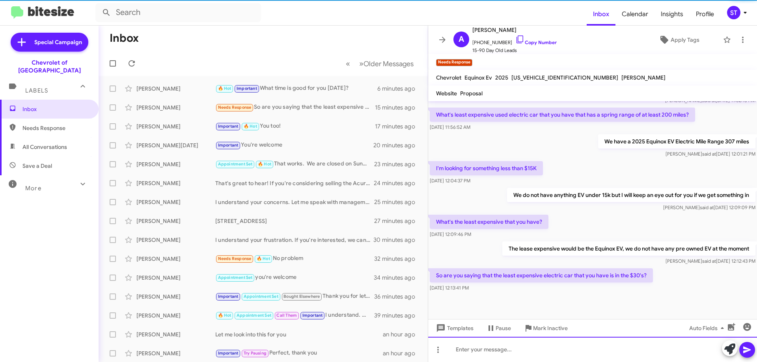
click at [504, 352] on div at bounding box center [592, 349] width 329 height 25
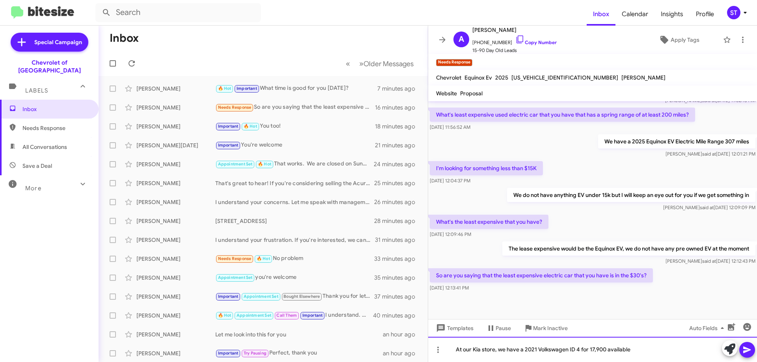
click at [658, 349] on div "At our Kia store, we have a 2021 Volkswagen ID 4 for 17,900 available" at bounding box center [592, 349] width 329 height 25
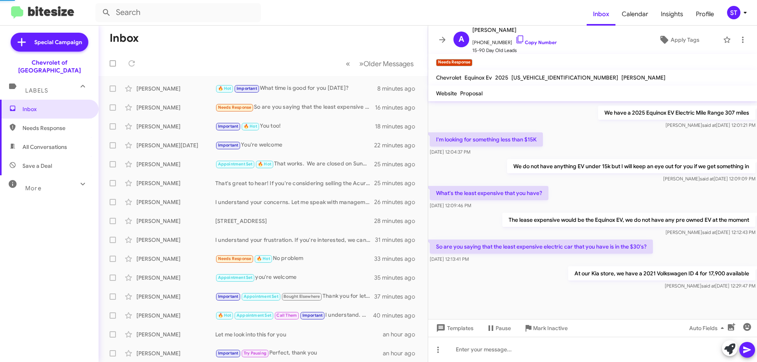
scroll to position [0, 0]
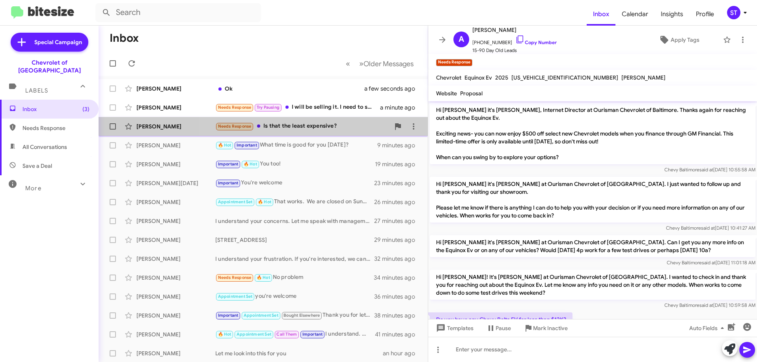
click at [334, 123] on div "Needs Response Is that the least expensive?" at bounding box center [302, 126] width 175 height 9
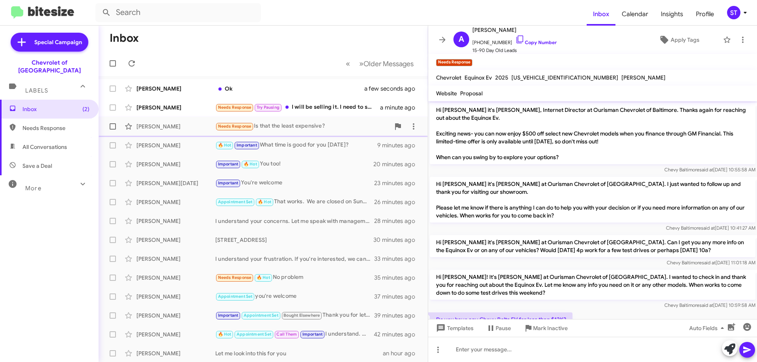
click at [302, 127] on div "Needs Response Is that the least expensive?" at bounding box center [302, 126] width 175 height 9
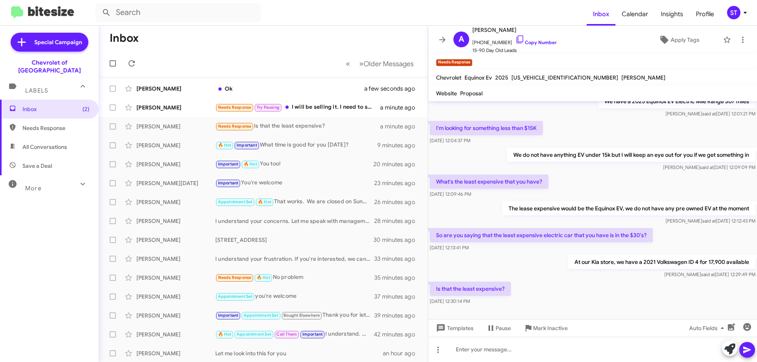
scroll to position [316, 0]
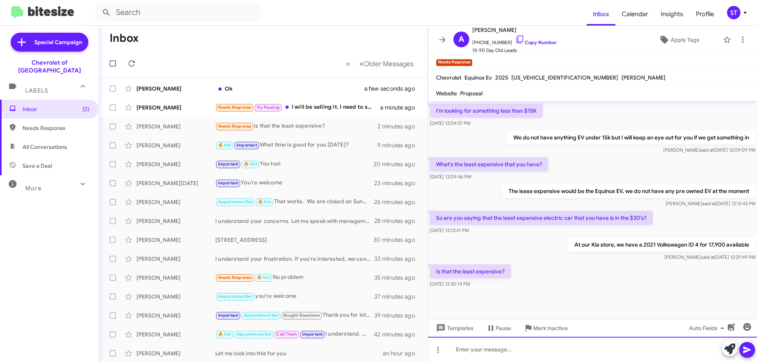
click at [561, 348] on div at bounding box center [592, 349] width 329 height 25
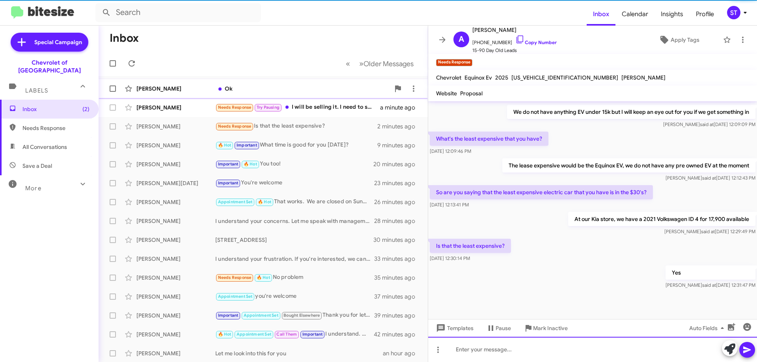
scroll to position [345, 0]
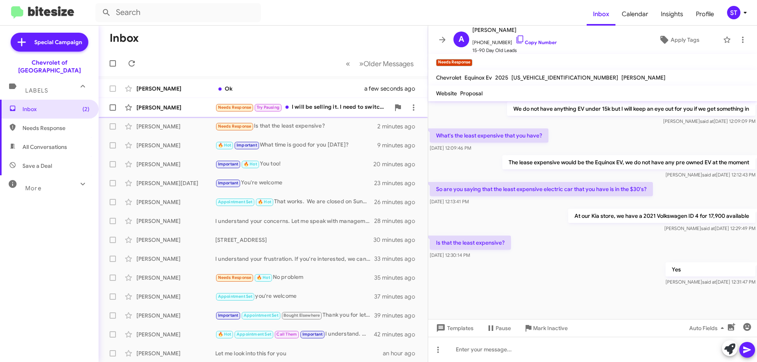
click at [334, 104] on div "Needs Response Try Pausing I will be selling it. I need to switch him cars. I w…" at bounding box center [302, 107] width 175 height 9
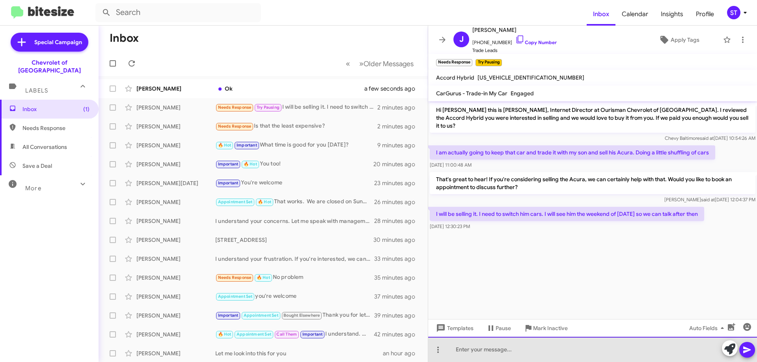
click at [502, 354] on div at bounding box center [592, 349] width 329 height 25
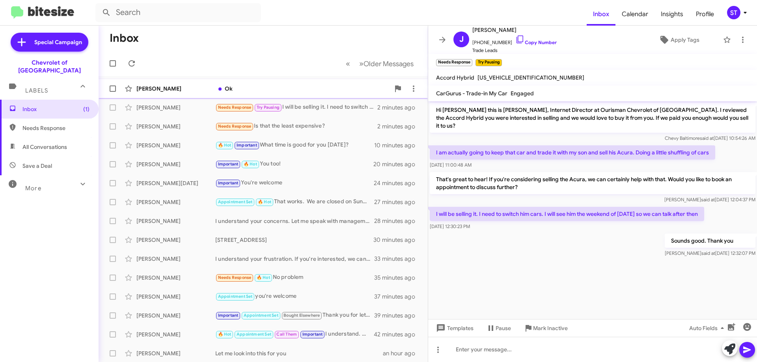
click at [263, 88] on div "Ok" at bounding box center [302, 89] width 175 height 8
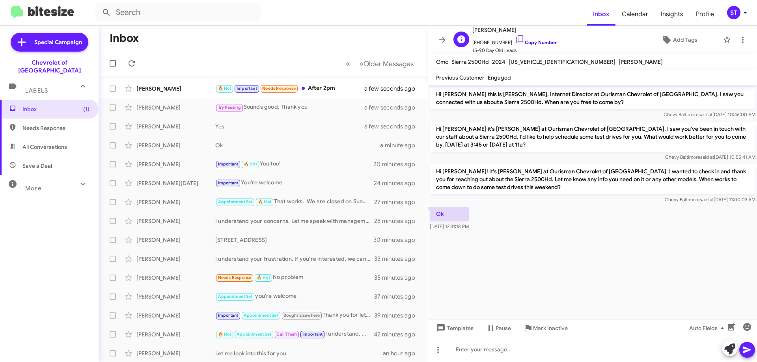
click at [515, 41] on icon at bounding box center [519, 39] width 9 height 9
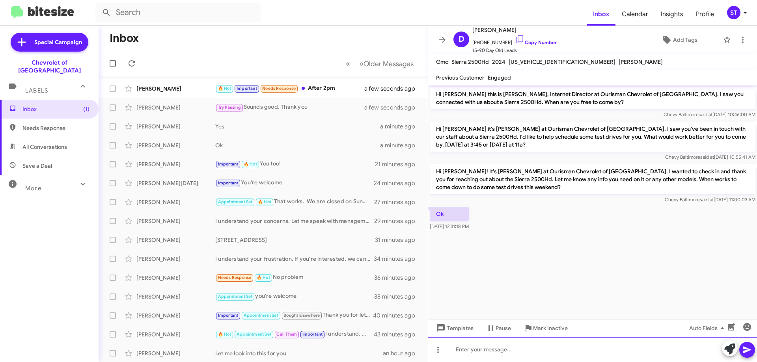
click at [511, 357] on div at bounding box center [592, 349] width 329 height 25
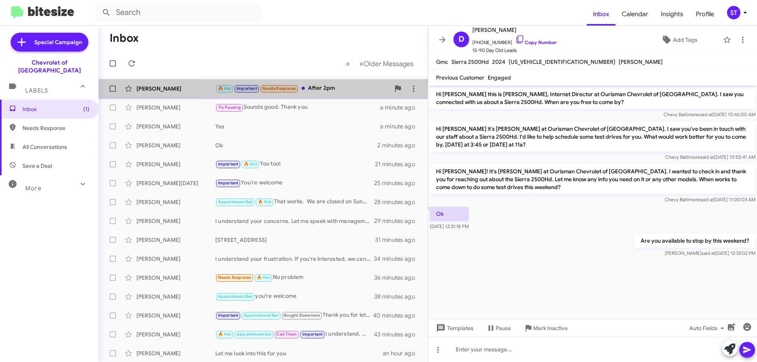
click at [326, 86] on div "🔥 Hot Important Needs Response After 2pm" at bounding box center [302, 88] width 175 height 9
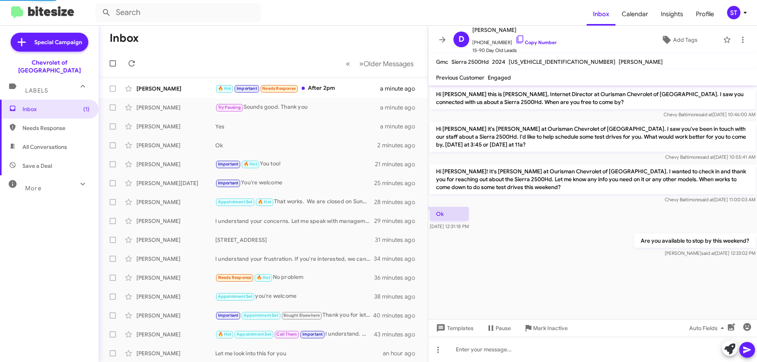
scroll to position [209, 0]
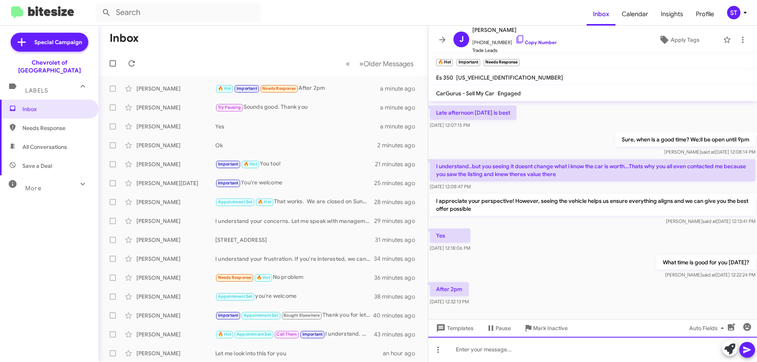
click at [484, 356] on div at bounding box center [592, 349] width 329 height 25
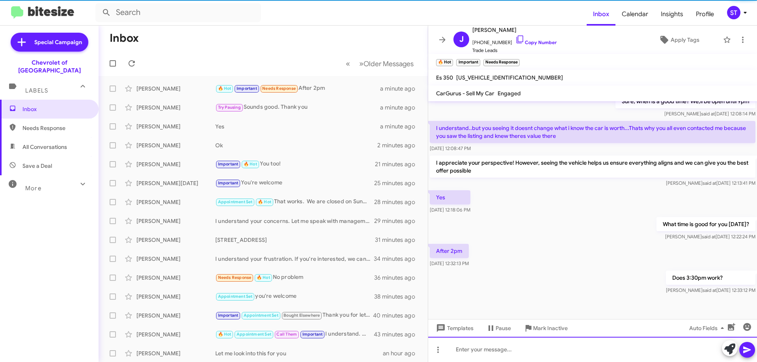
scroll to position [253, 0]
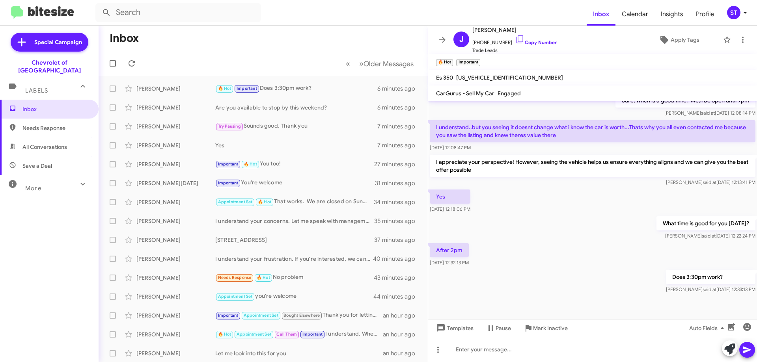
scroll to position [253, 0]
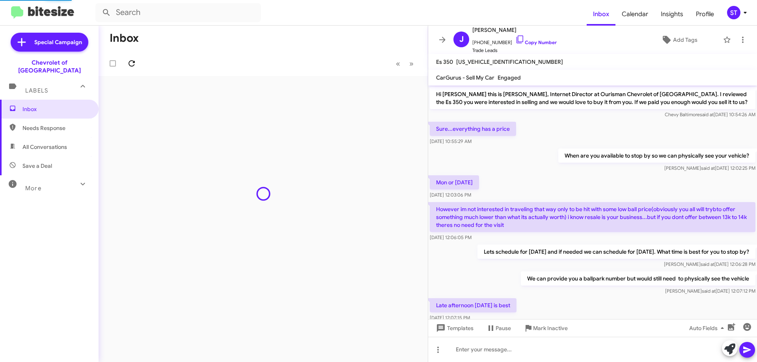
scroll to position [237, 0]
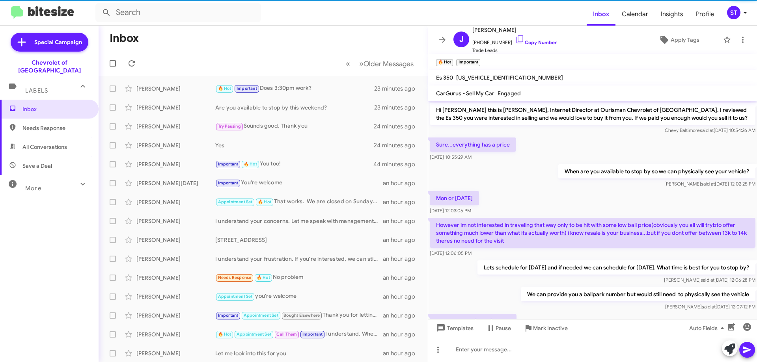
scroll to position [206, 0]
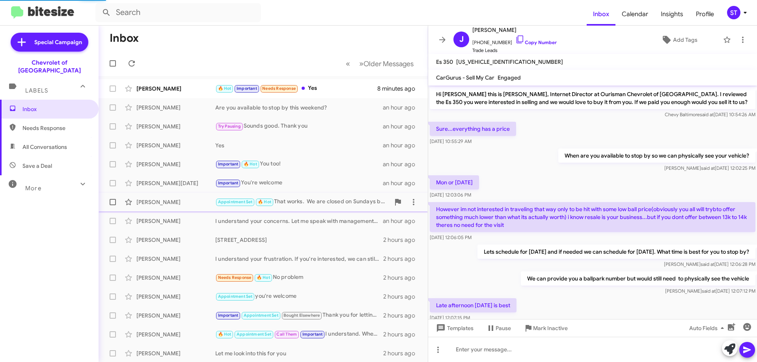
scroll to position [266, 0]
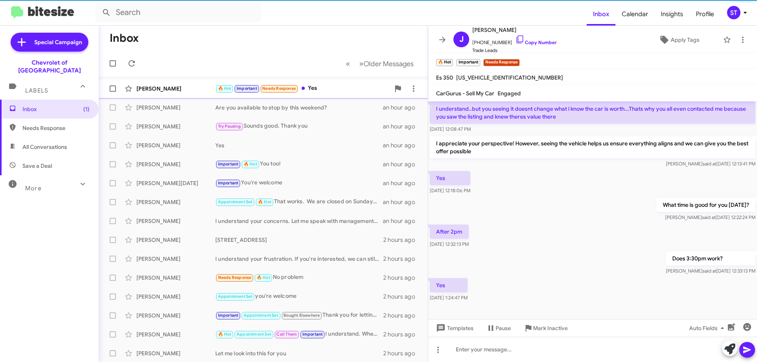
click at [343, 88] on div "🔥 Hot Important Needs Response Yes" at bounding box center [302, 88] width 175 height 9
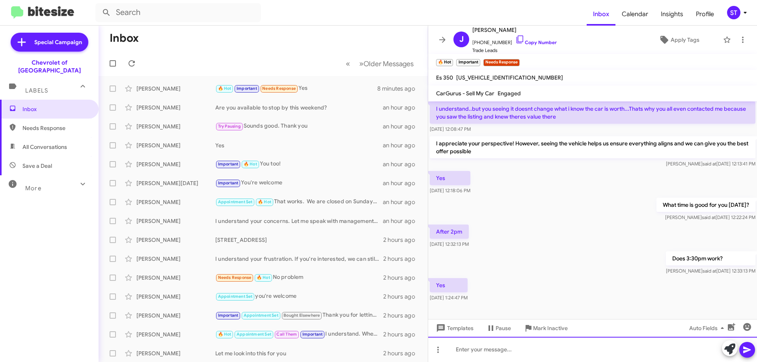
click at [527, 353] on div at bounding box center [592, 349] width 329 height 25
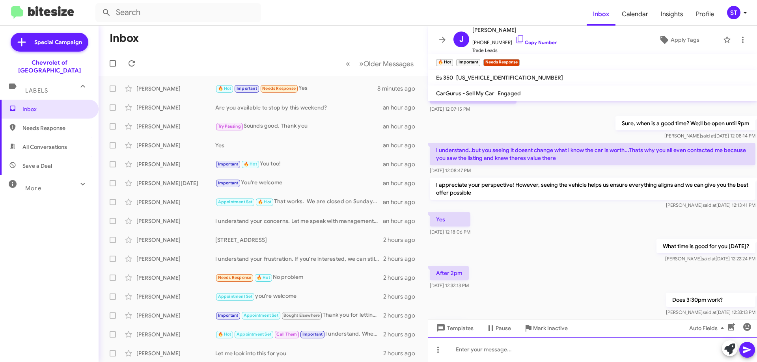
scroll to position [311, 0]
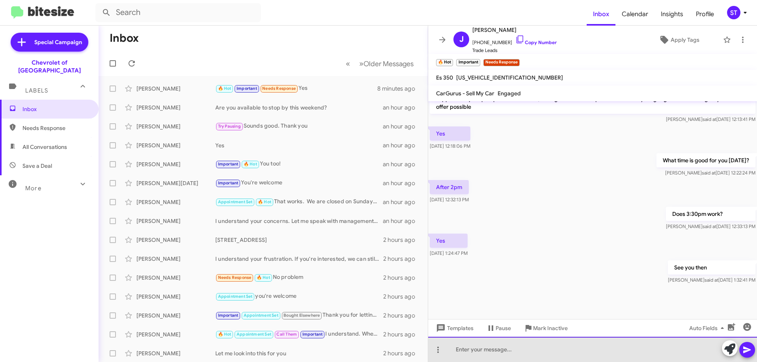
click at [518, 358] on div at bounding box center [592, 349] width 329 height 25
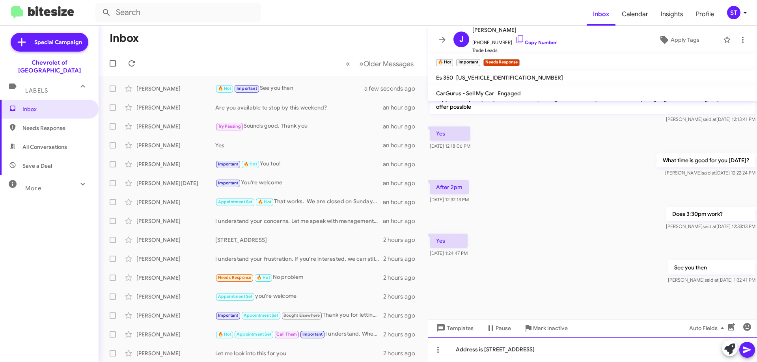
click at [600, 352] on div "Address is [STREET_ADDRESS]" at bounding box center [592, 349] width 329 height 25
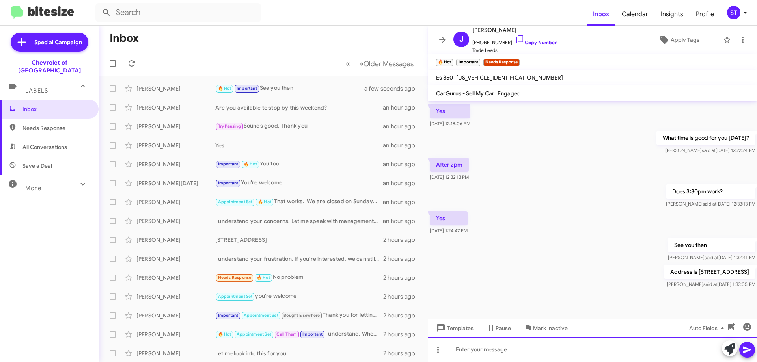
scroll to position [339, 0]
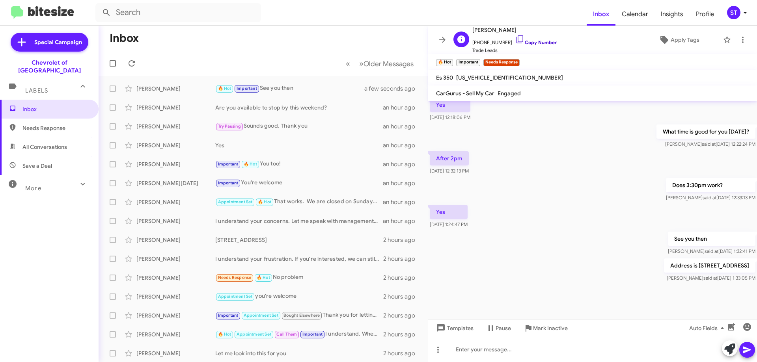
click at [515, 39] on icon at bounding box center [519, 39] width 9 height 9
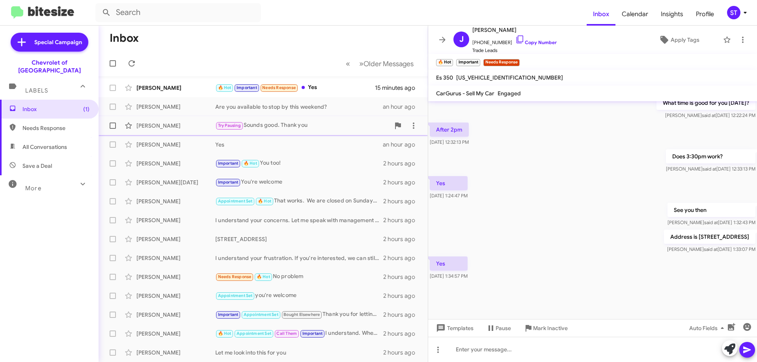
scroll to position [0, 0]
click at [155, 91] on div "[PERSON_NAME]" at bounding box center [175, 89] width 79 height 8
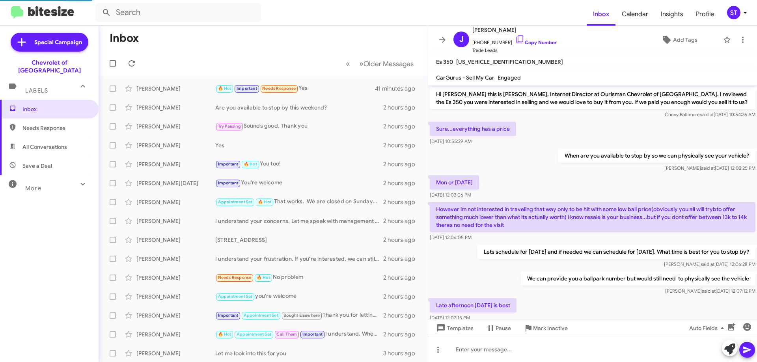
scroll to position [352, 0]
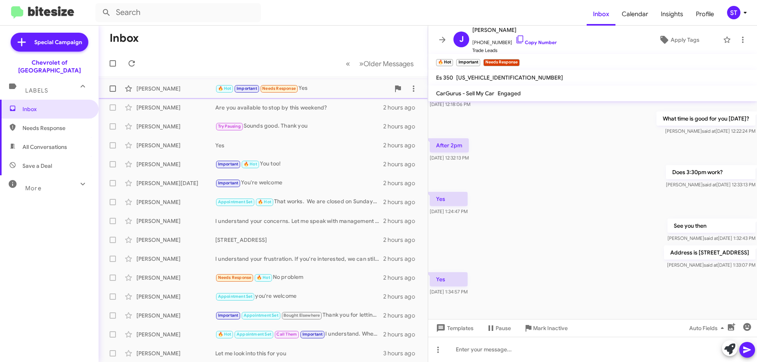
click at [312, 89] on div "🔥 Hot Important Needs Response Yes" at bounding box center [302, 88] width 175 height 9
click at [742, 326] on icon "button" at bounding box center [746, 327] width 9 height 9
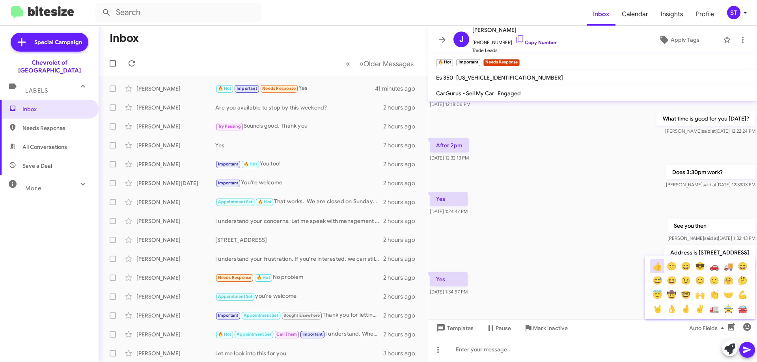
click at [658, 265] on button "👍" at bounding box center [657, 266] width 14 height 14
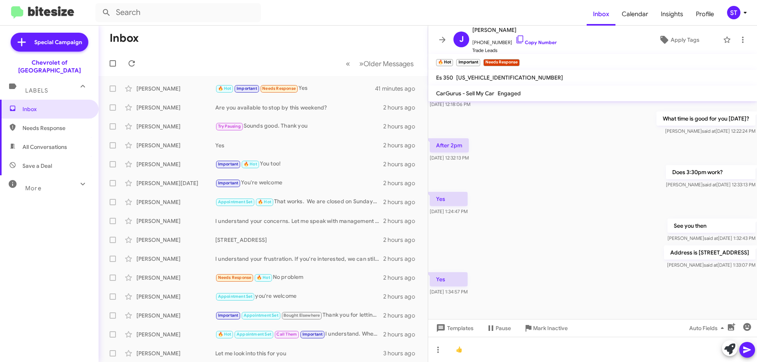
click at [749, 352] on icon at bounding box center [746, 349] width 9 height 9
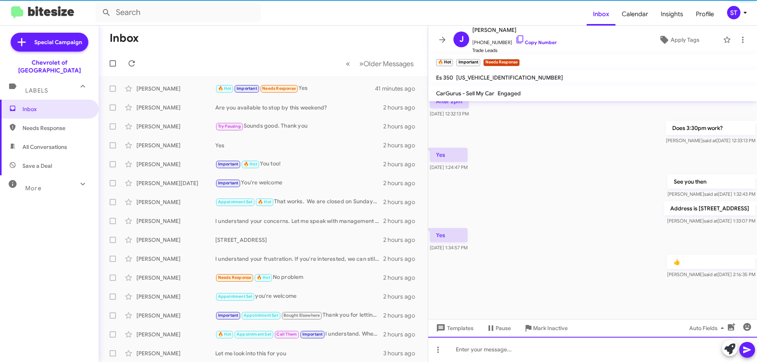
scroll to position [397, 0]
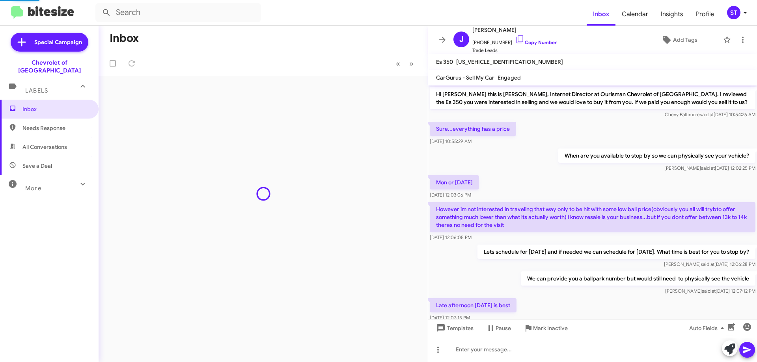
scroll to position [381, 0]
